Goal: Task Accomplishment & Management: Manage account settings

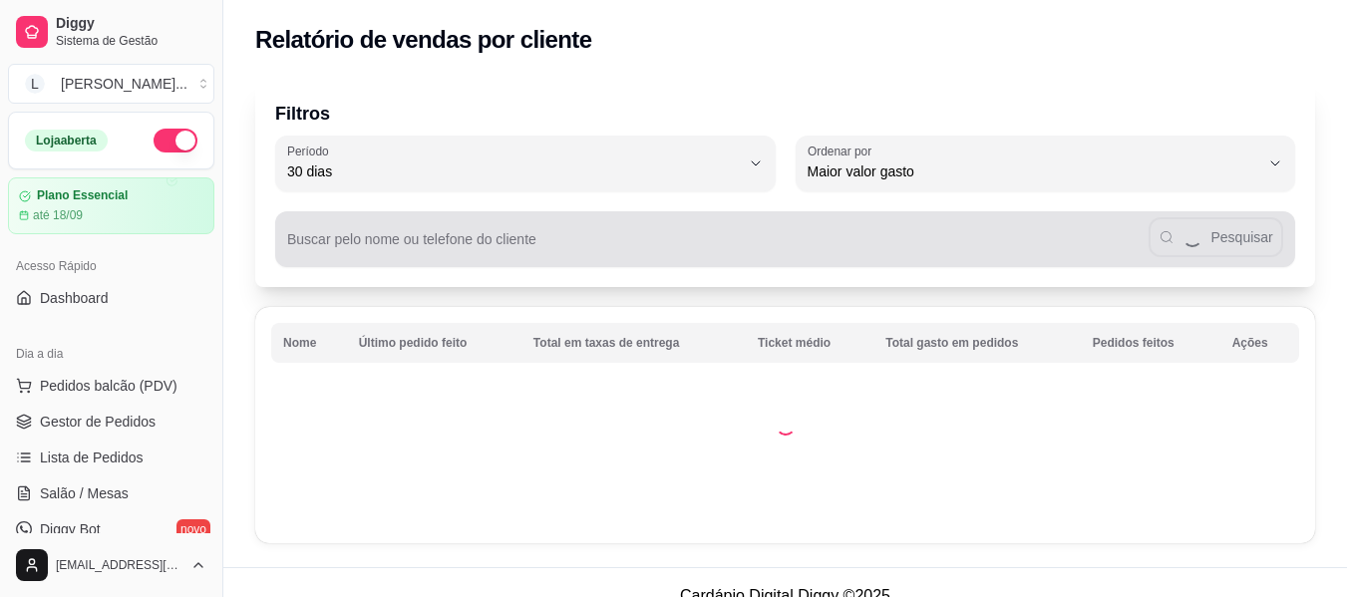
select select "30"
select select "HIGHEST_TOTAL_SPENT_WITH_ORDERS"
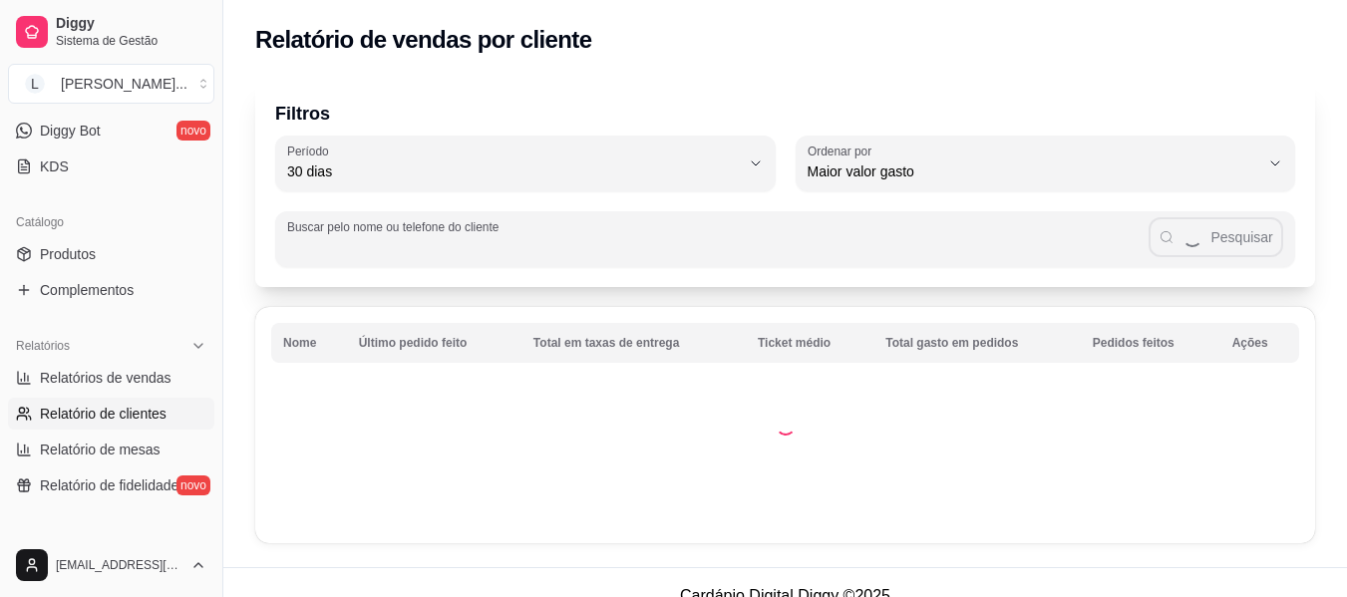
click at [454, 242] on input "Buscar pelo nome ou telefone do cliente" at bounding box center [718, 247] width 862 height 20
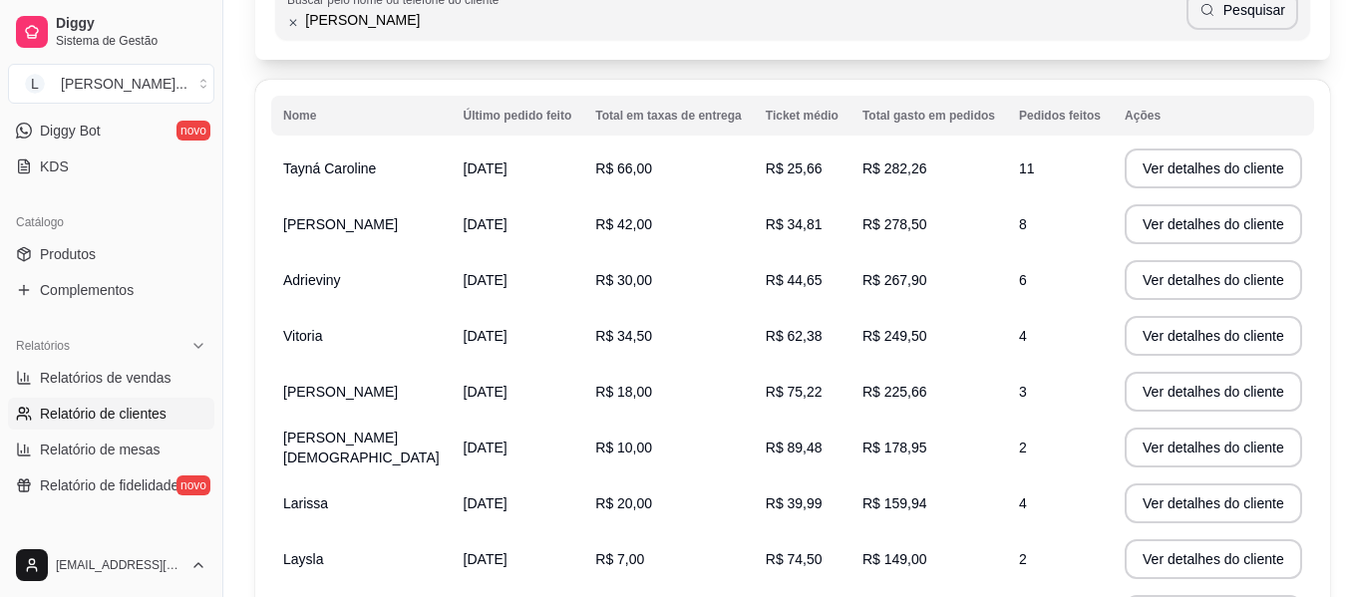
scroll to position [299, 0]
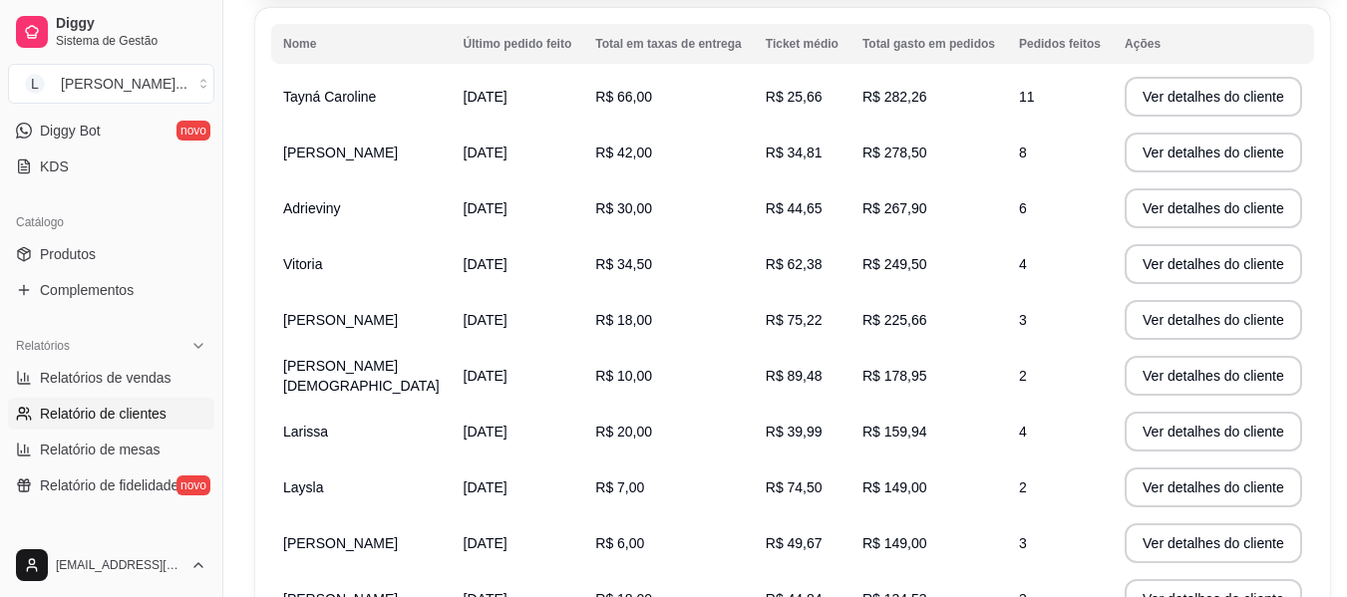
type input "[PERSON_NAME]"
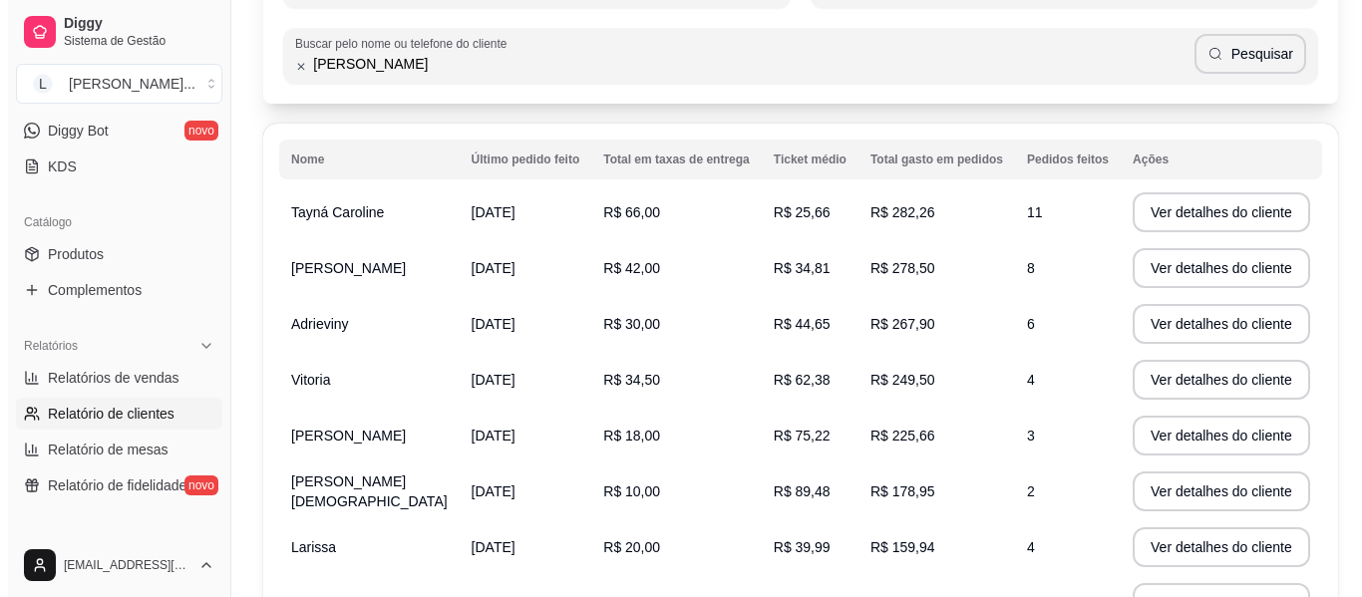
scroll to position [0, 0]
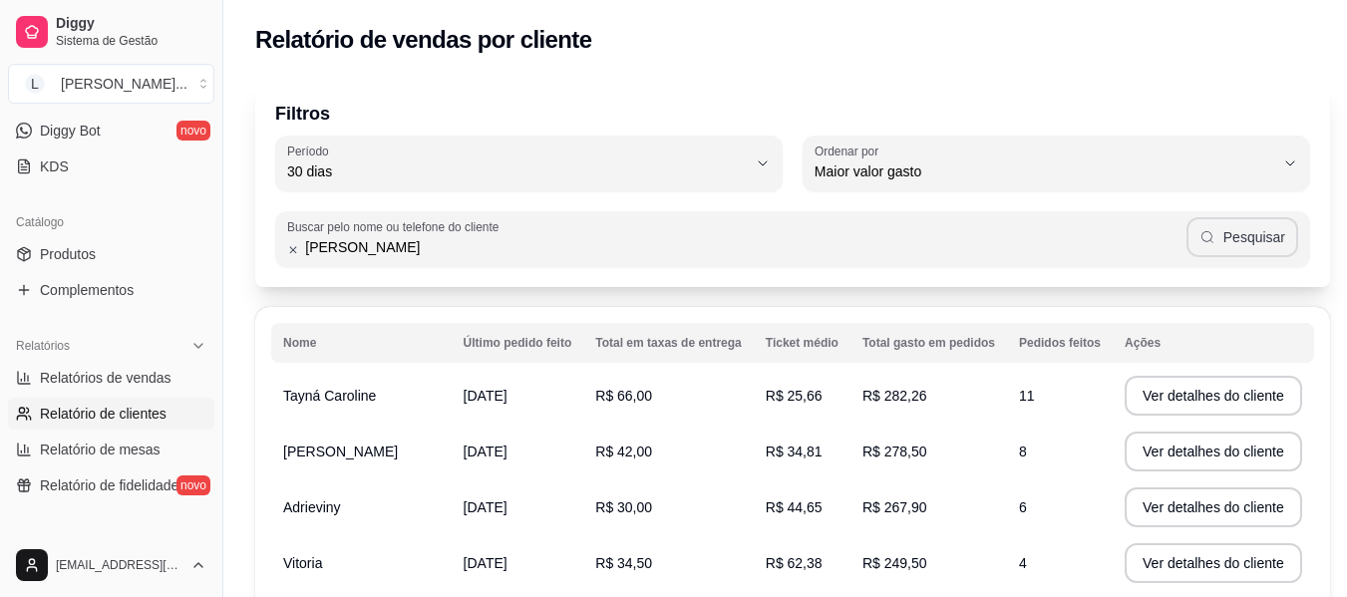
click at [1219, 233] on button "Pesquisar" at bounding box center [1243, 237] width 112 height 40
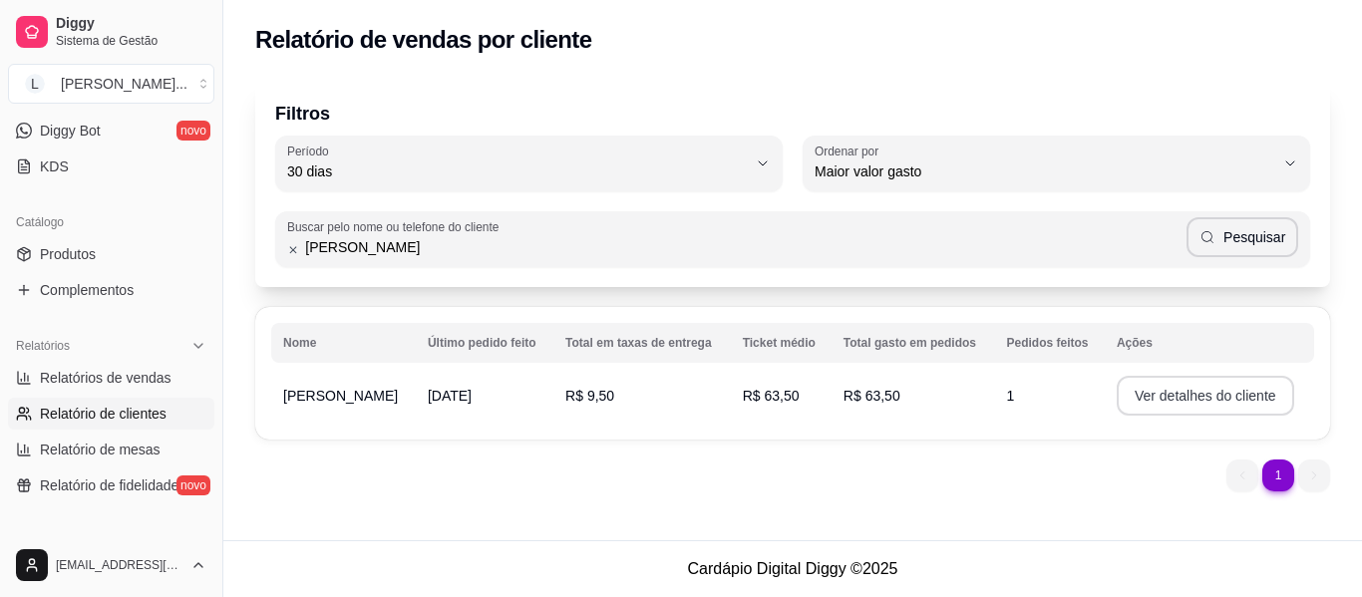
click at [1154, 401] on button "Ver detalhes do cliente" at bounding box center [1206, 396] width 178 height 40
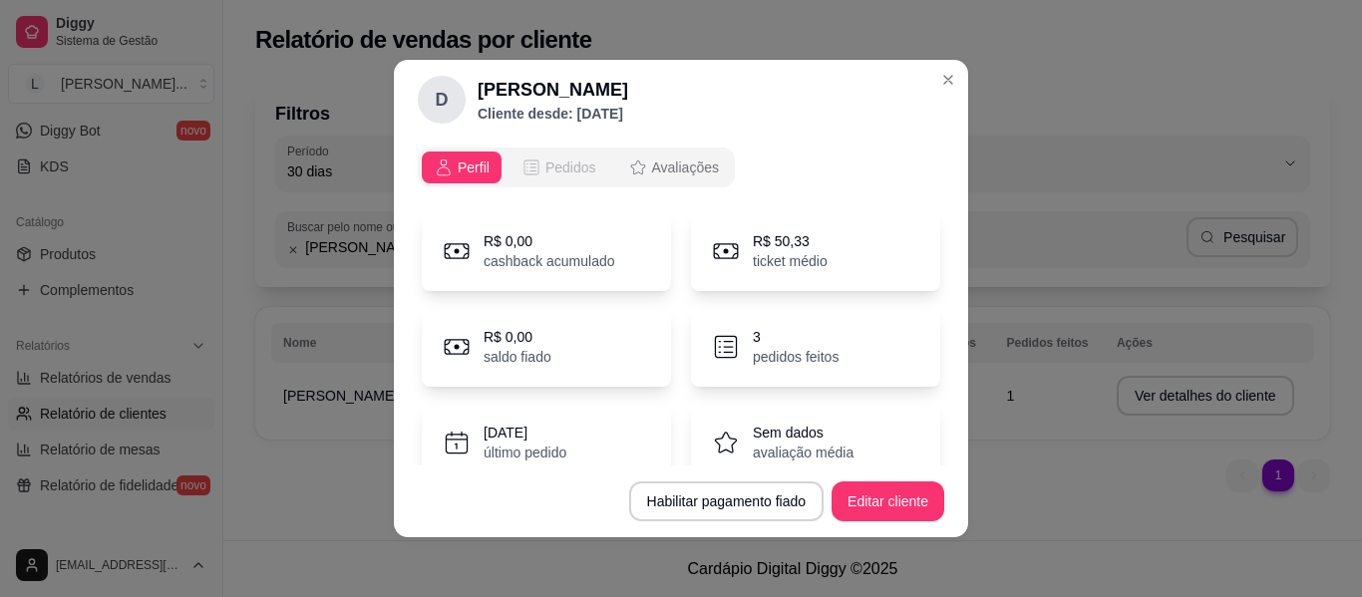
click at [575, 162] on span "Pedidos" at bounding box center [571, 168] width 51 height 20
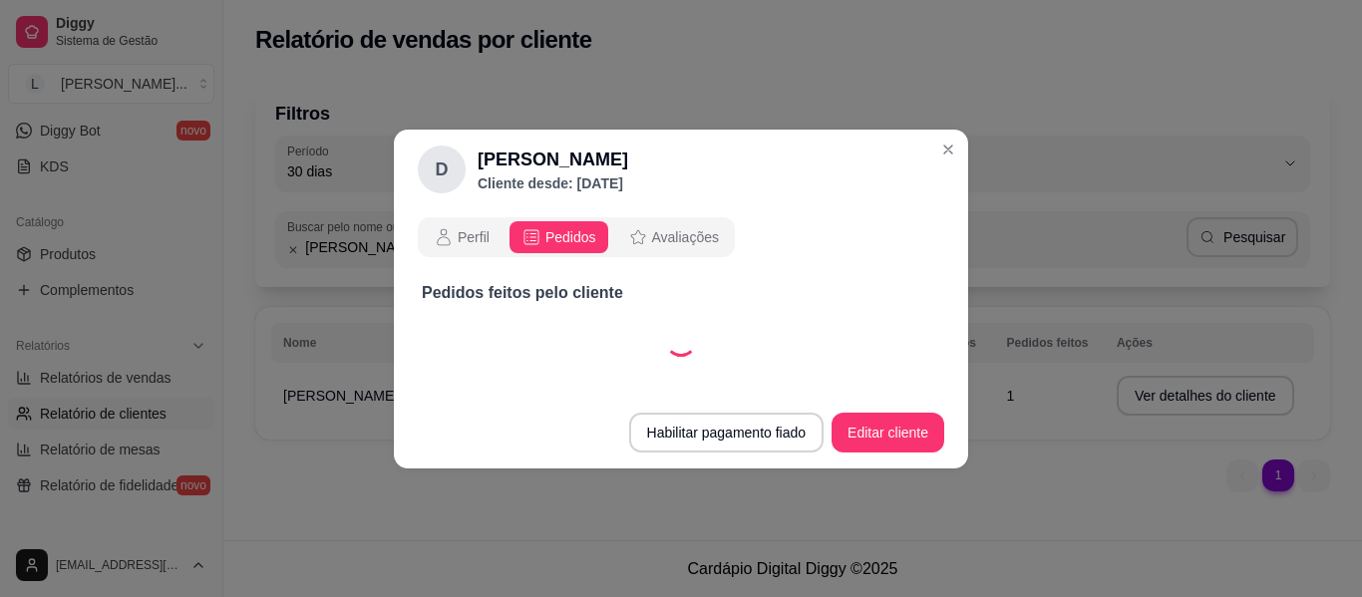
select select "30"
select select "ALL"
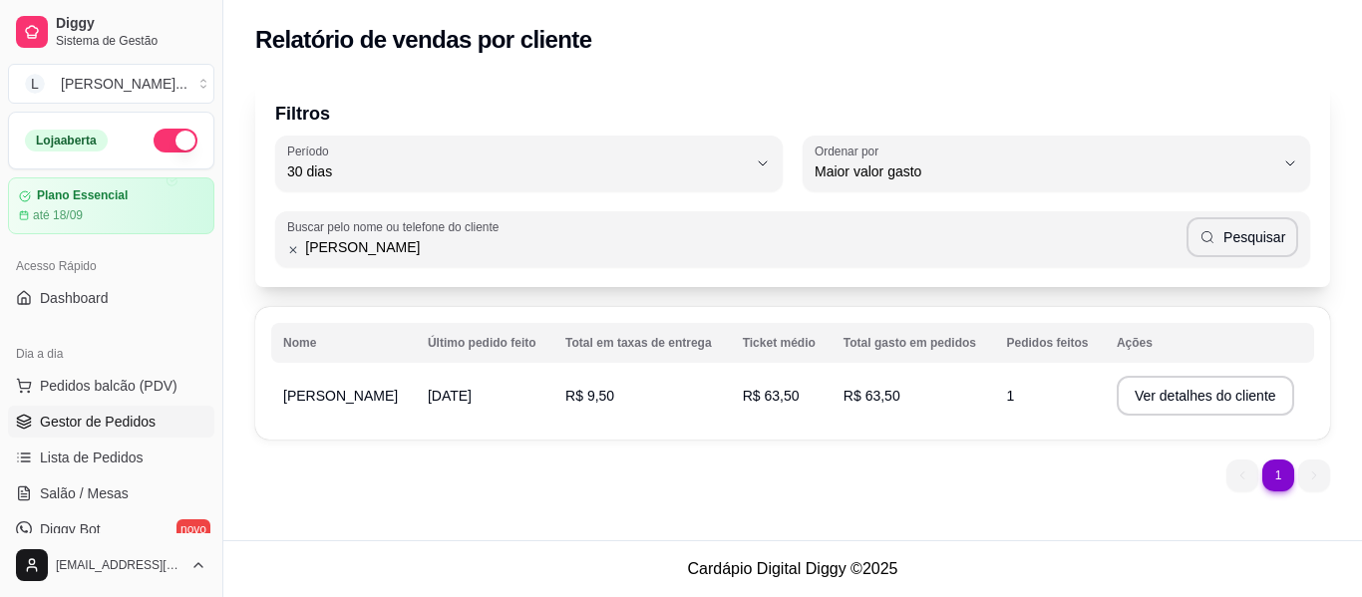
click at [144, 417] on span "Gestor de Pedidos" at bounding box center [98, 422] width 116 height 20
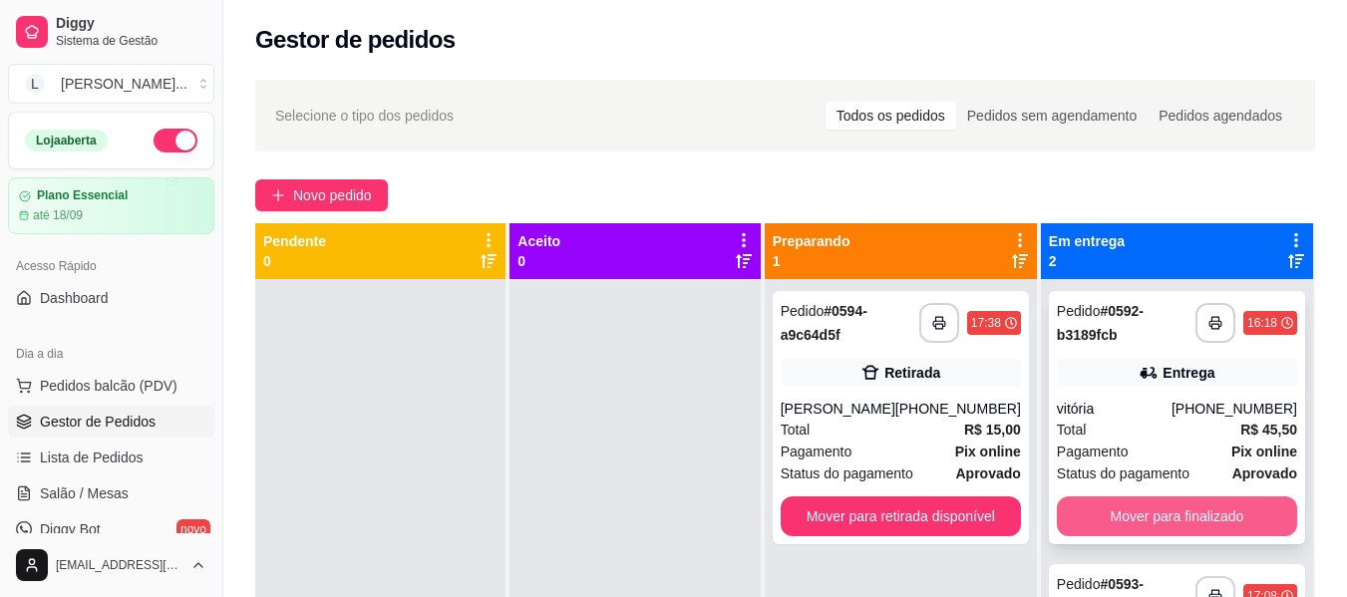
click at [1164, 508] on button "Mover para finalizado" at bounding box center [1177, 517] width 240 height 40
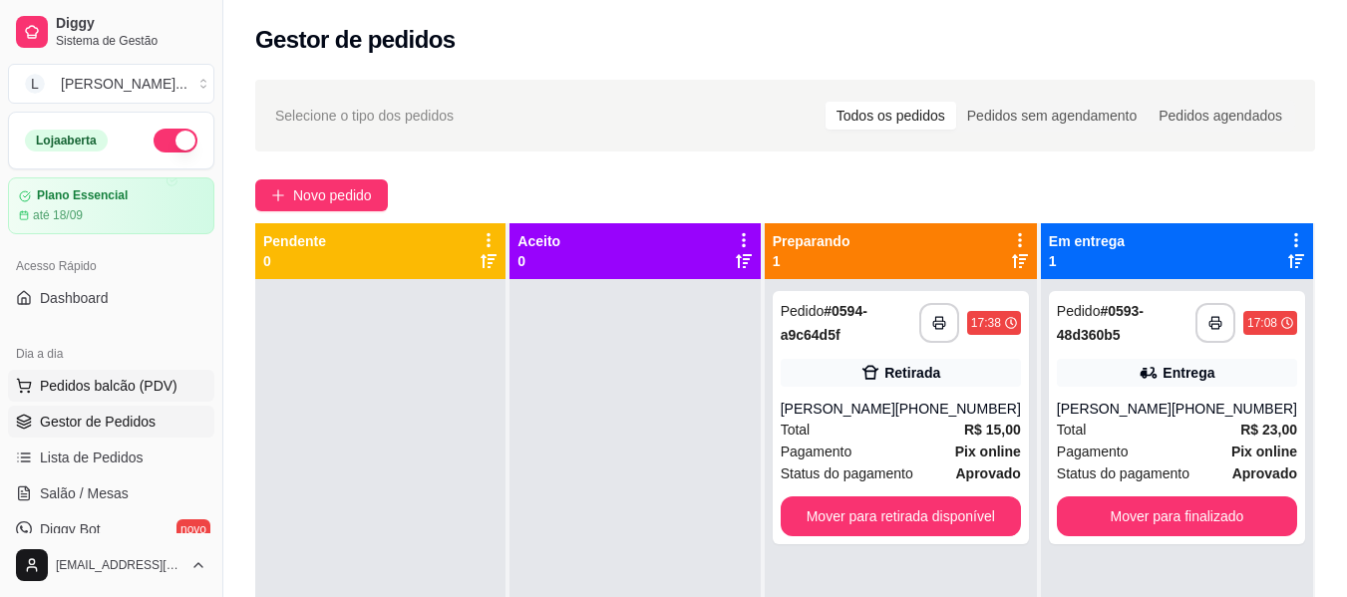
click at [107, 379] on span "Pedidos balcão (PDV)" at bounding box center [109, 386] width 138 height 20
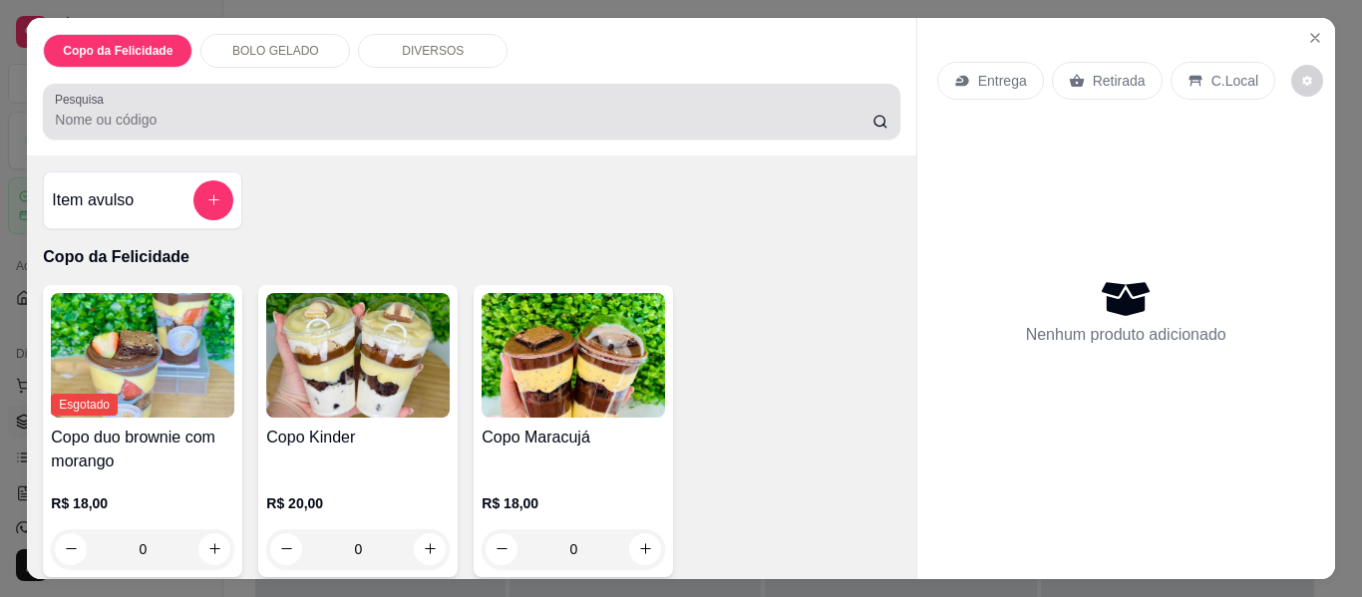
click at [284, 92] on div at bounding box center [471, 112] width 833 height 40
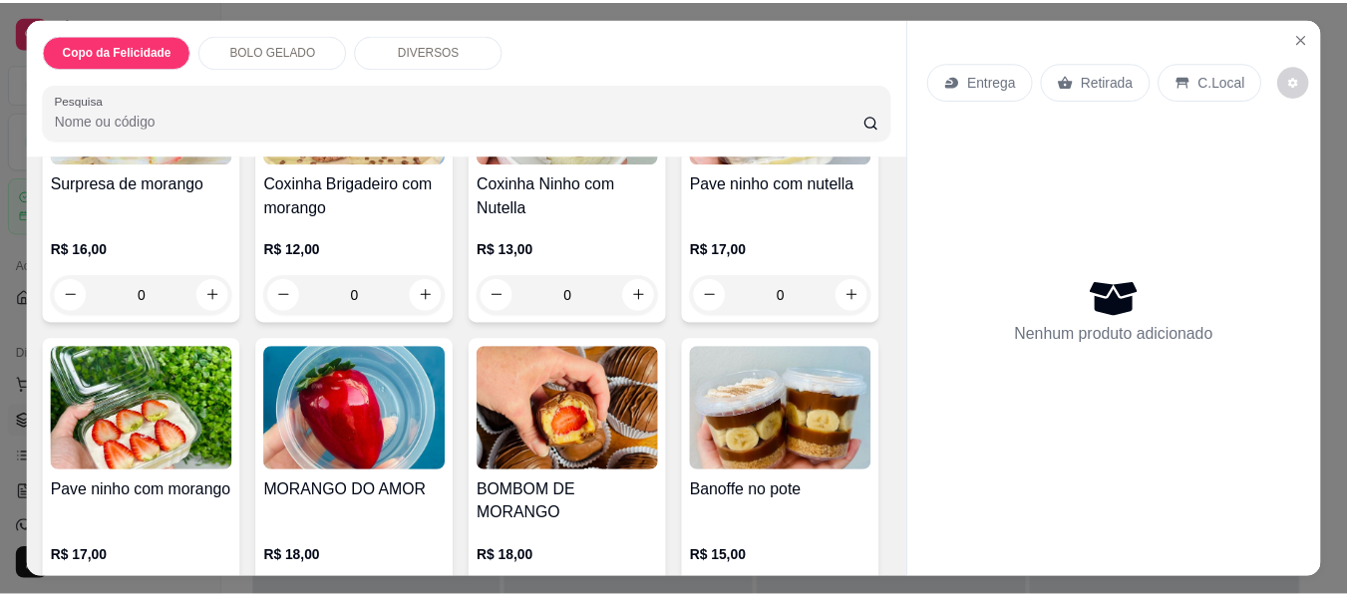
scroll to position [1097, 0]
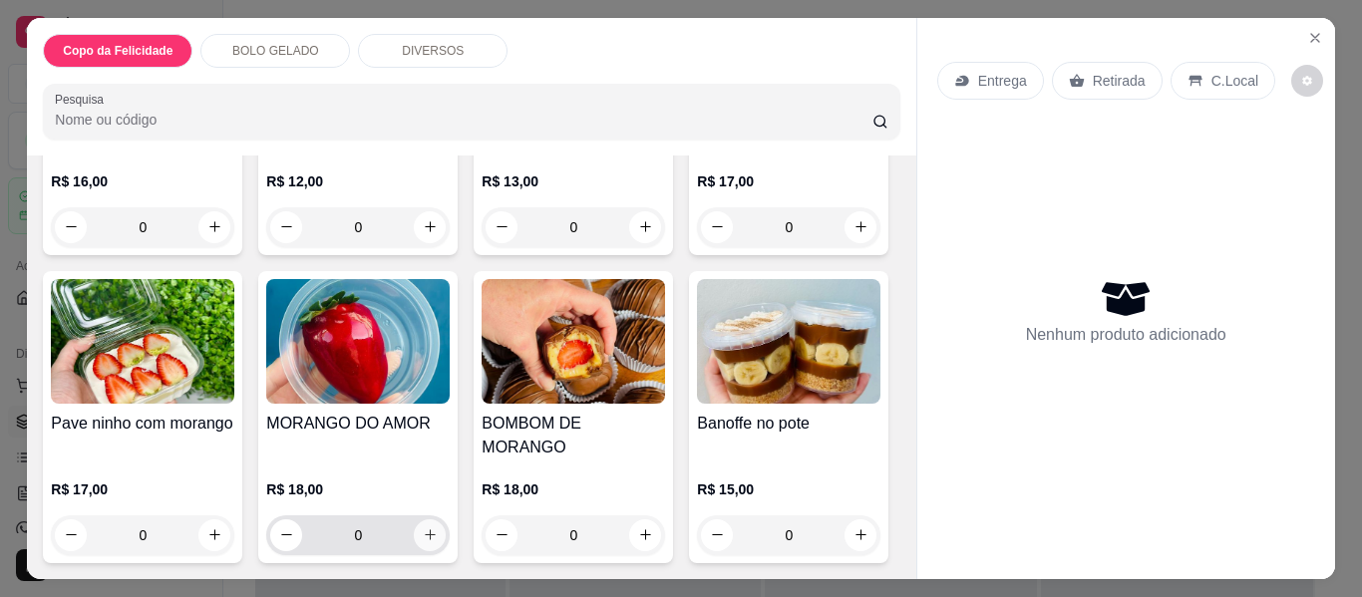
click at [446, 520] on button "increase-product-quantity" at bounding box center [430, 536] width 32 height 32
type input "1"
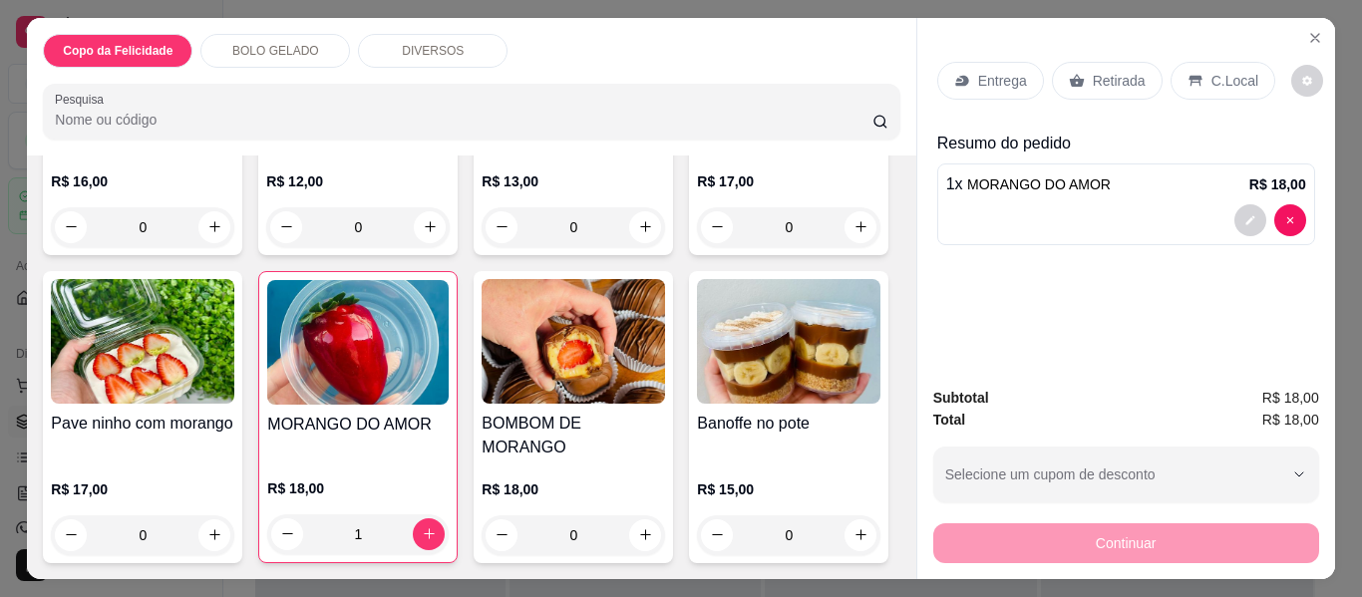
click at [1008, 71] on p "Entrega" at bounding box center [1002, 81] width 49 height 20
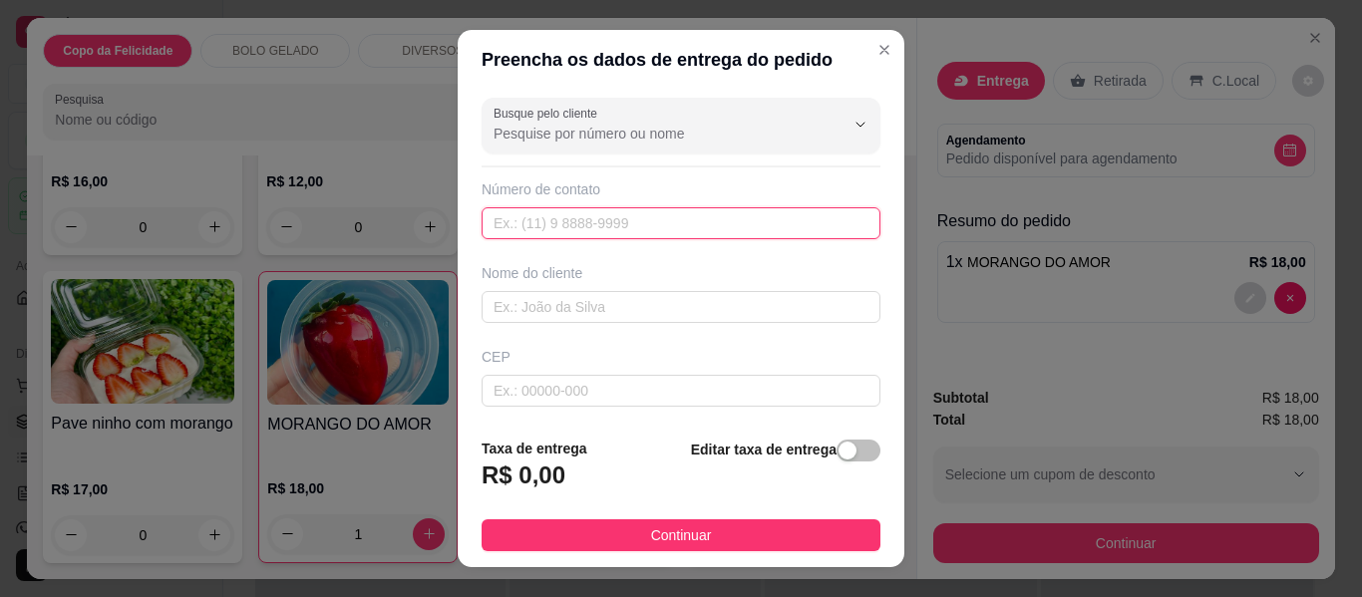
drag, startPoint x: 626, startPoint y: 217, endPoint x: 610, endPoint y: 177, distance: 43.9
click at [626, 218] on input "text" at bounding box center [681, 223] width 399 height 32
click at [597, 136] on input "Busque pelo cliente" at bounding box center [653, 134] width 319 height 20
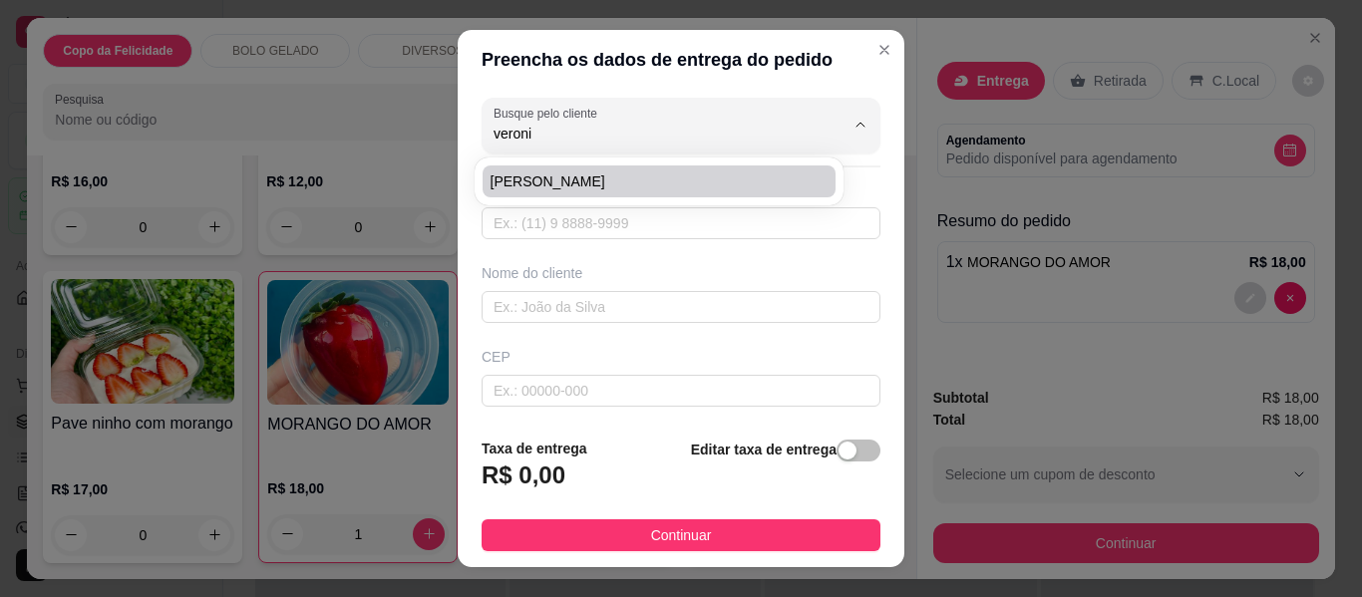
click at [513, 170] on li "[PERSON_NAME]" at bounding box center [659, 182] width 353 height 32
type input "[PERSON_NAME]"
type input "11986741936"
type input "[PERSON_NAME]"
type input "03251080"
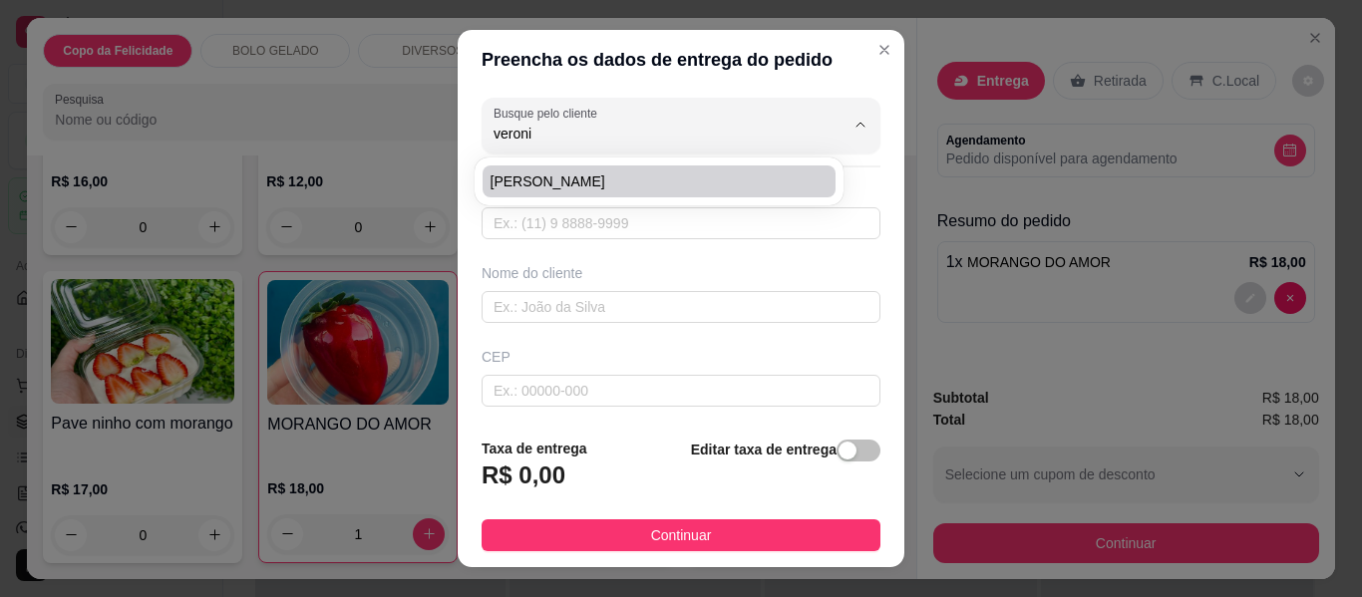
type input "Saclara"
type input "179"
type input "Vila industrial"
type input "[GEOGRAPHIC_DATA]"
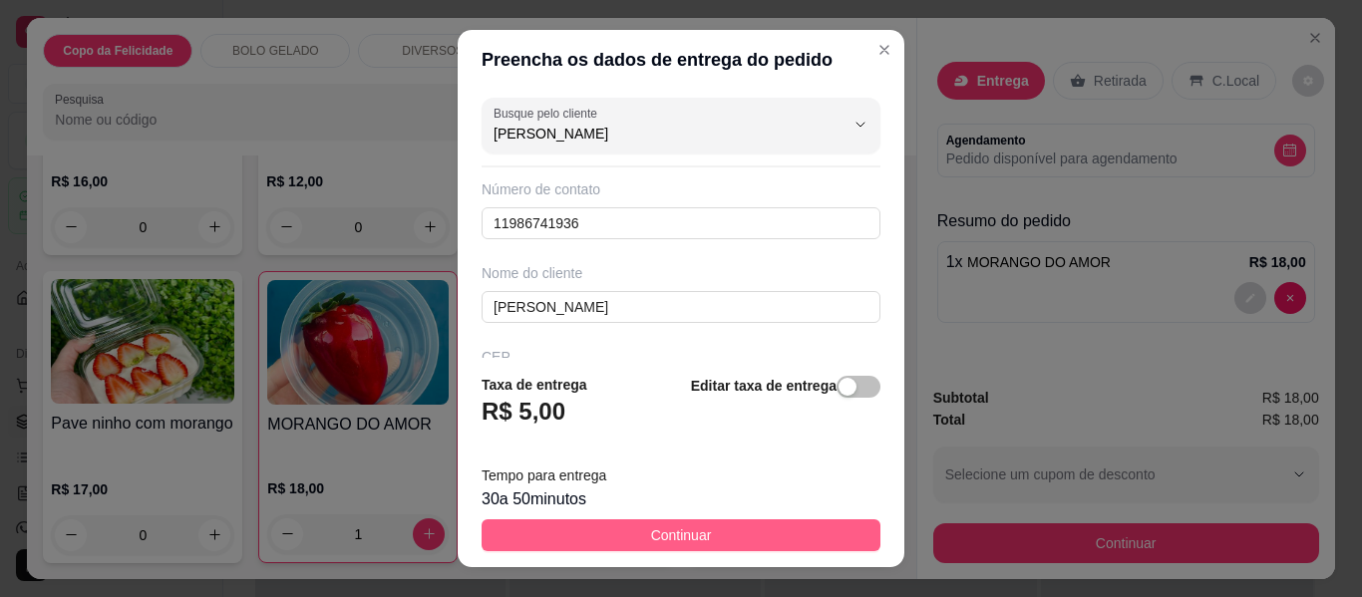
type input "[PERSON_NAME]"
click at [672, 534] on span "Continuar" at bounding box center [681, 536] width 61 height 22
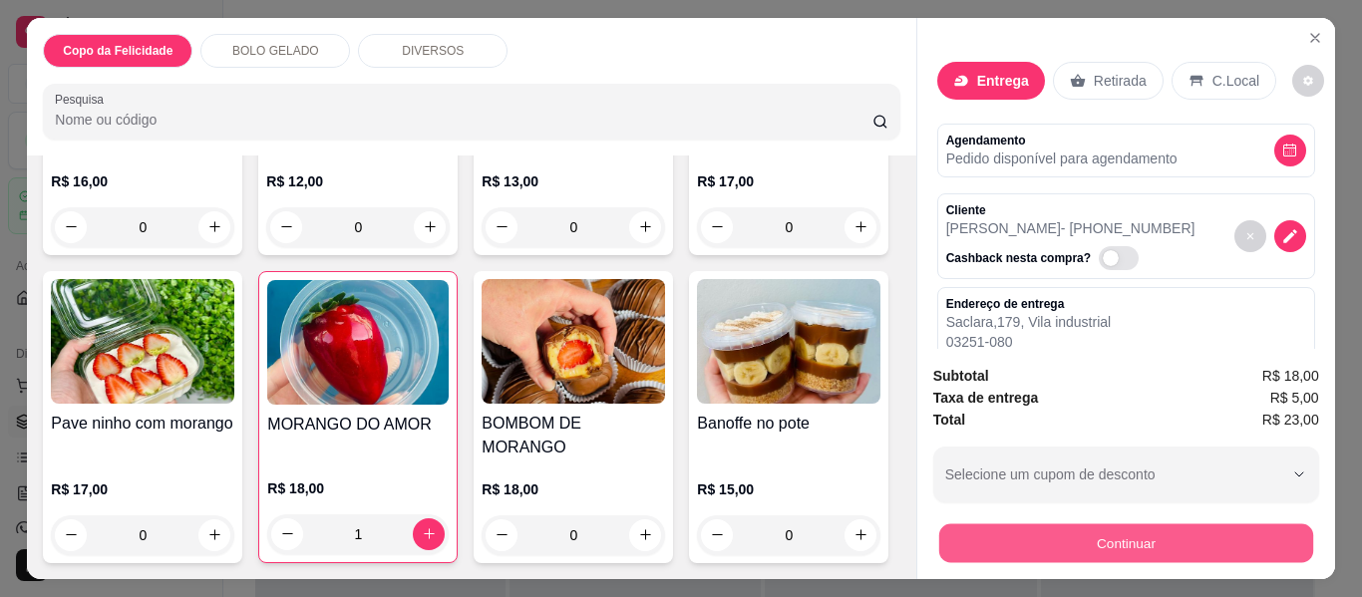
click at [1032, 550] on button "Continuar" at bounding box center [1126, 544] width 374 height 39
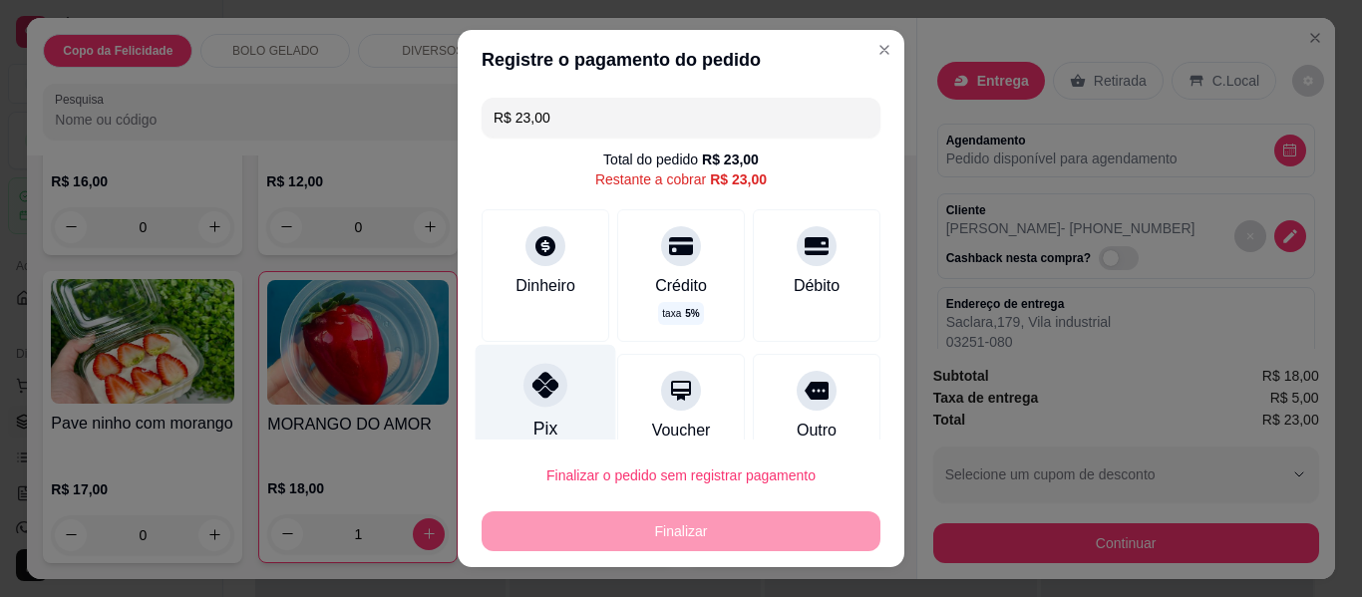
click at [573, 397] on div "Pix" at bounding box center [546, 403] width 141 height 117
type input "R$ 0,00"
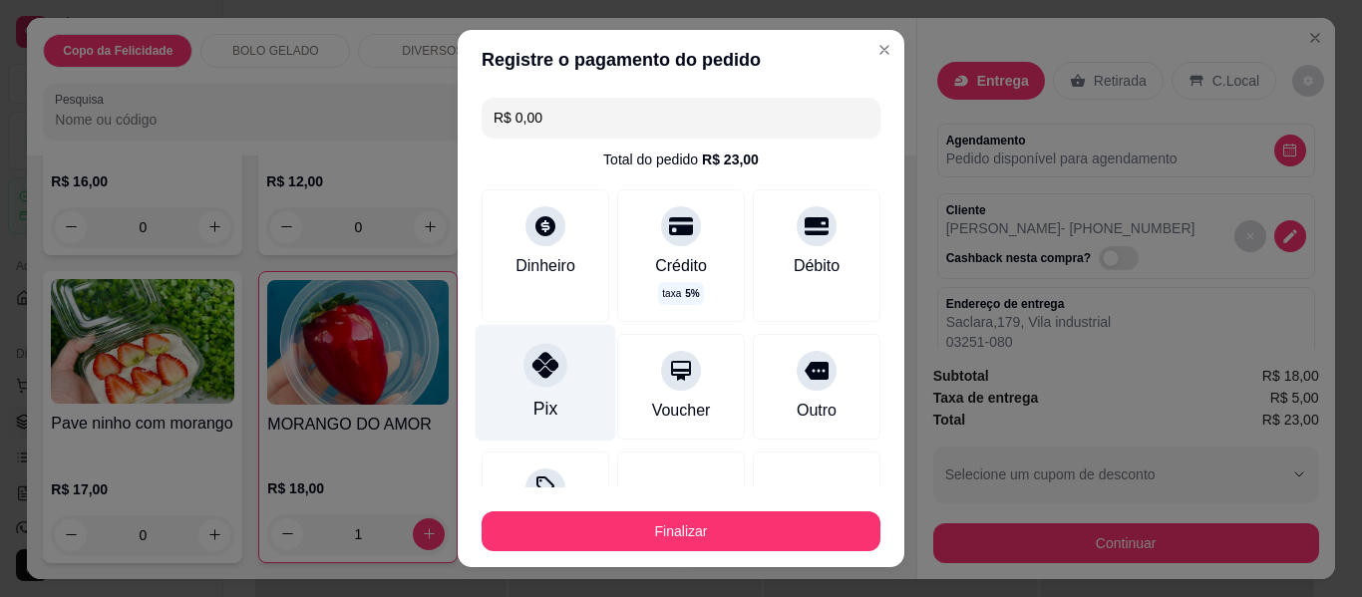
click at [567, 384] on div "Pix" at bounding box center [546, 383] width 141 height 117
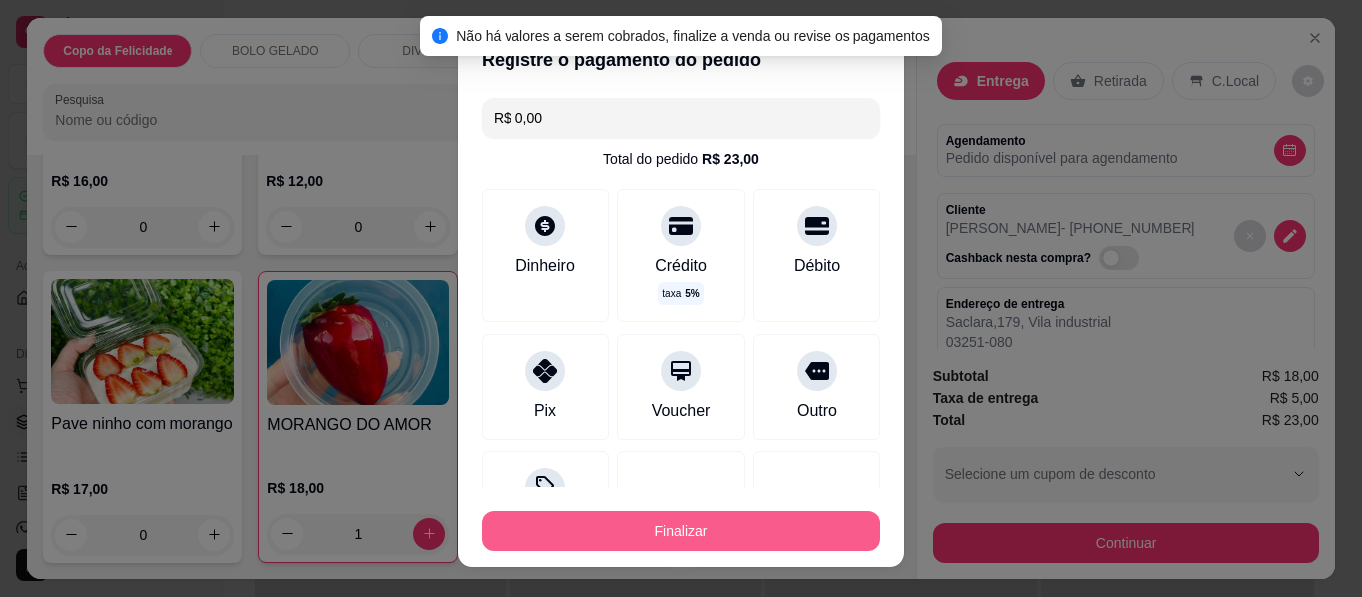
click at [683, 528] on button "Finalizar" at bounding box center [681, 532] width 399 height 40
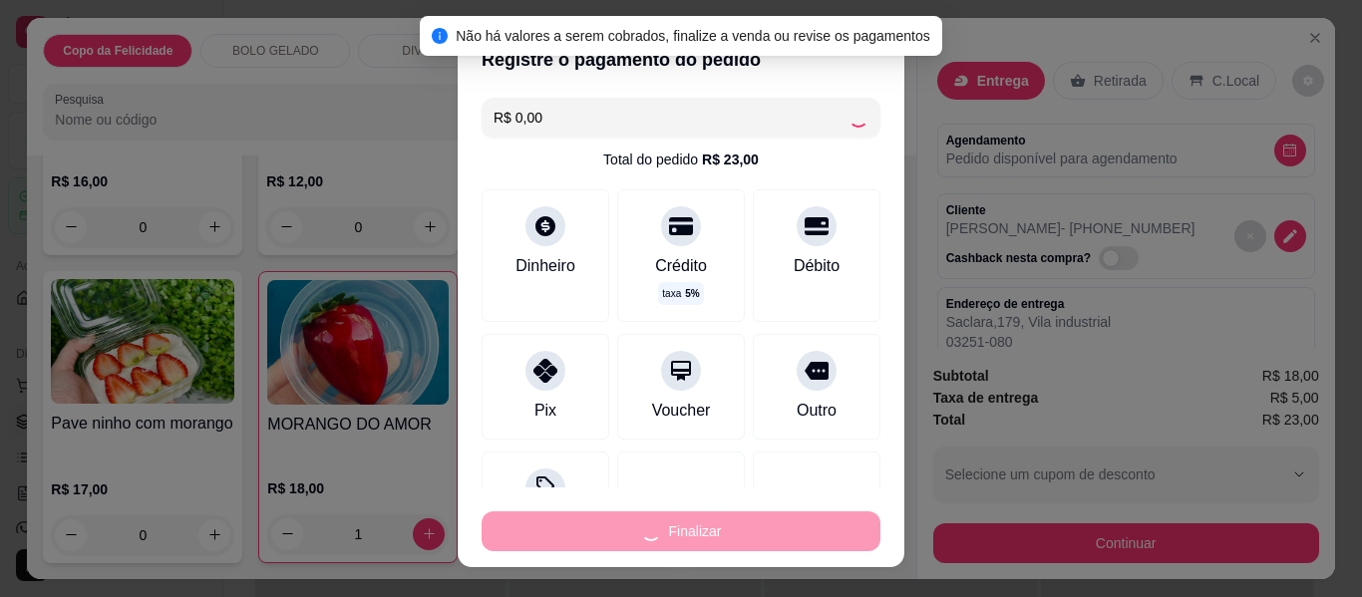
type input "0"
type input "-R$ 23,00"
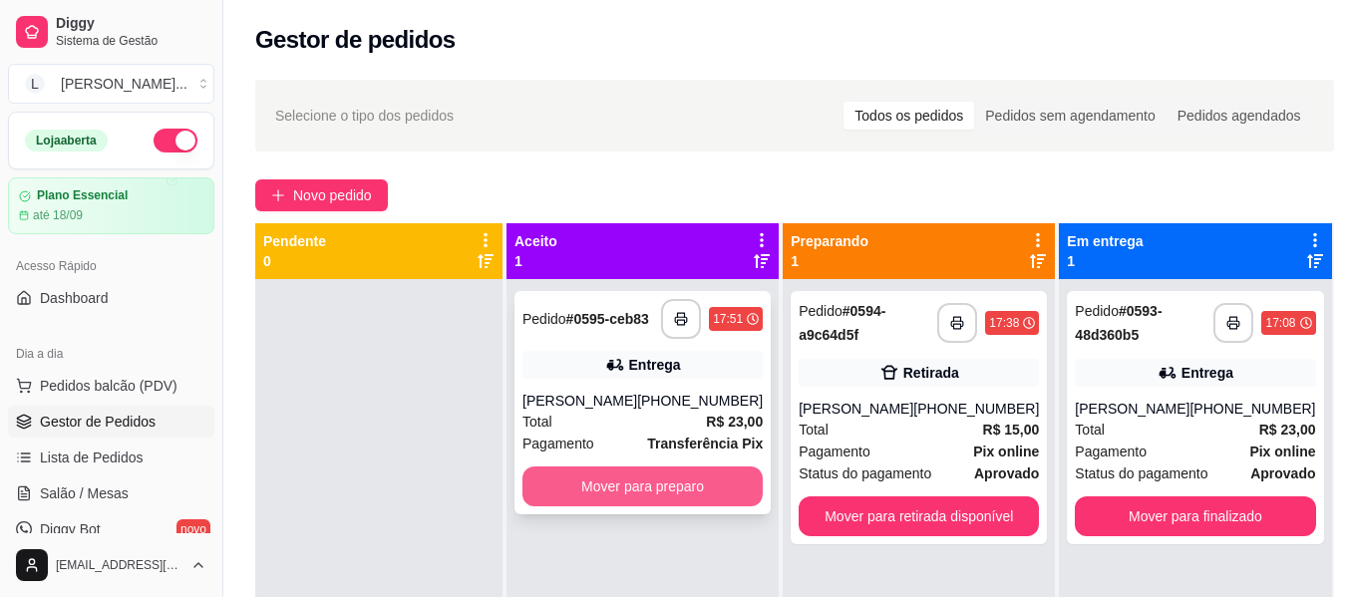
click at [653, 496] on button "Mover para preparo" at bounding box center [643, 487] width 240 height 40
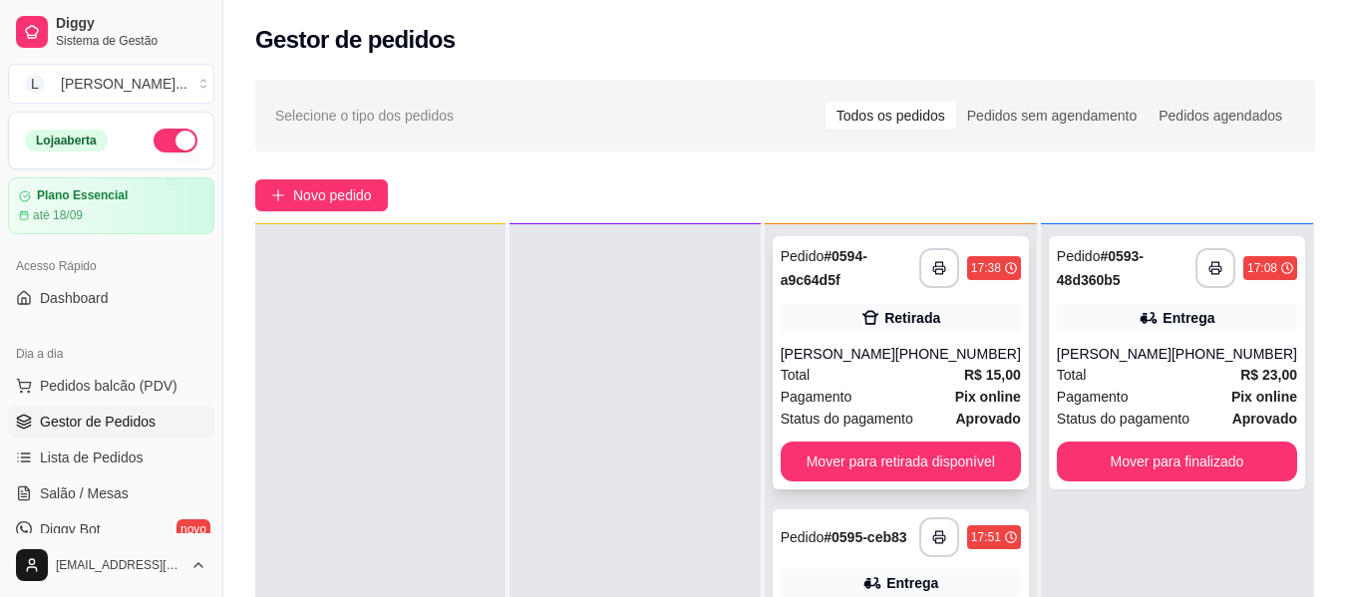
scroll to position [56, 0]
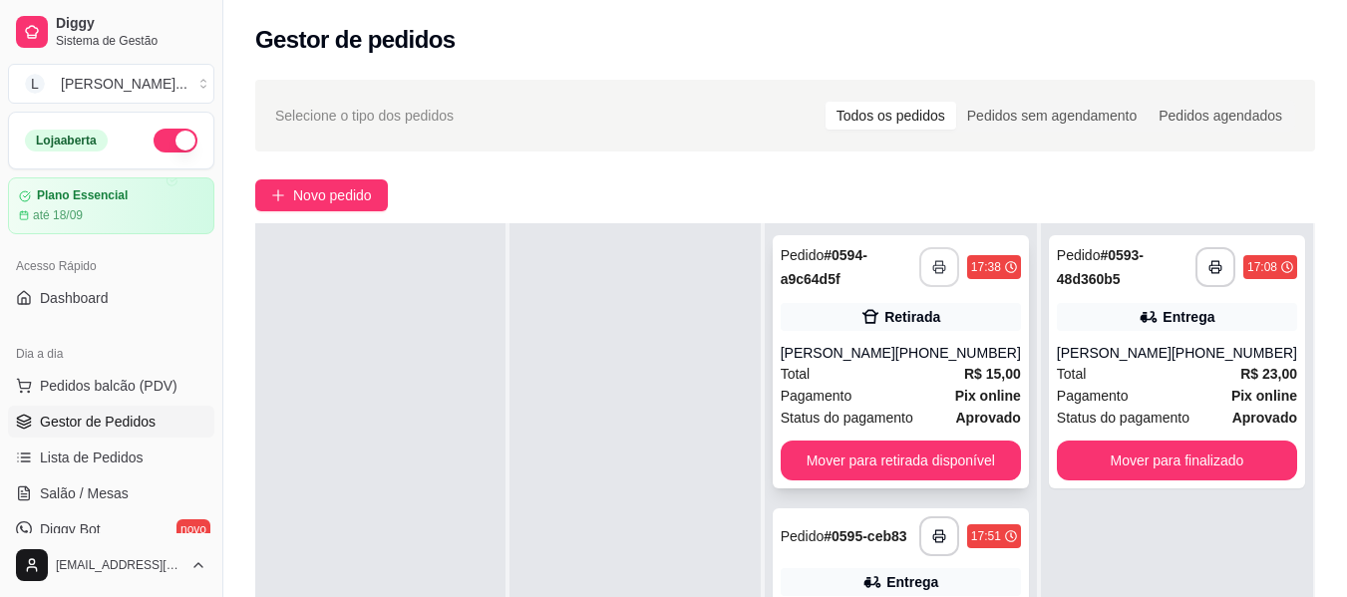
click at [949, 270] on button "button" at bounding box center [940, 267] width 40 height 40
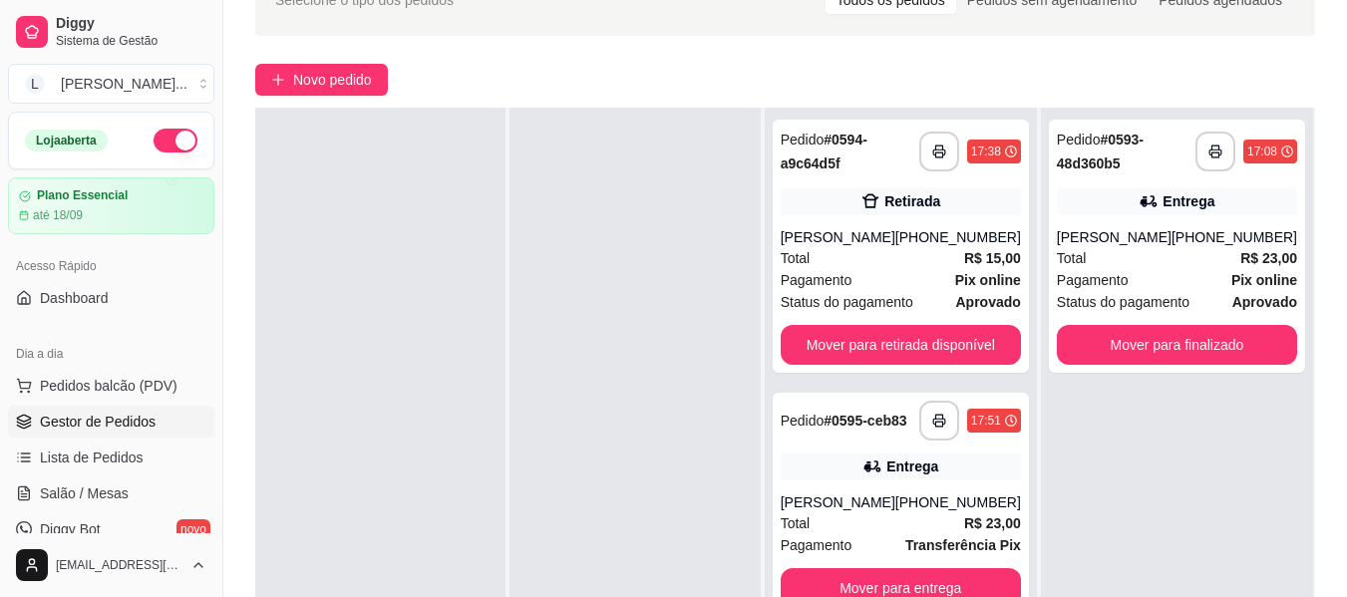
scroll to position [299, 0]
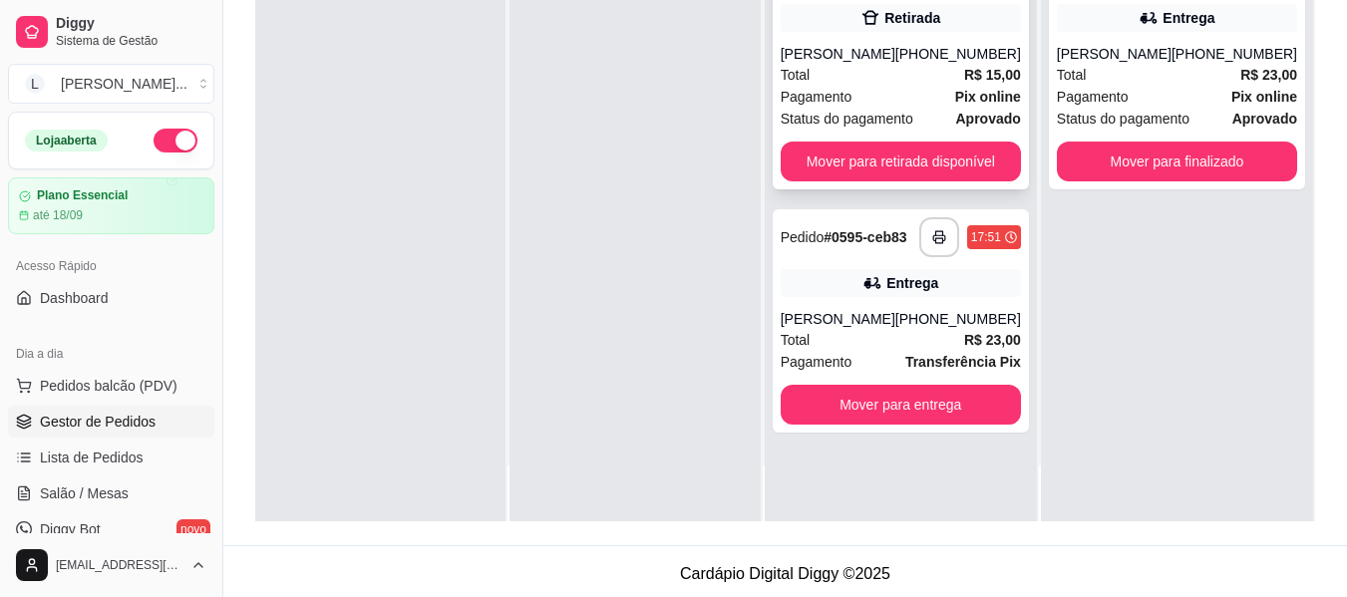
click at [903, 189] on div "**********" at bounding box center [901, 62] width 256 height 253
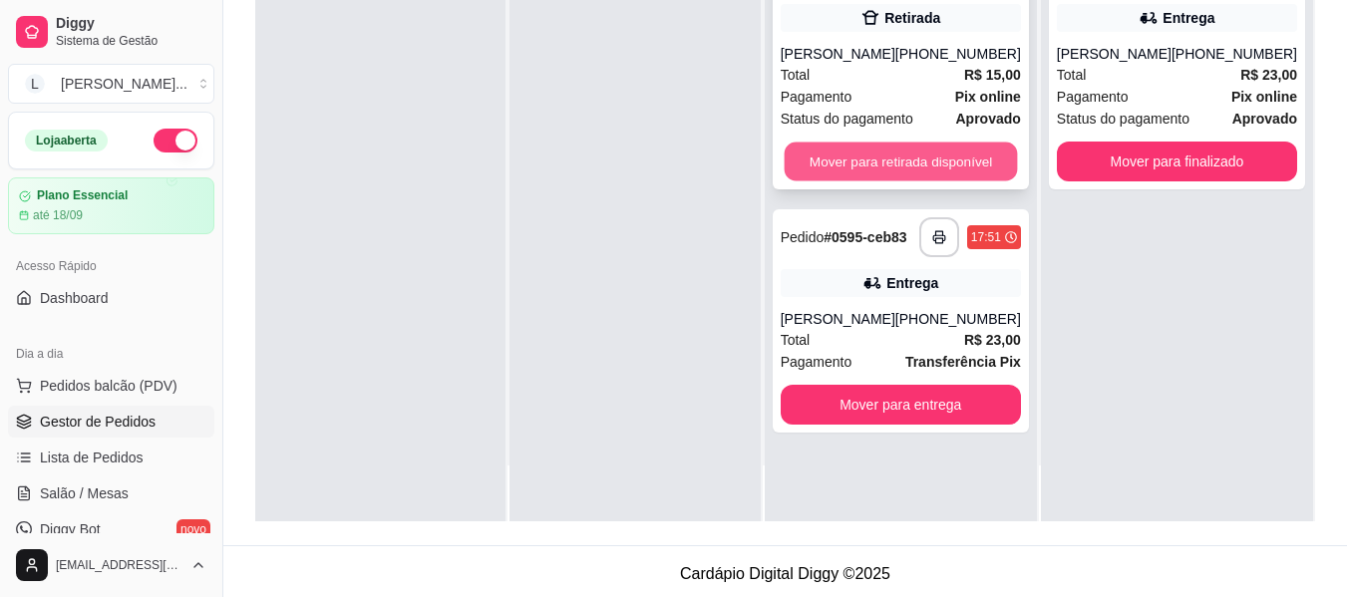
click at [906, 168] on button "Mover para retirada disponível" at bounding box center [900, 162] width 233 height 39
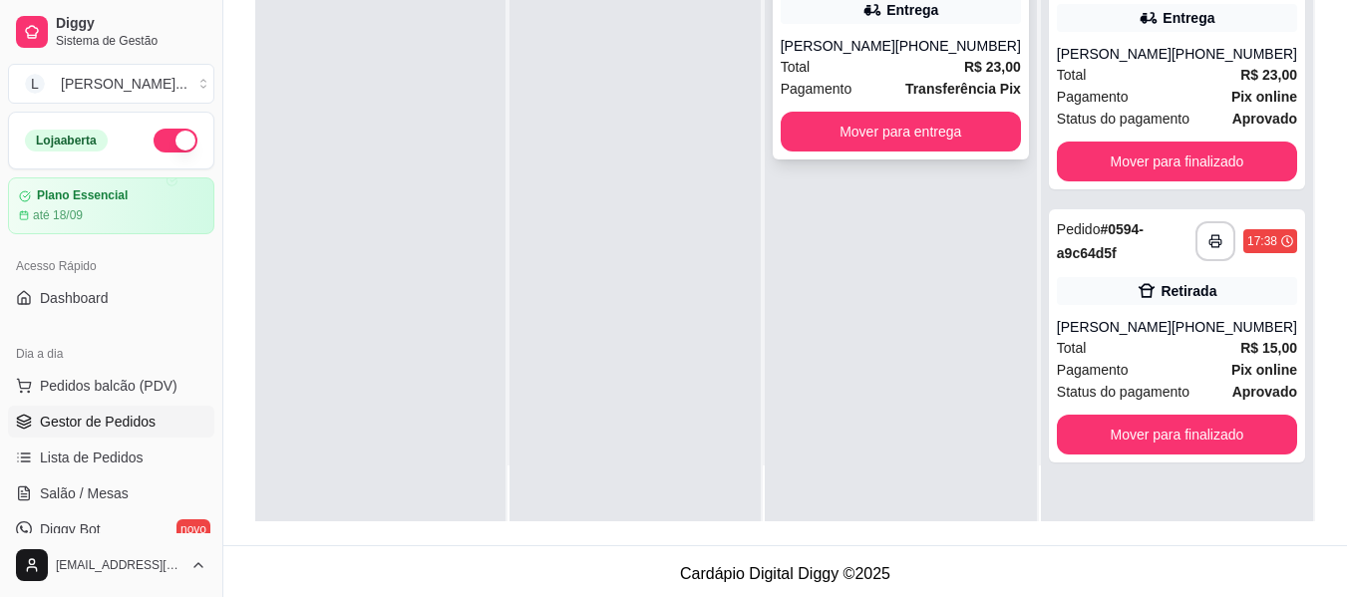
scroll to position [0, 0]
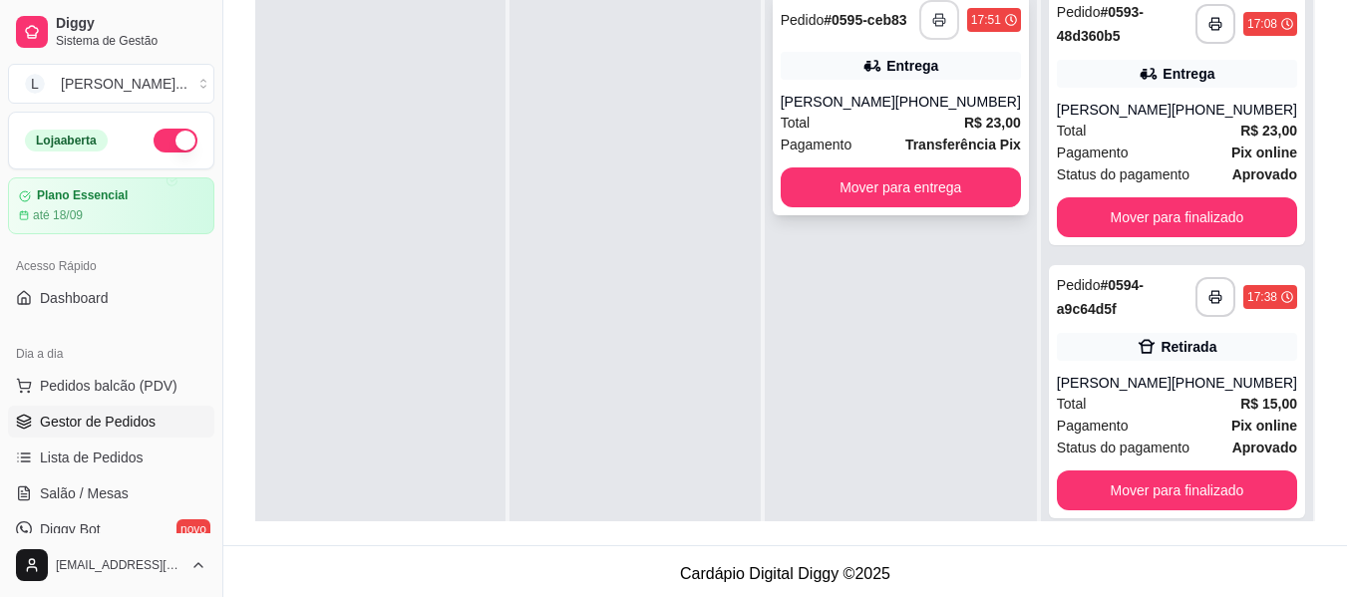
click at [940, 37] on button "button" at bounding box center [940, 20] width 40 height 40
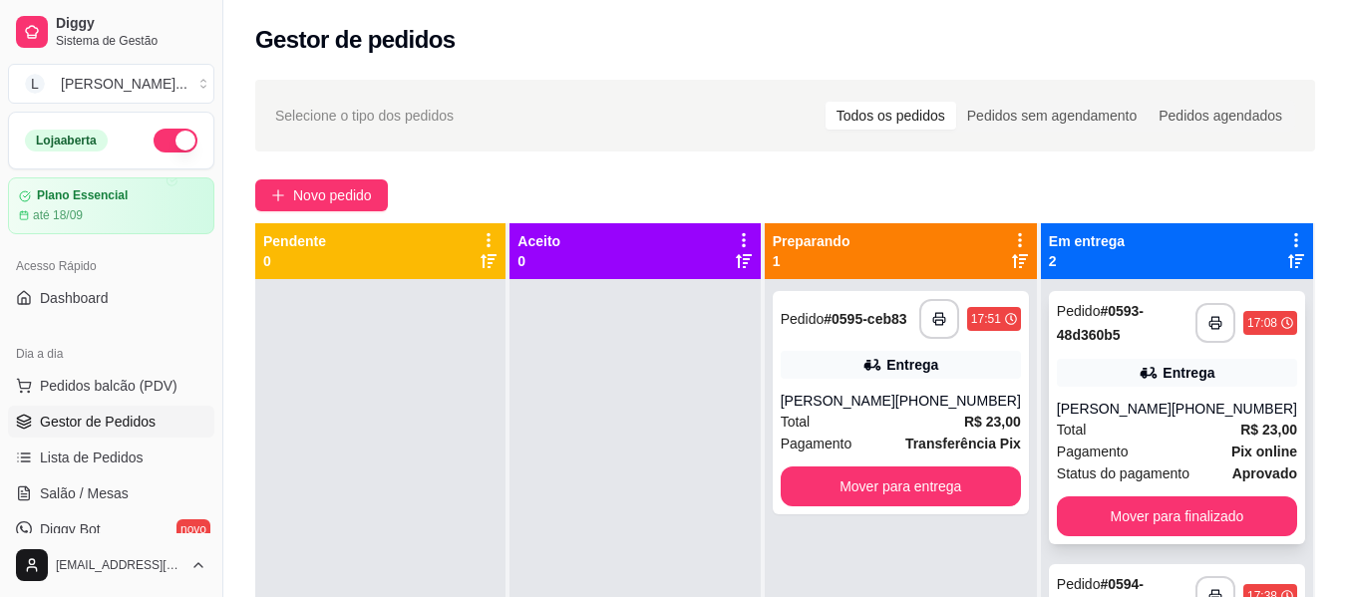
click at [1162, 417] on div "[PERSON_NAME]" at bounding box center [1114, 409] width 115 height 20
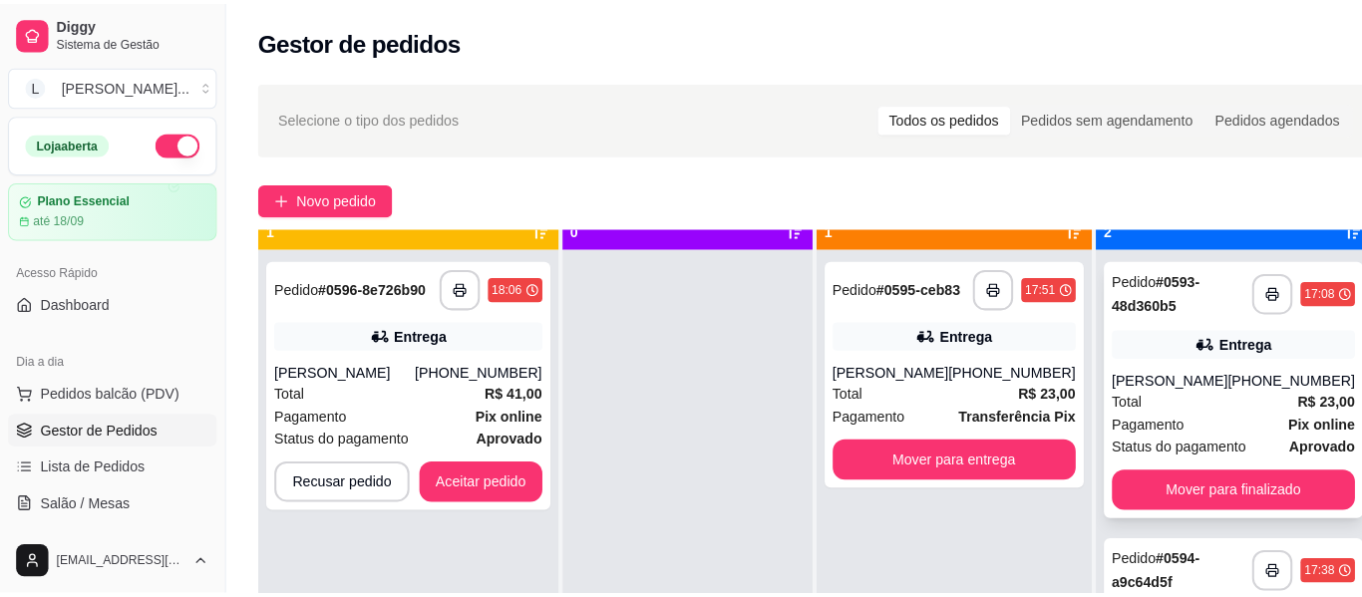
scroll to position [56, 0]
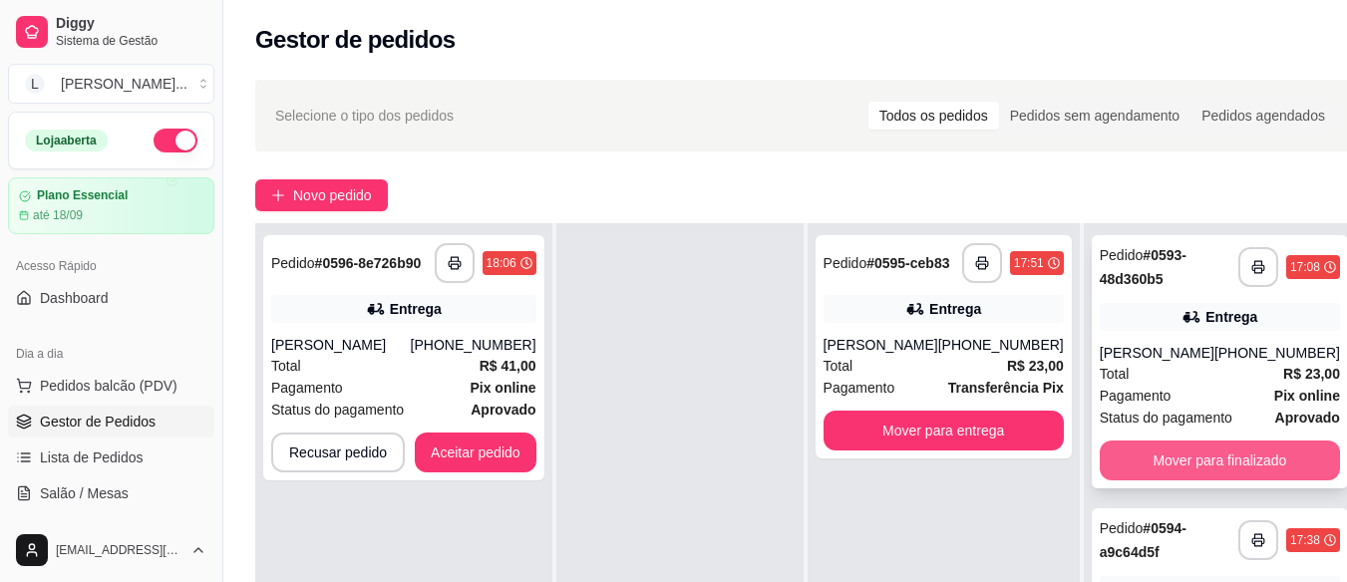
click at [1198, 461] on button "Mover para finalizado" at bounding box center [1220, 461] width 240 height 40
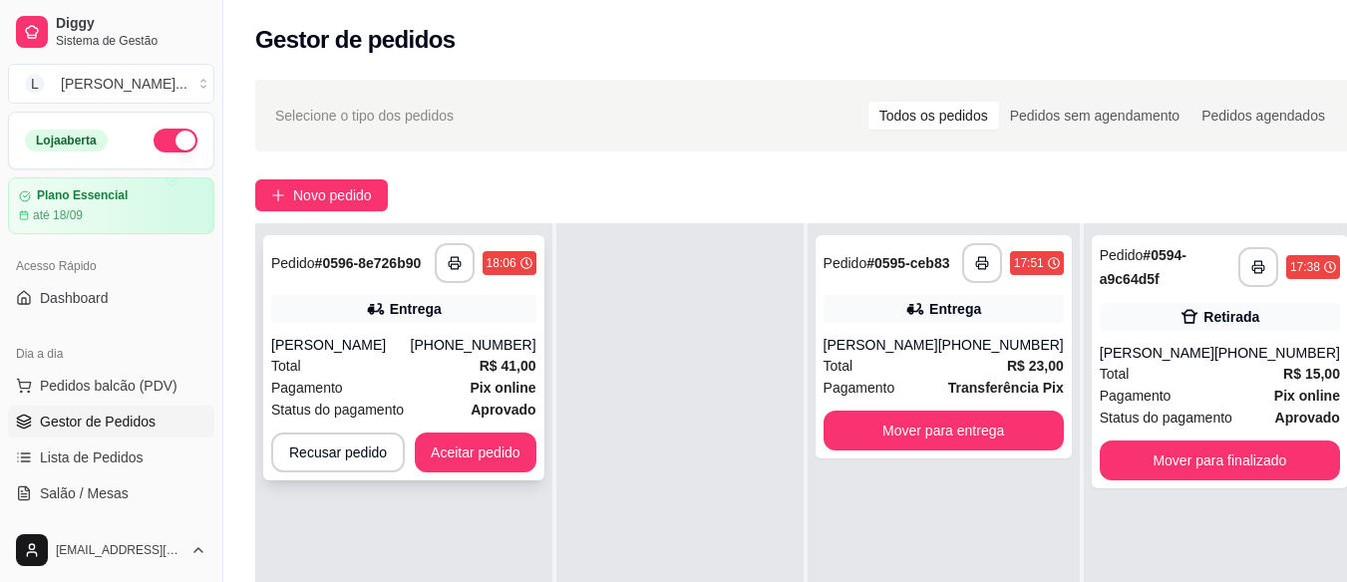
click at [392, 377] on div "Pagamento Pix online" at bounding box center [403, 388] width 265 height 22
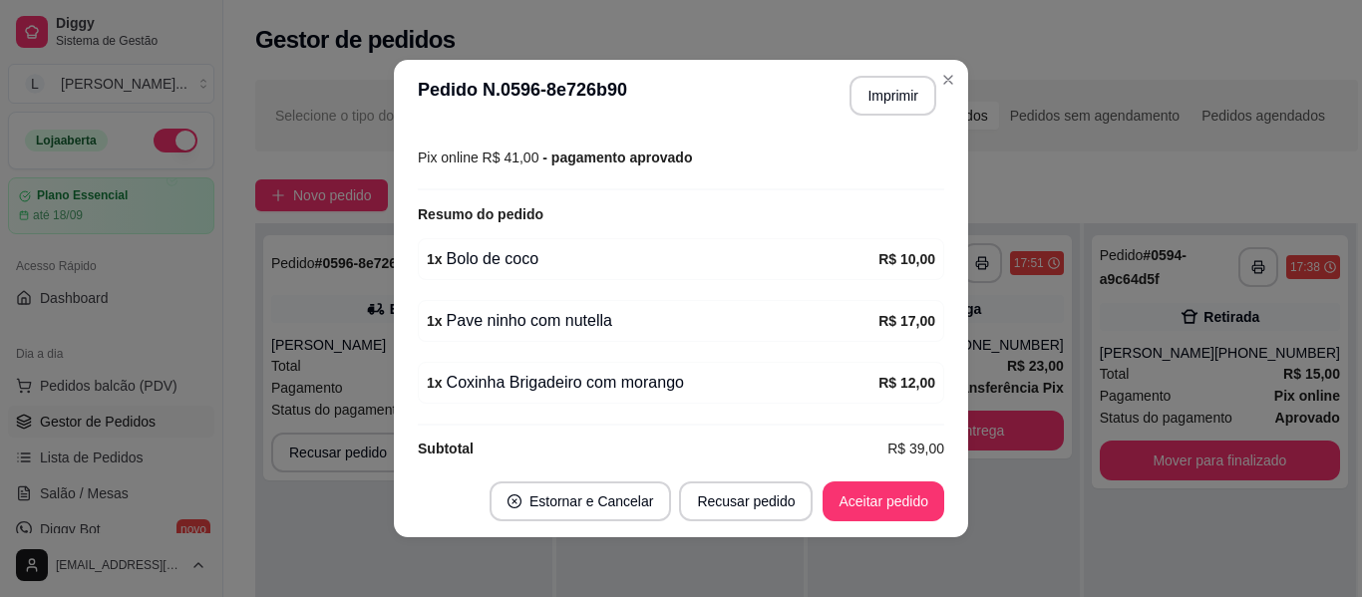
scroll to position [4, 0]
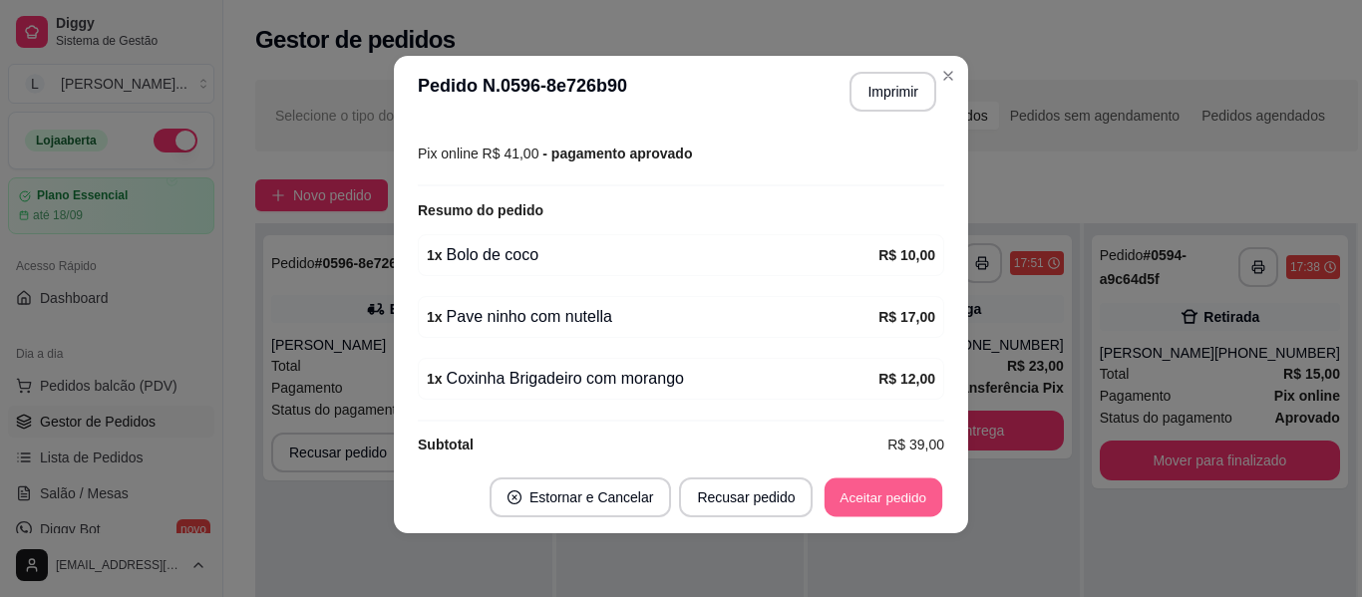
click at [893, 486] on button "Aceitar pedido" at bounding box center [884, 498] width 118 height 39
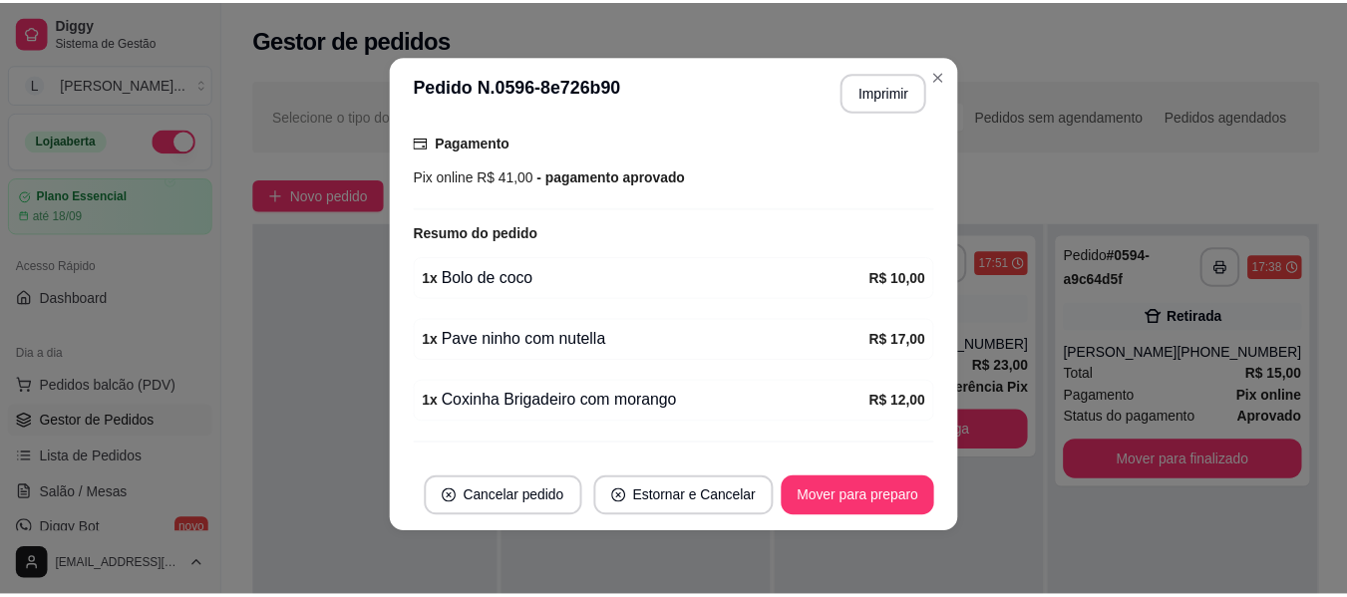
scroll to position [580, 0]
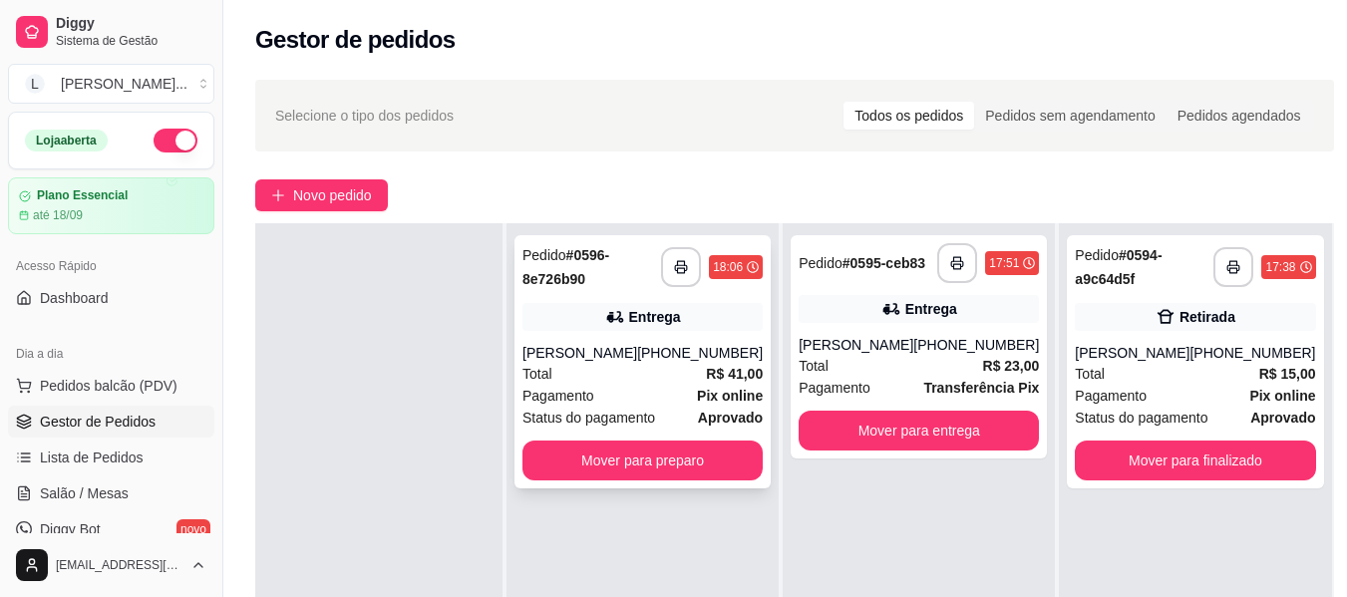
click at [673, 322] on div "Entrega" at bounding box center [655, 317] width 52 height 20
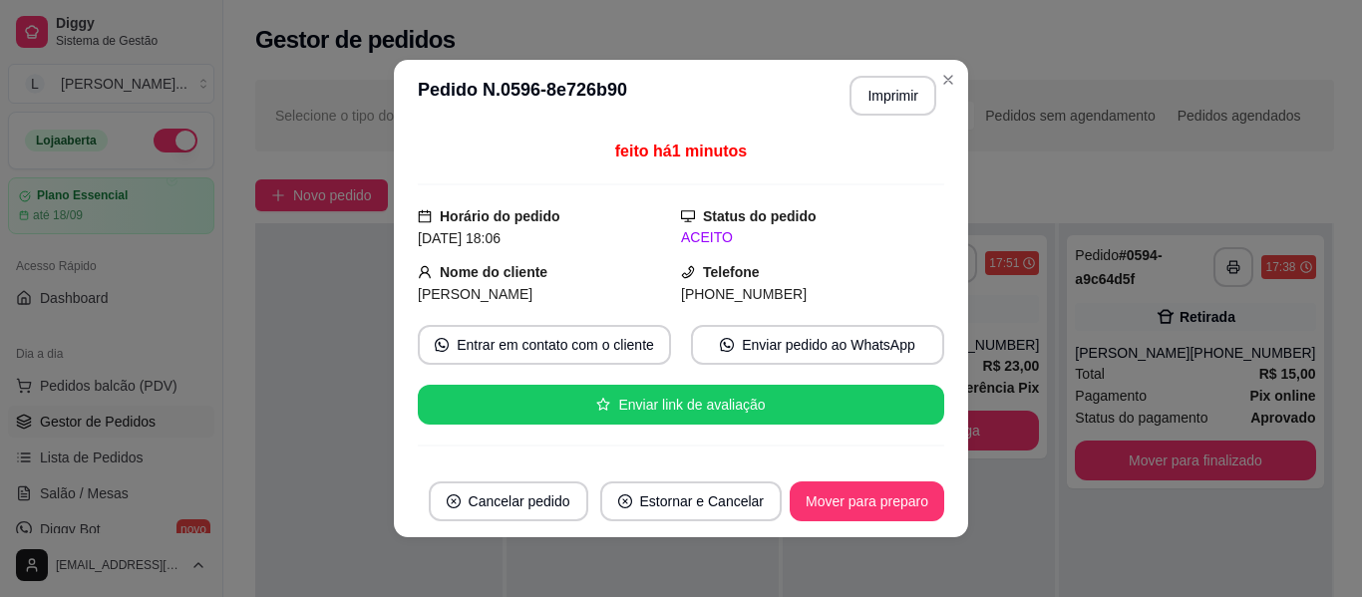
click at [715, 274] on strong "Telefone" at bounding box center [731, 272] width 57 height 16
click at [721, 290] on span "[PHONE_NUMBER]" at bounding box center [744, 294] width 126 height 16
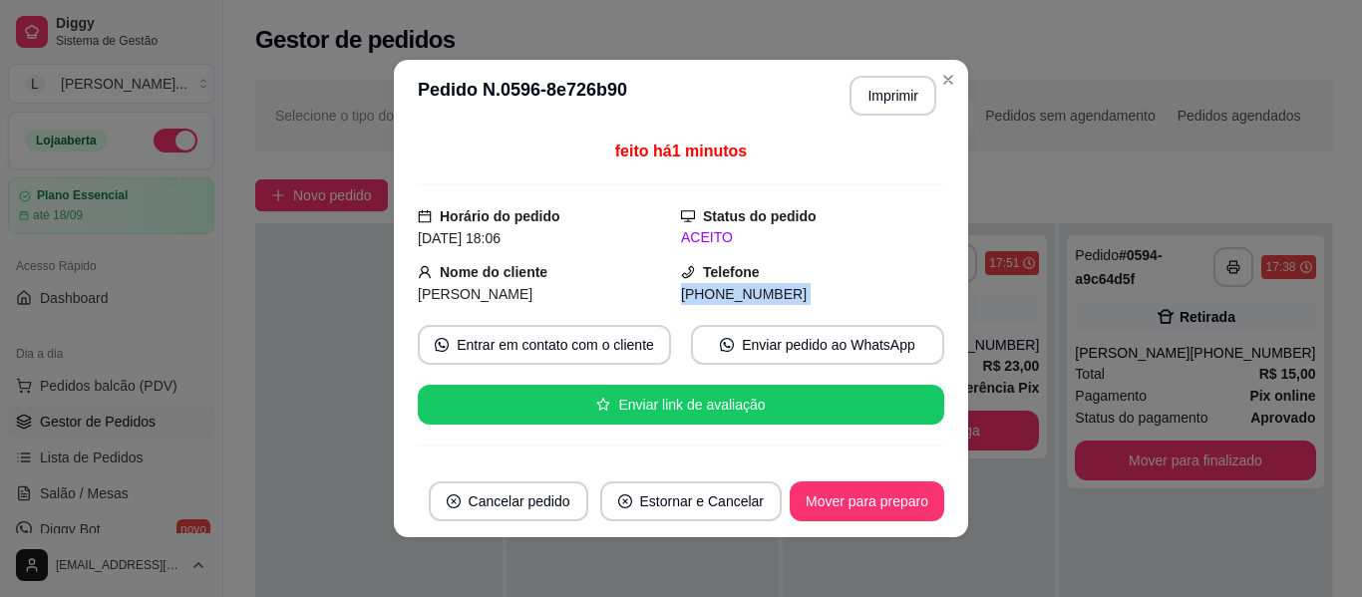
copy div "[PHONE_NUMBER] Entrar em contato com o cliente Enviar pedido ao WhatsApp Enviar…"
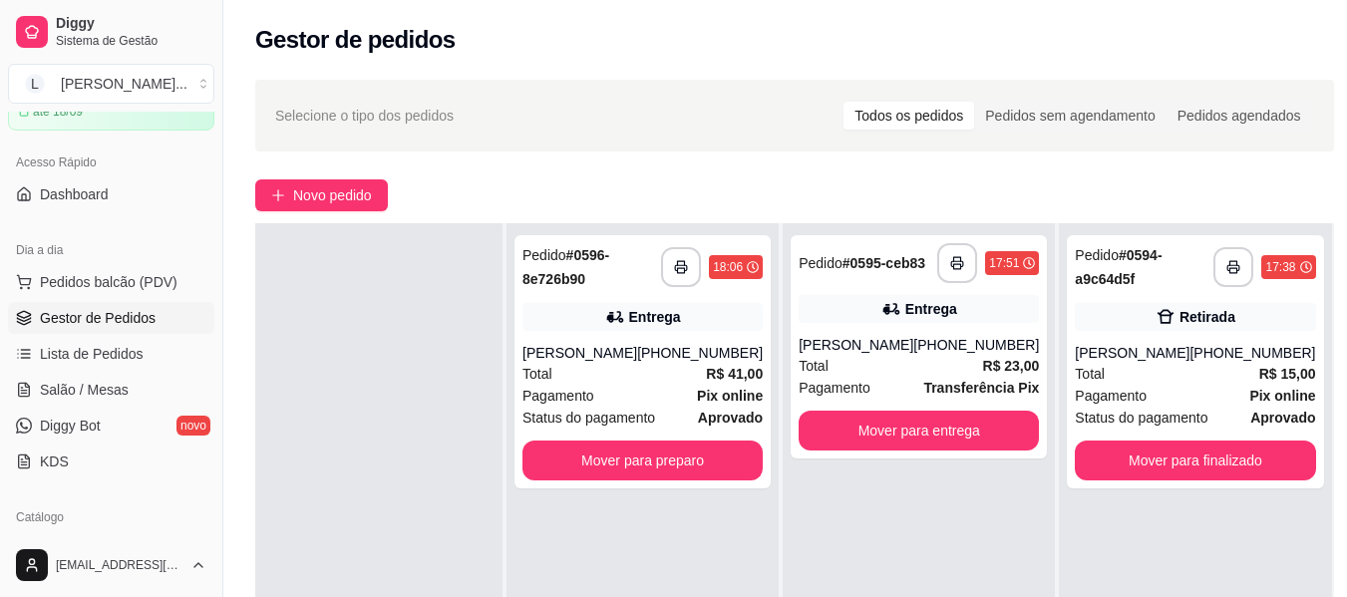
scroll to position [199, 0]
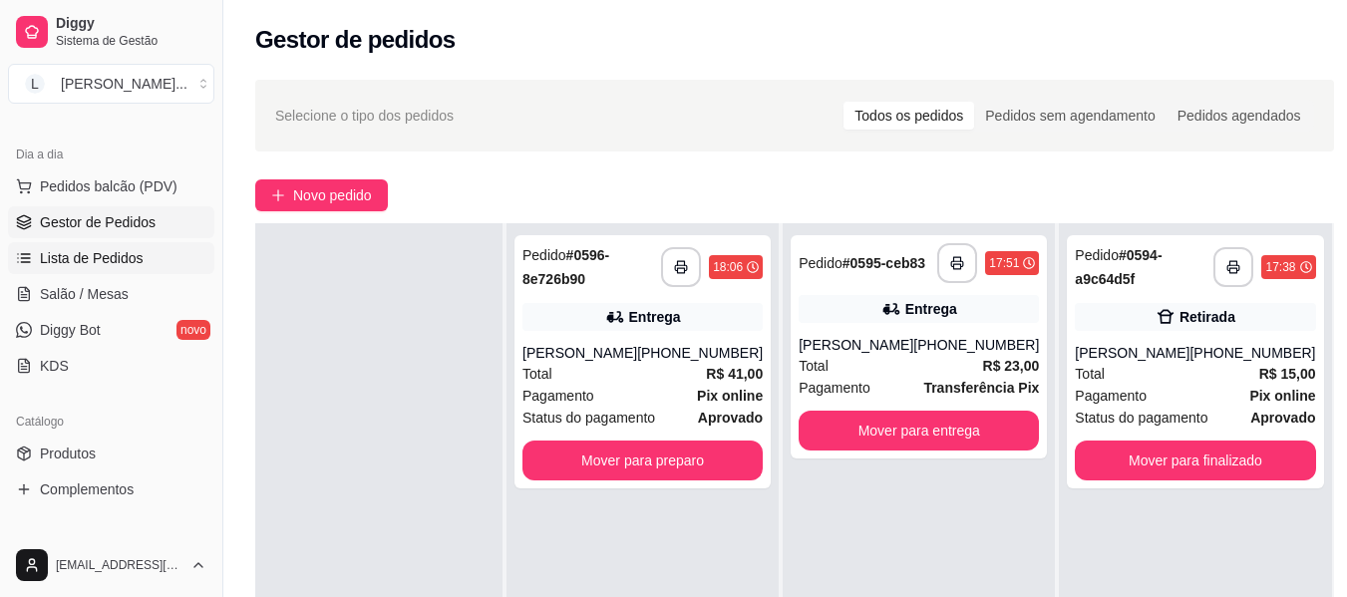
click at [130, 255] on span "Lista de Pedidos" at bounding box center [92, 258] width 104 height 20
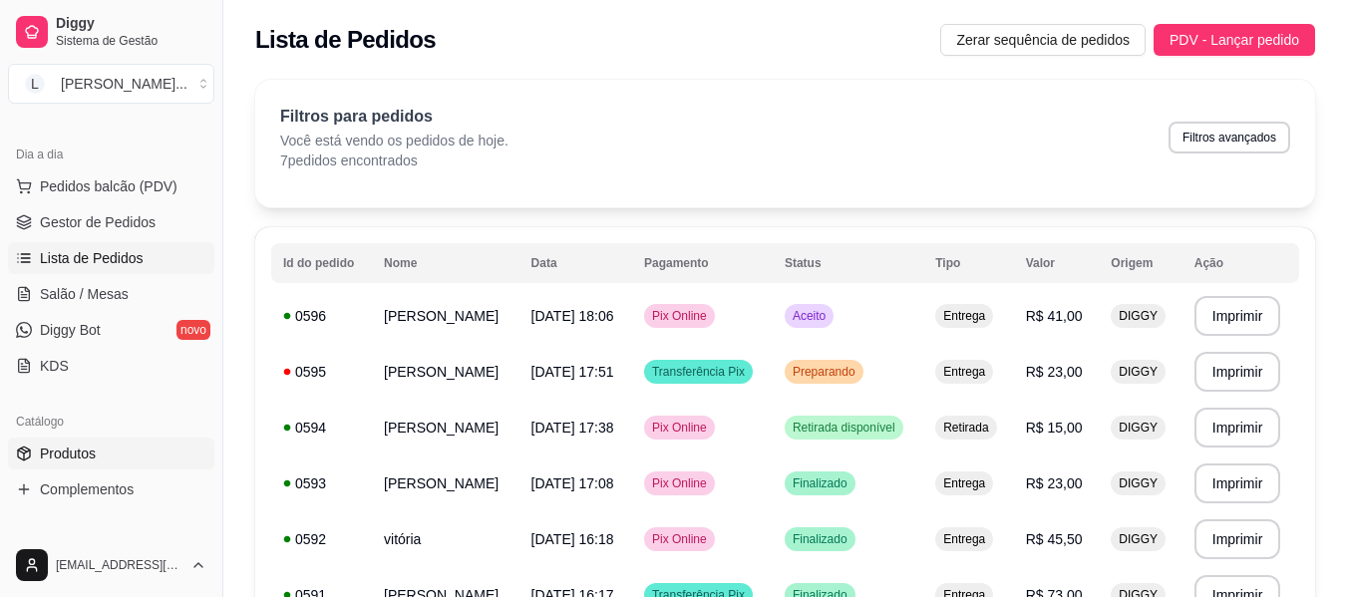
click at [102, 447] on link "Produtos" at bounding box center [111, 454] width 206 height 32
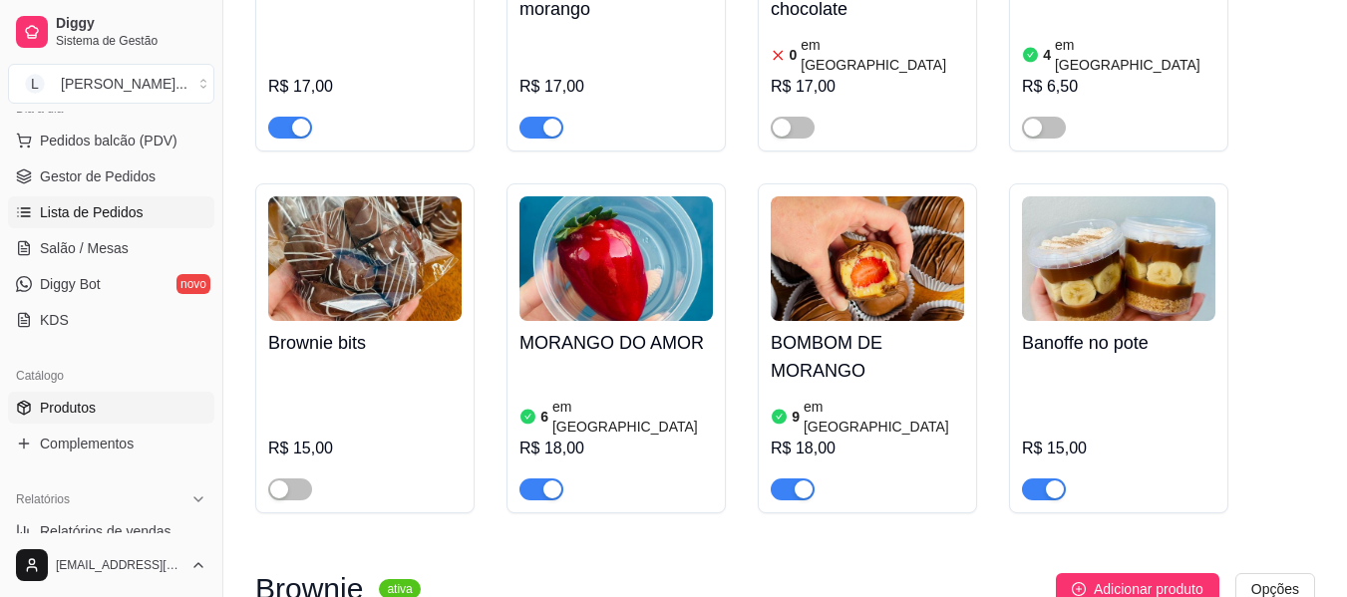
scroll to position [199, 0]
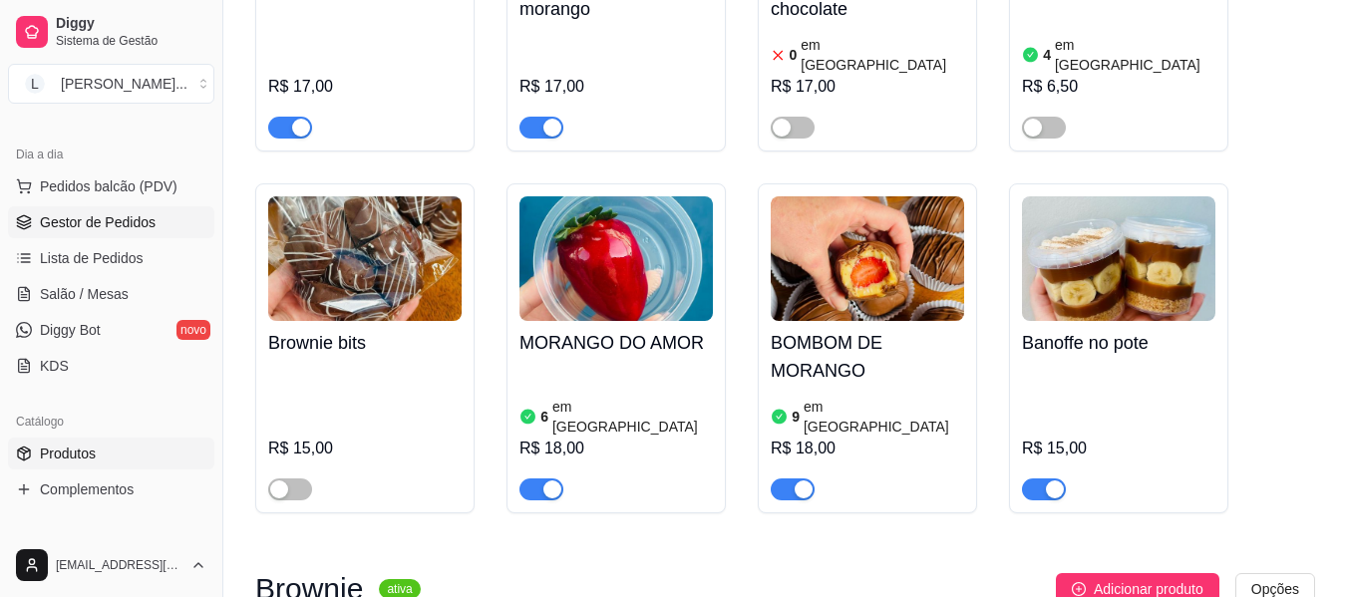
click at [112, 207] on link "Gestor de Pedidos" at bounding box center [111, 222] width 206 height 32
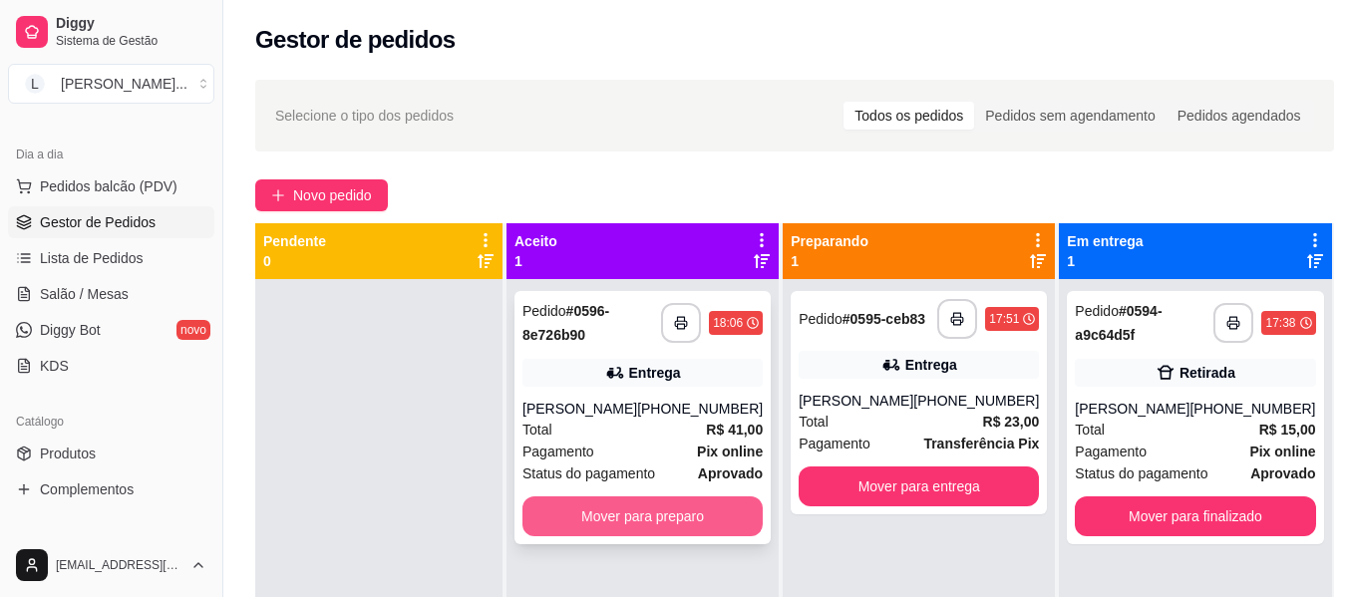
click at [697, 514] on button "Mover para preparo" at bounding box center [643, 517] width 240 height 40
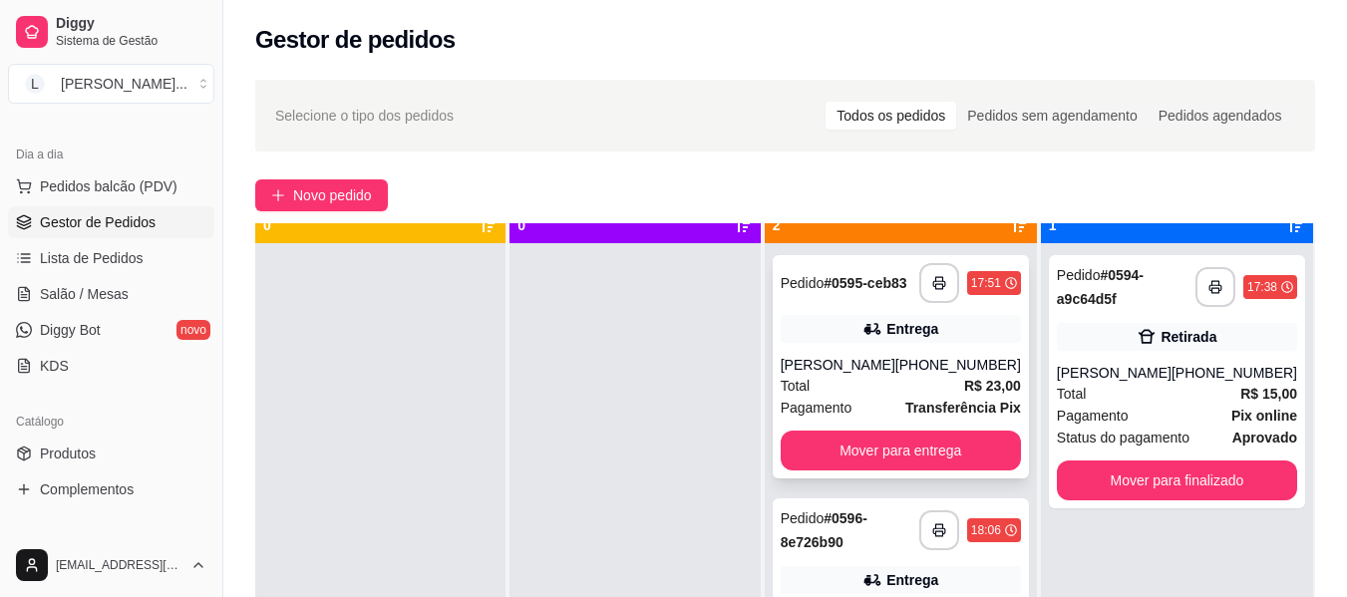
scroll to position [56, 0]
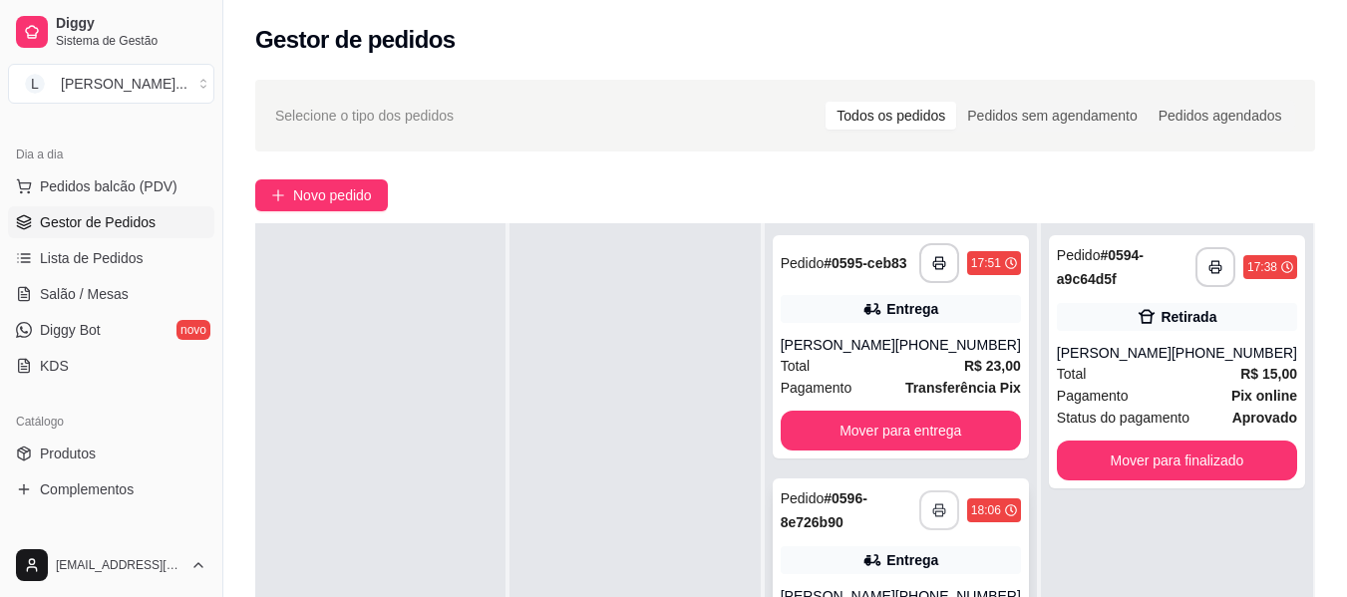
click at [940, 515] on icon "button" at bounding box center [940, 511] width 14 height 14
click at [1130, 540] on div "**********" at bounding box center [1177, 521] width 272 height 597
click at [1004, 323] on div "Entrega" at bounding box center [901, 309] width 240 height 28
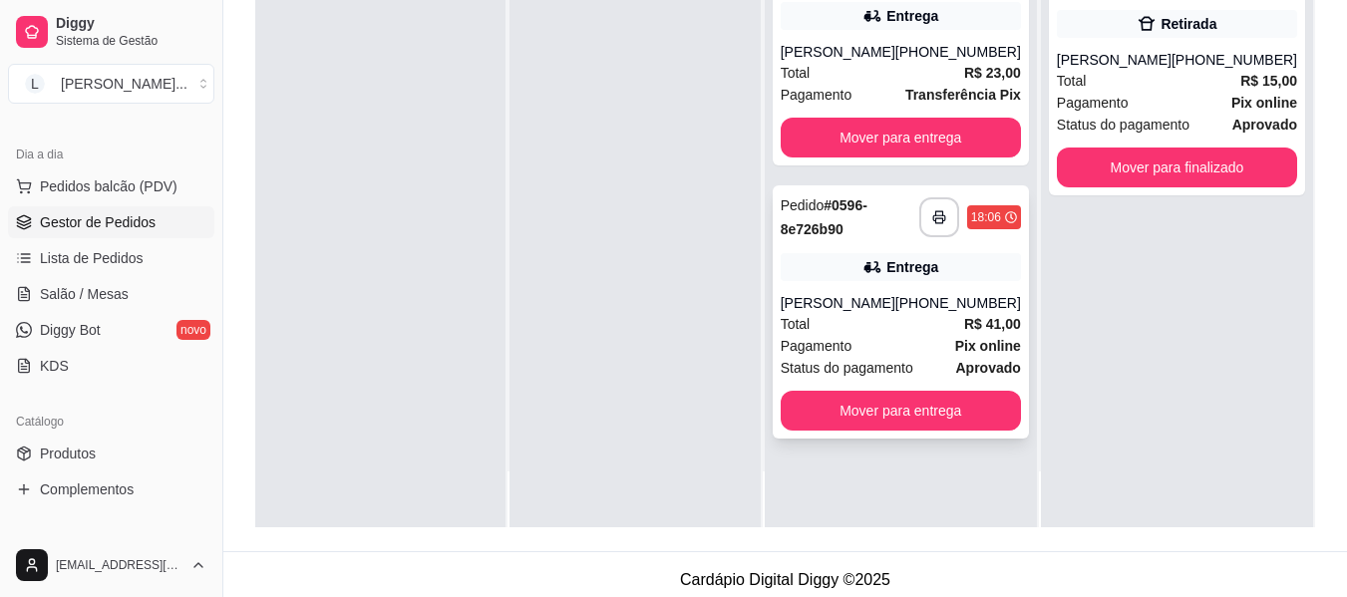
scroll to position [299, 0]
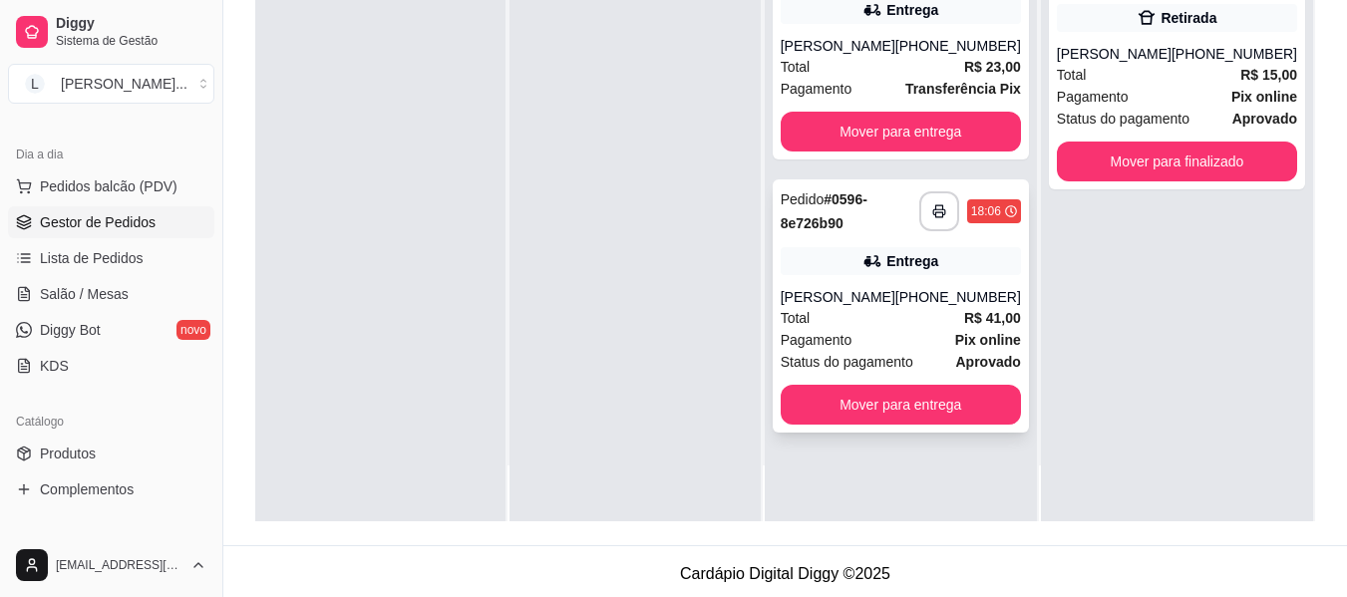
click at [942, 285] on div "**********" at bounding box center [901, 306] width 256 height 253
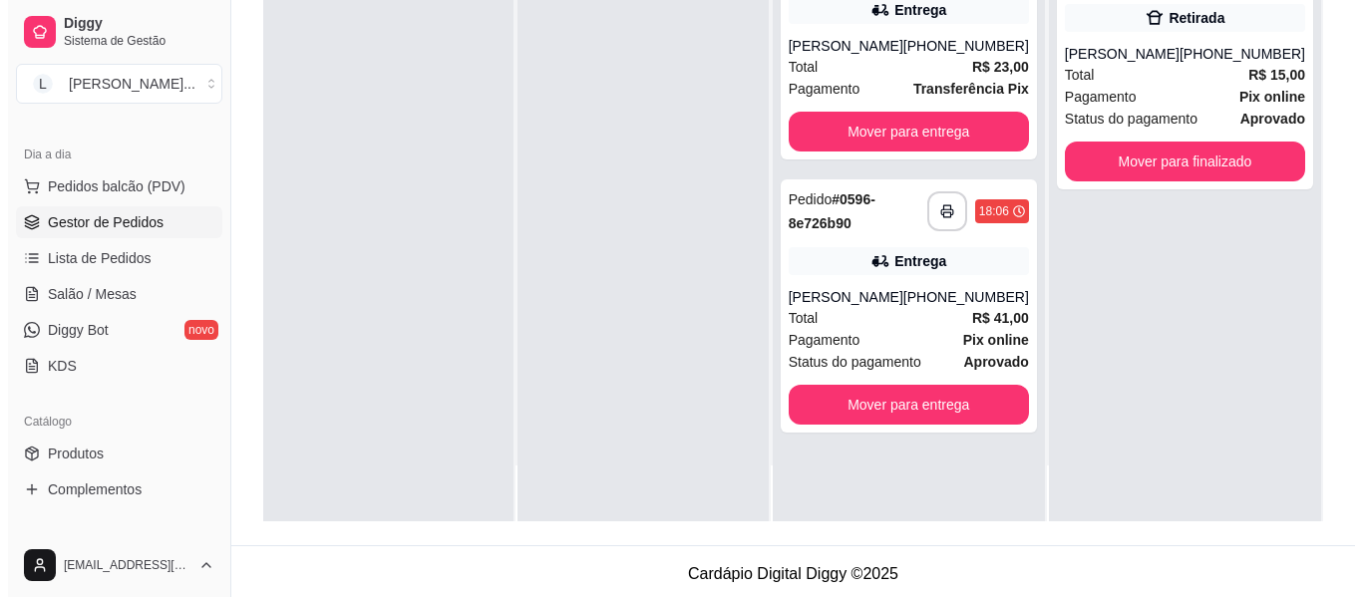
scroll to position [0, 0]
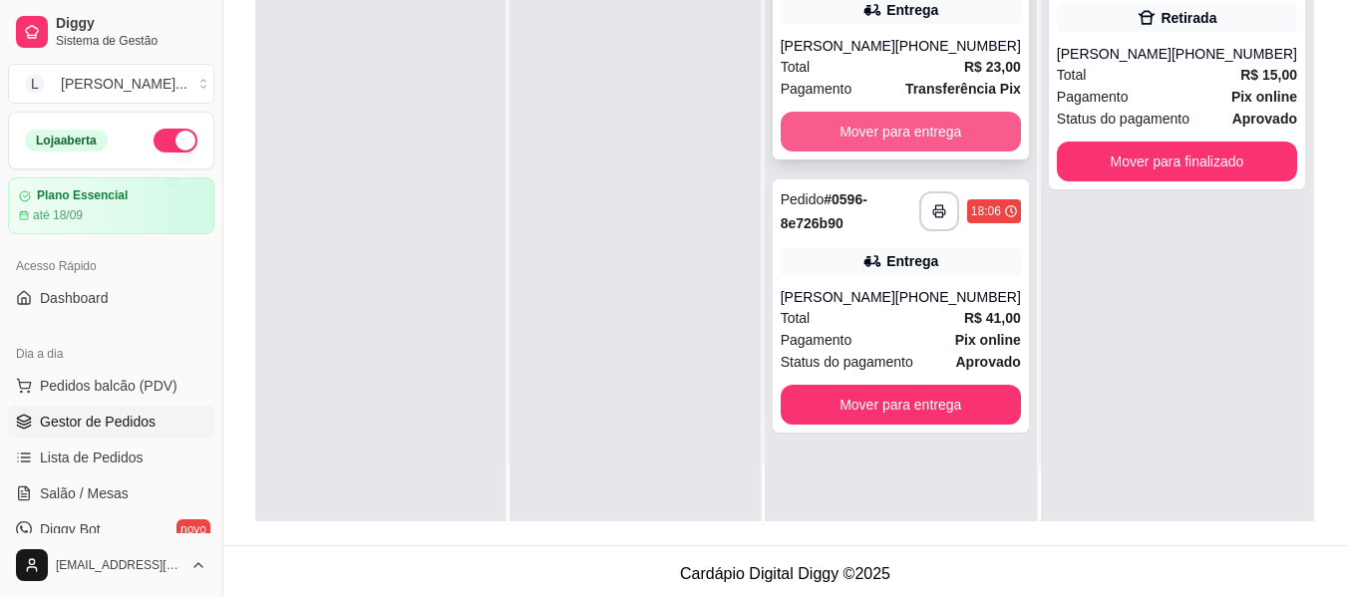
click at [936, 141] on button "Mover para entrega" at bounding box center [901, 132] width 240 height 40
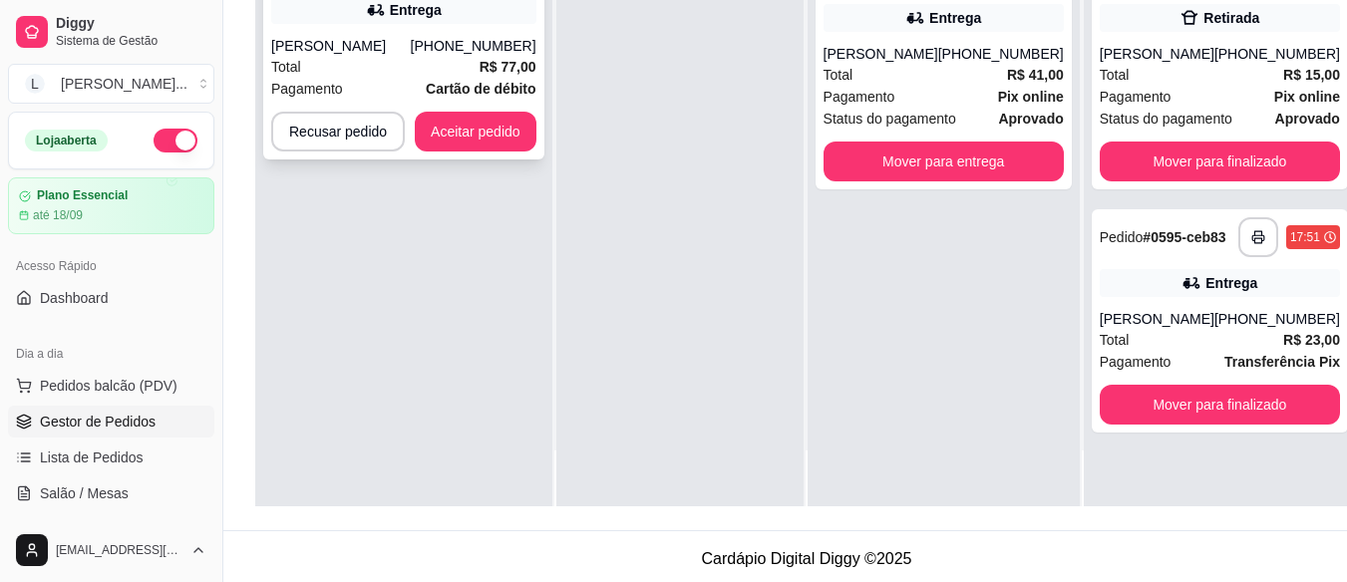
click at [373, 61] on div "Total R$ 77,00" at bounding box center [403, 67] width 265 height 22
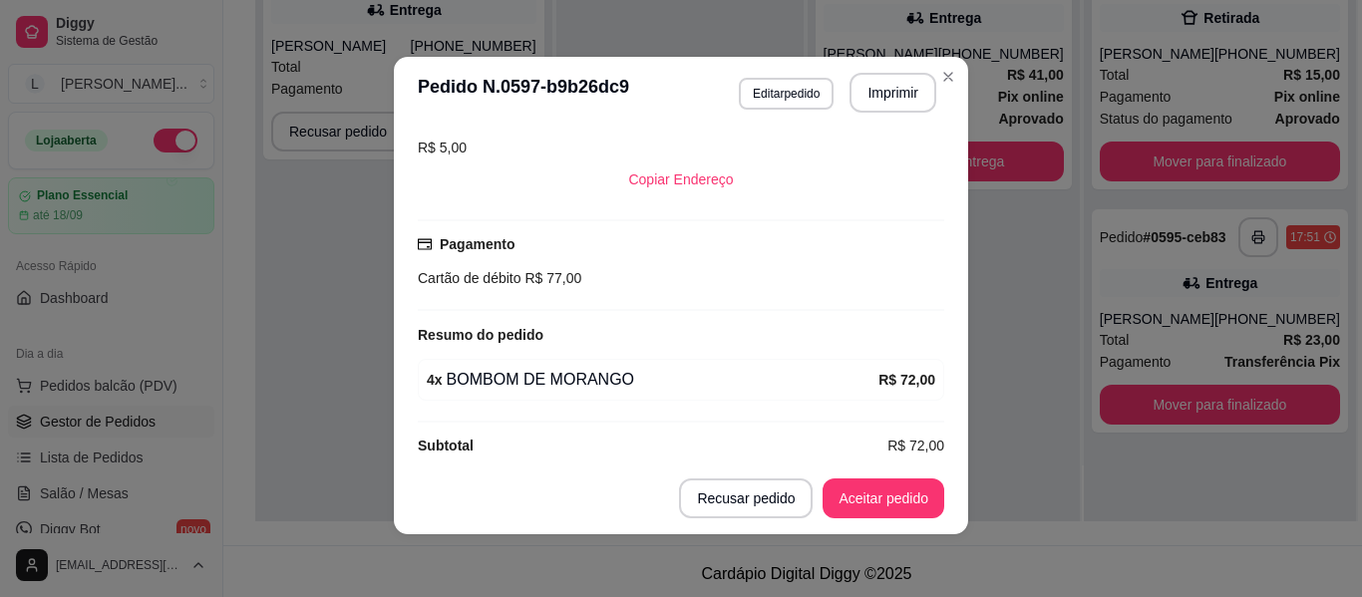
scroll to position [4, 0]
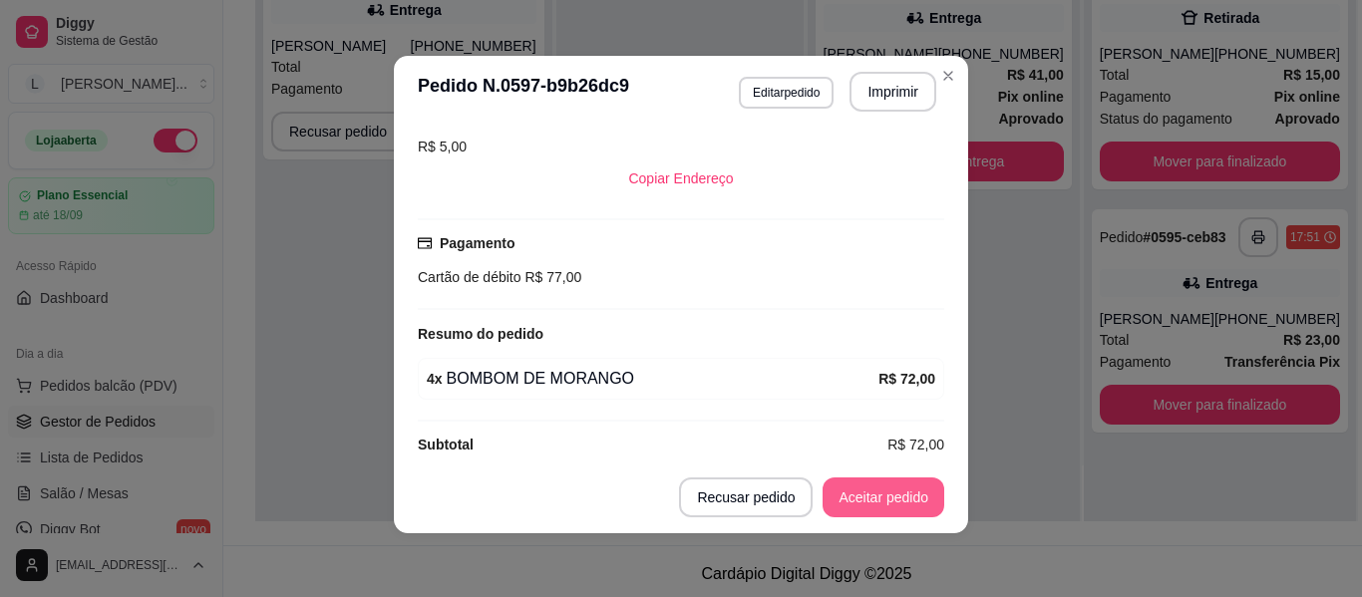
click at [892, 500] on button "Aceitar pedido" at bounding box center [884, 498] width 122 height 40
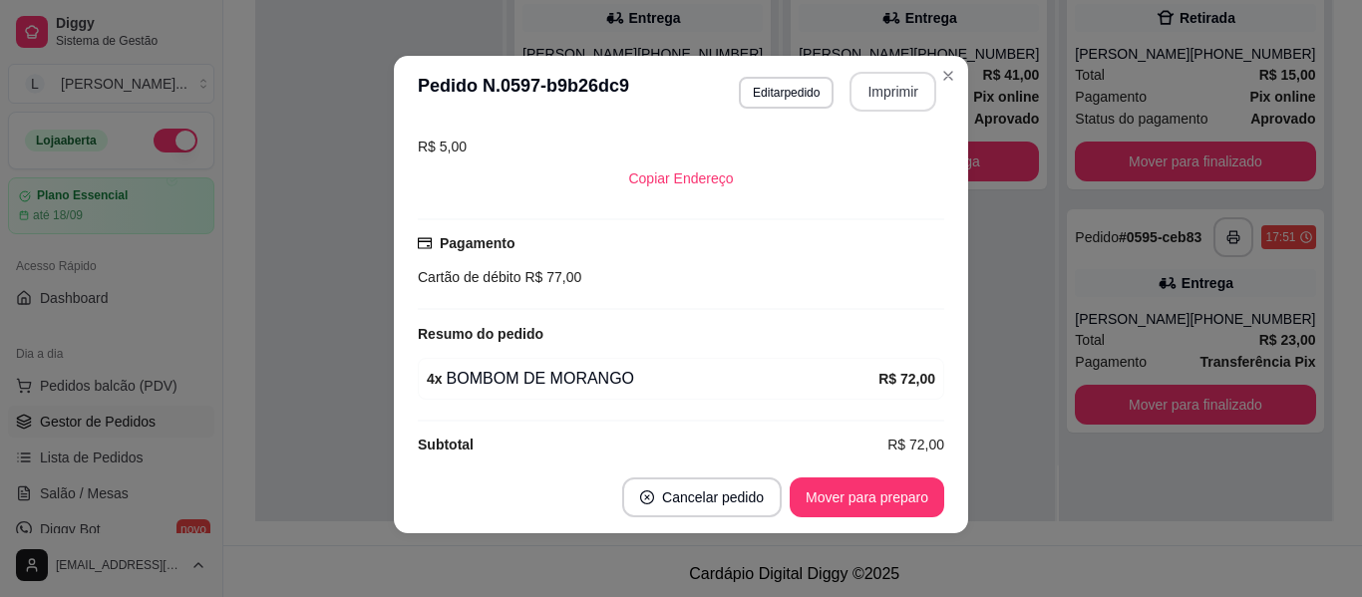
click at [889, 86] on button "Imprimir" at bounding box center [893, 92] width 87 height 40
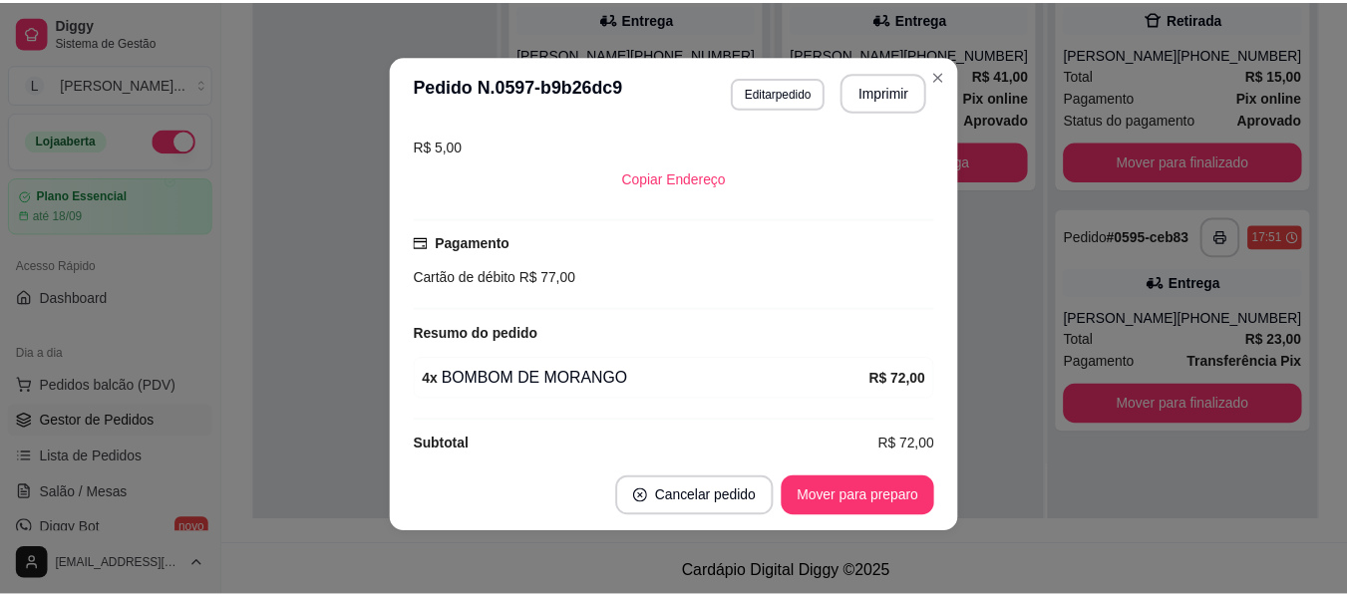
scroll to position [0, 0]
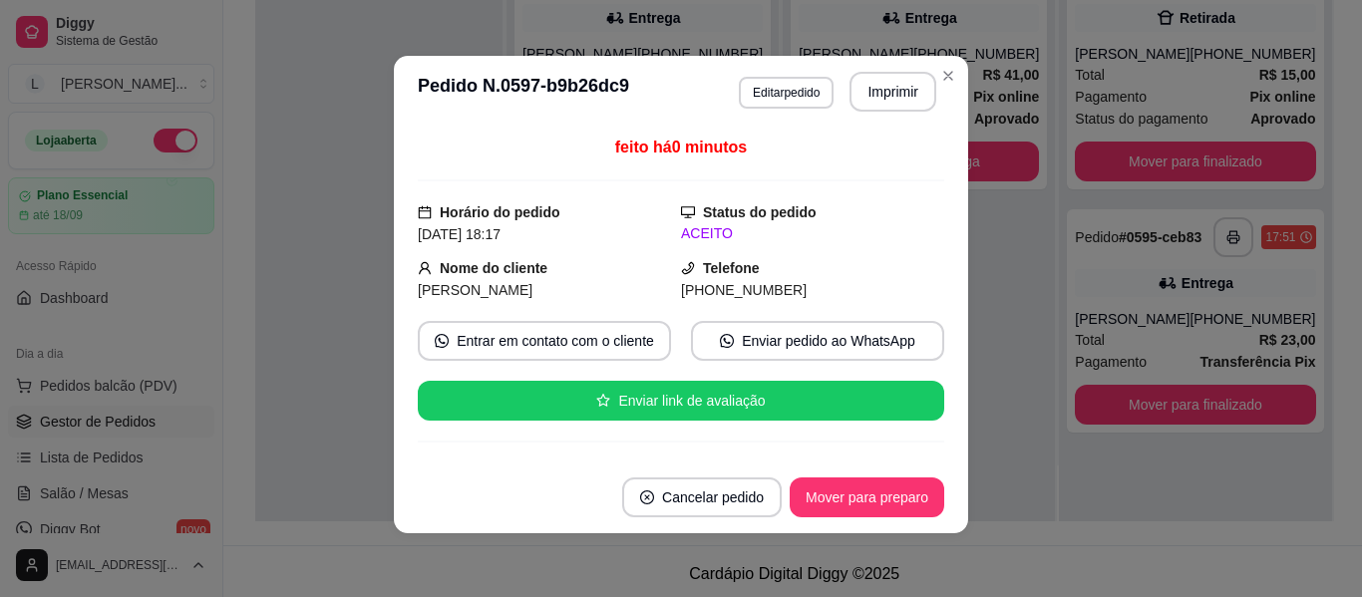
click at [725, 291] on span "[PHONE_NUMBER]" at bounding box center [744, 290] width 126 height 16
copy div "[PHONE_NUMBER] Entrar em contato com o cliente Enviar pedido ao WhatsApp Enviar…"
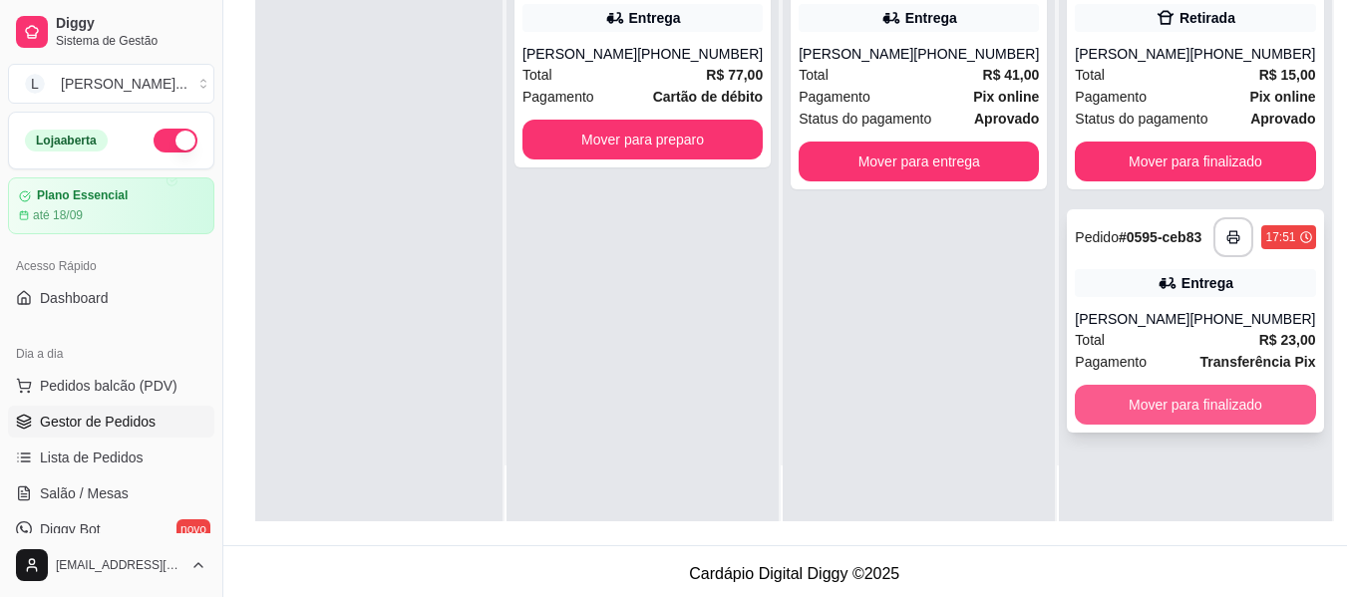
click at [1141, 410] on button "Mover para finalizado" at bounding box center [1195, 405] width 240 height 40
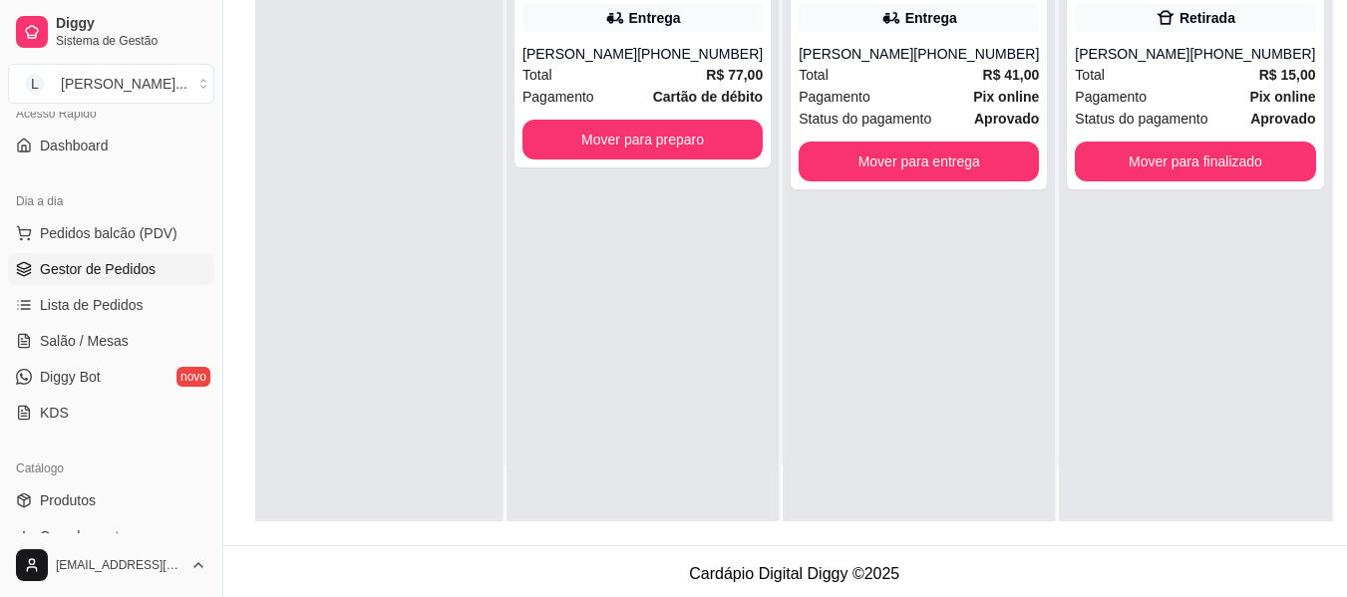
scroll to position [199, 0]
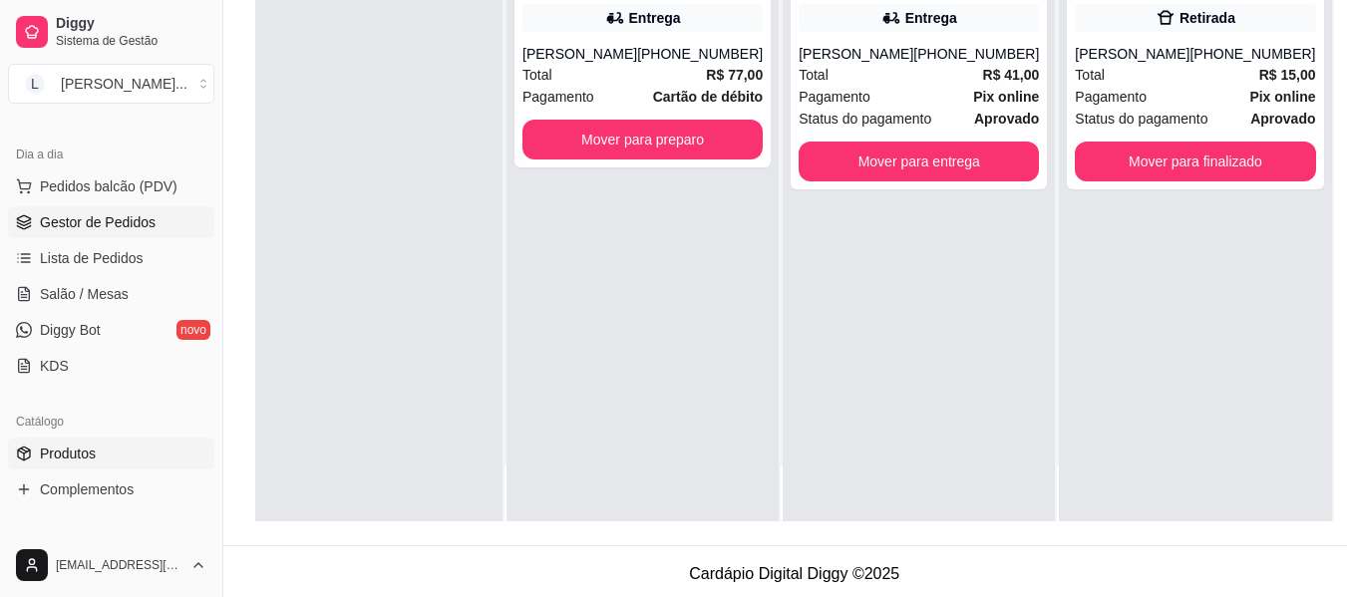
click at [139, 441] on link "Produtos" at bounding box center [111, 454] width 206 height 32
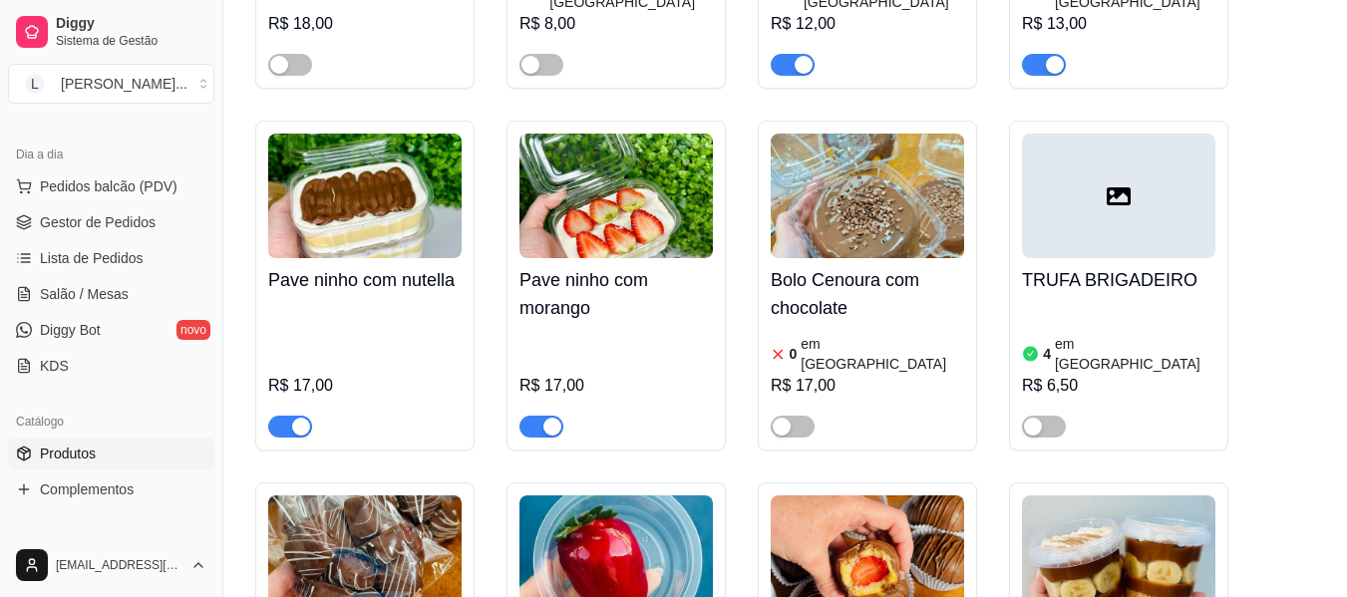
scroll to position [3192, 0]
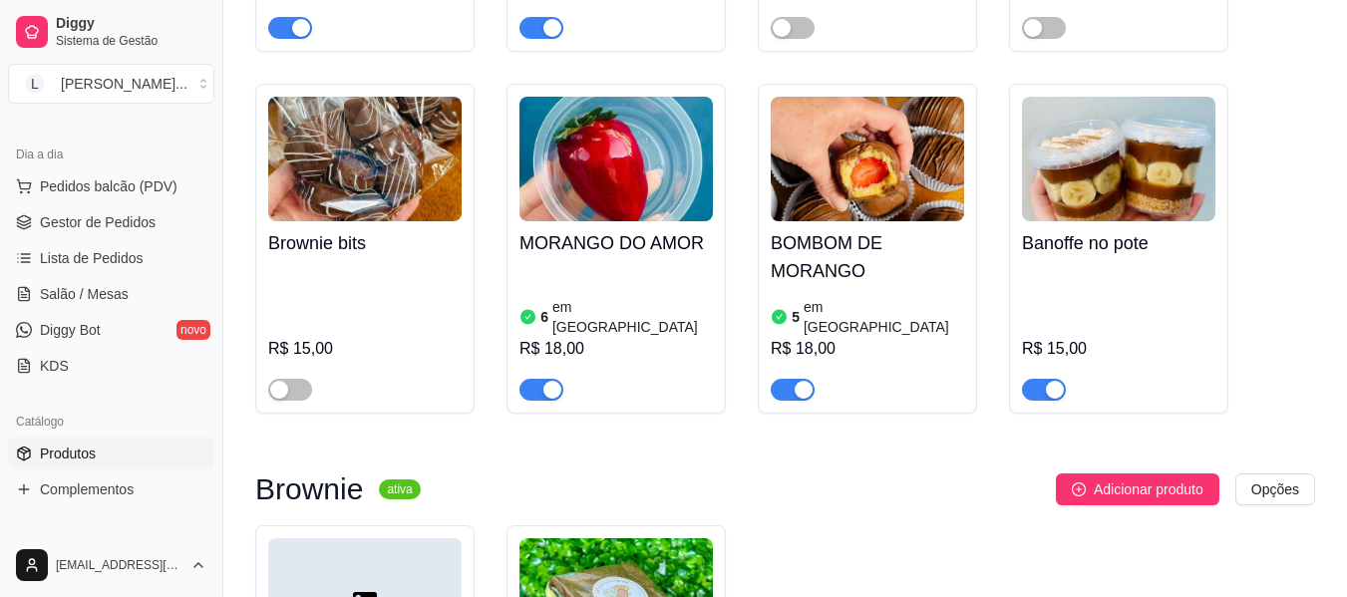
click at [810, 381] on div "button" at bounding box center [804, 390] width 18 height 18
click at [140, 225] on span "Gestor de Pedidos" at bounding box center [98, 222] width 116 height 20
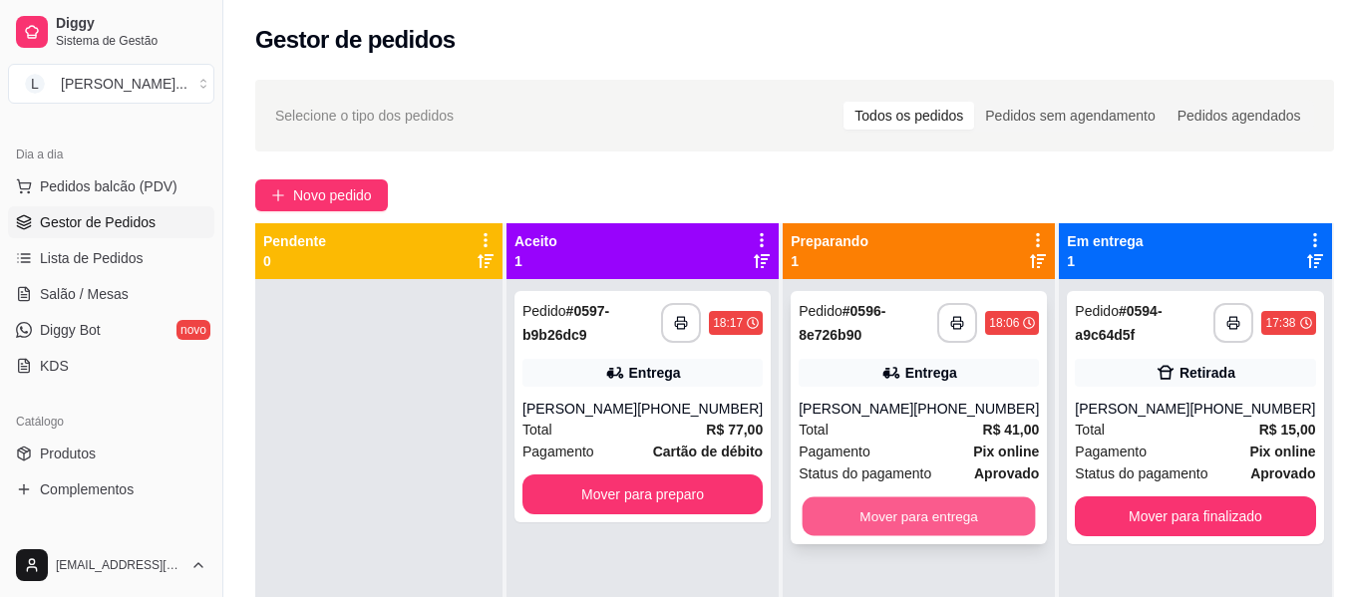
click at [913, 524] on button "Mover para entrega" at bounding box center [919, 517] width 233 height 39
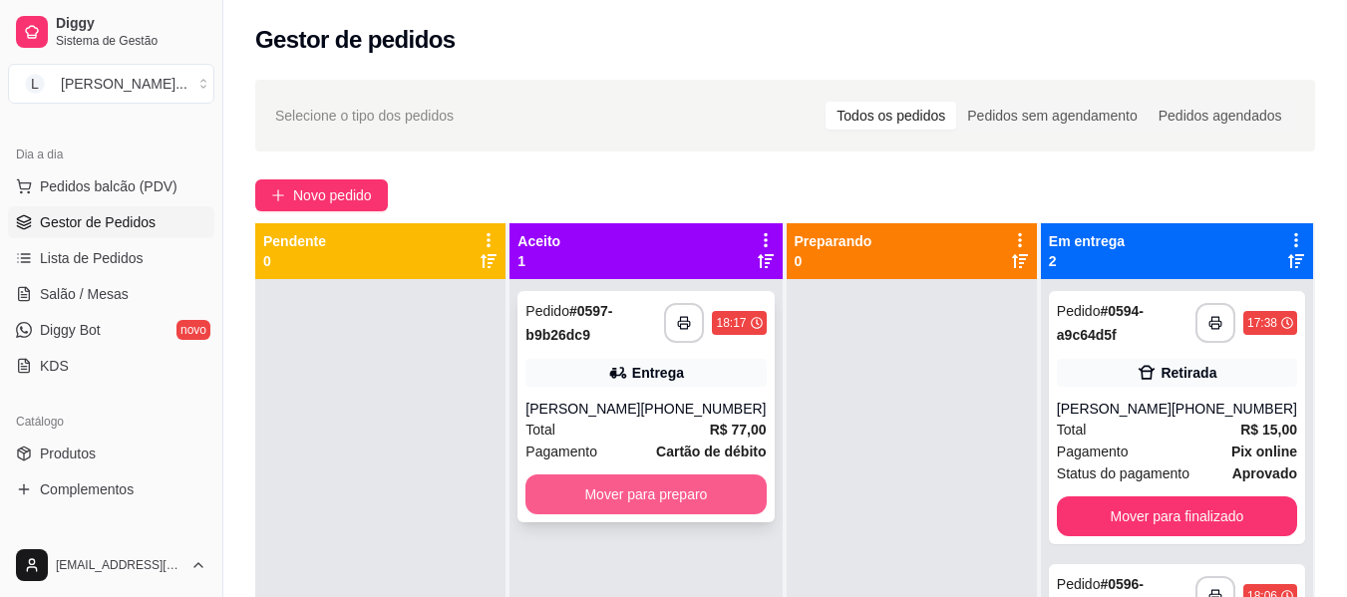
click at [631, 491] on button "Mover para preparo" at bounding box center [646, 495] width 240 height 40
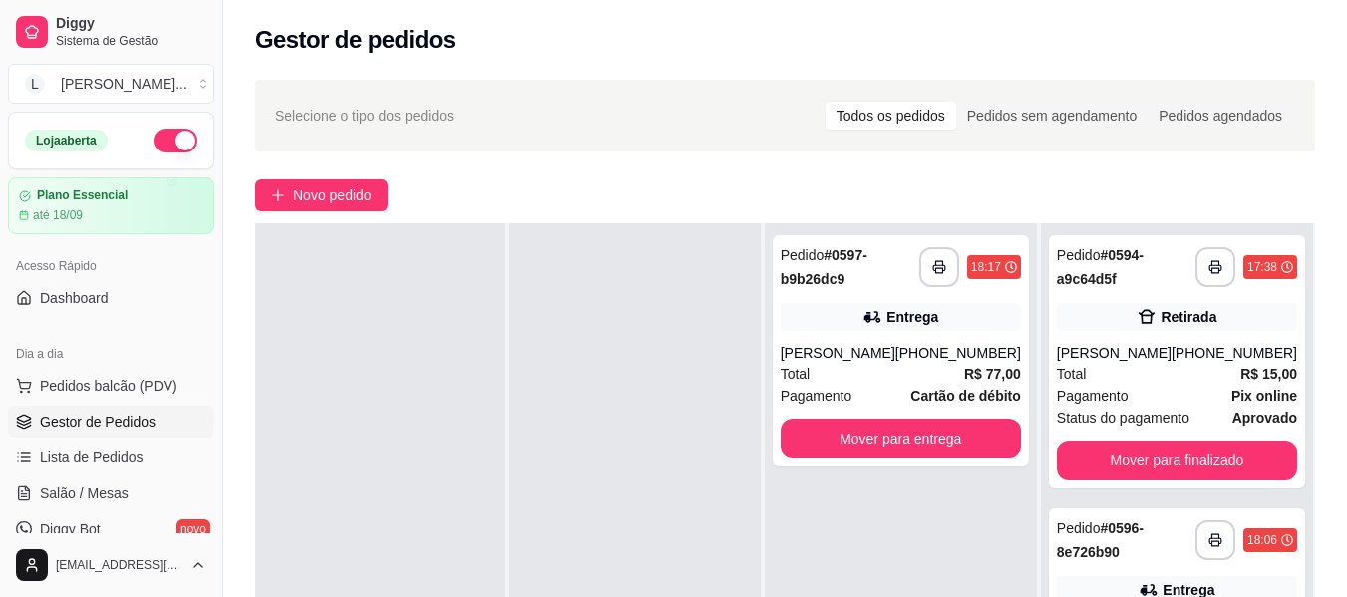
click at [159, 148] on button "button" at bounding box center [176, 141] width 44 height 24
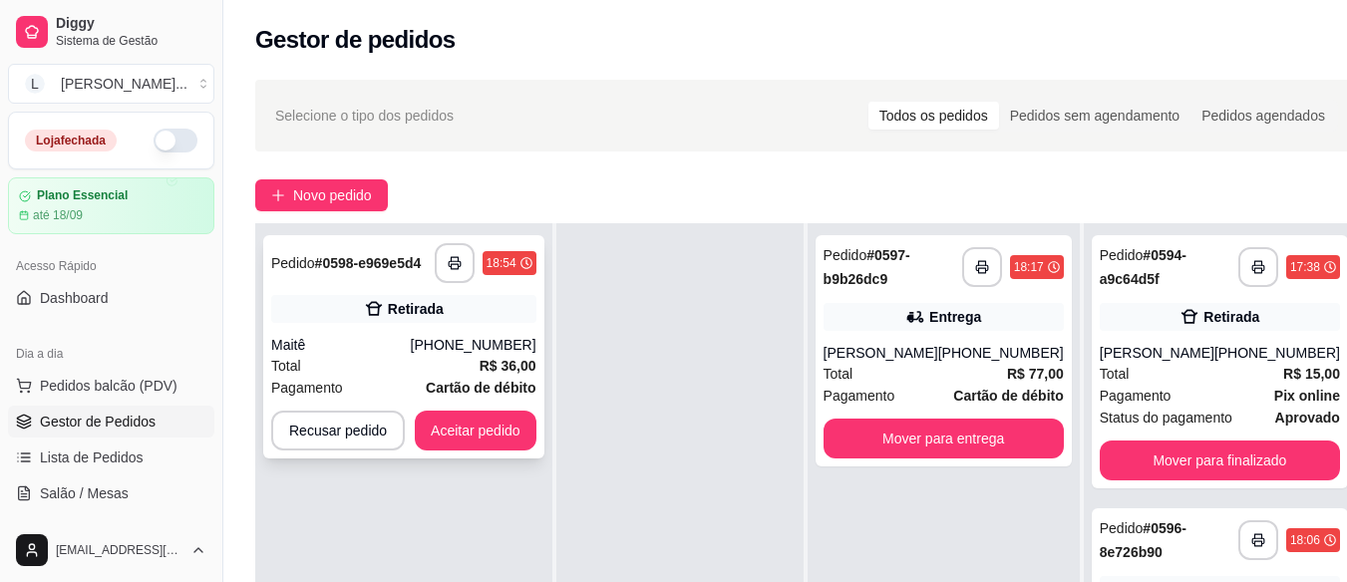
click at [439, 375] on div "Total R$ 36,00" at bounding box center [403, 366] width 265 height 22
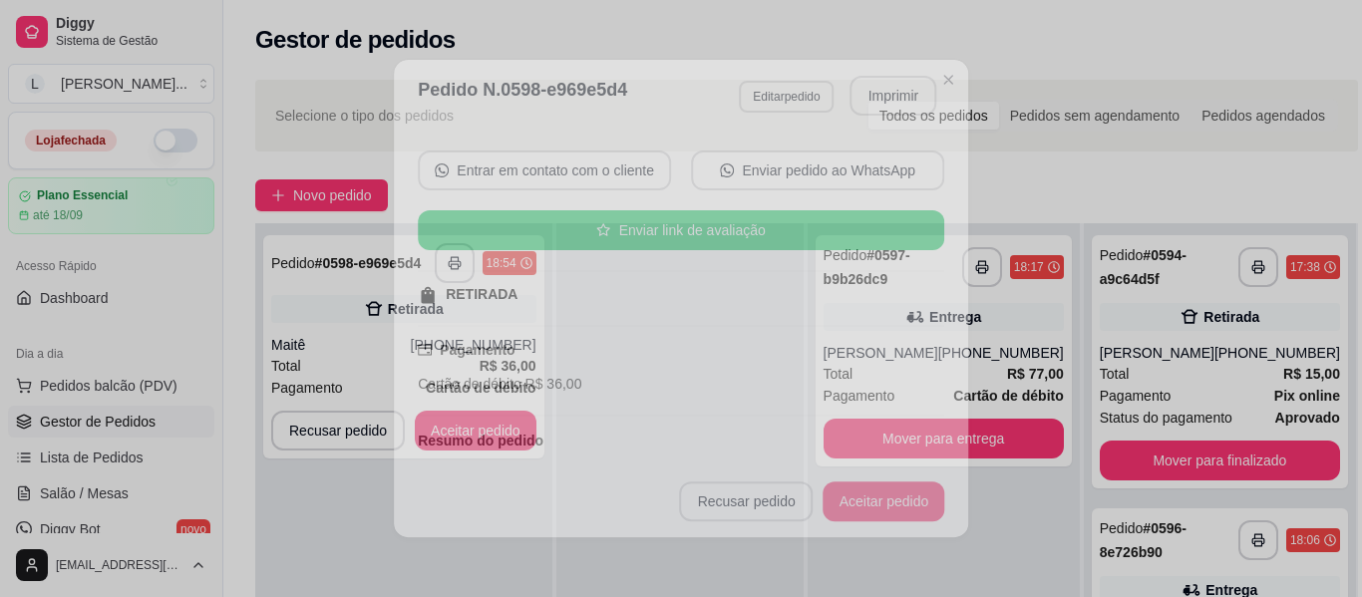
scroll to position [301, 0]
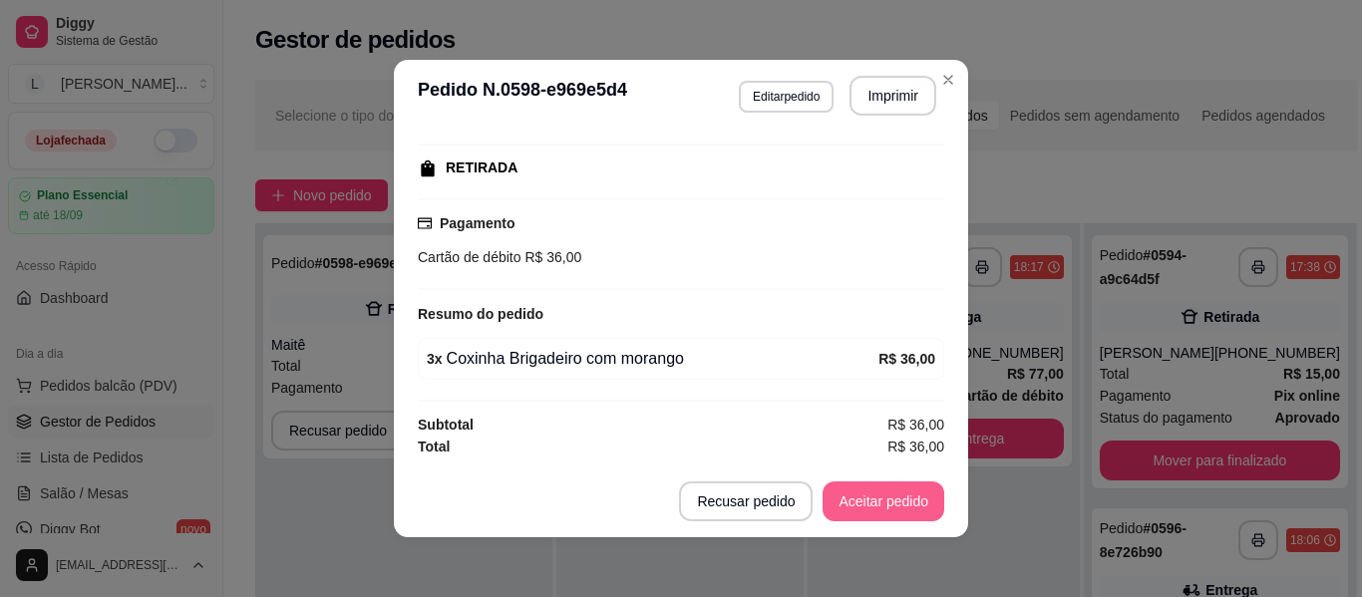
click at [903, 497] on button "Aceitar pedido" at bounding box center [884, 502] width 122 height 40
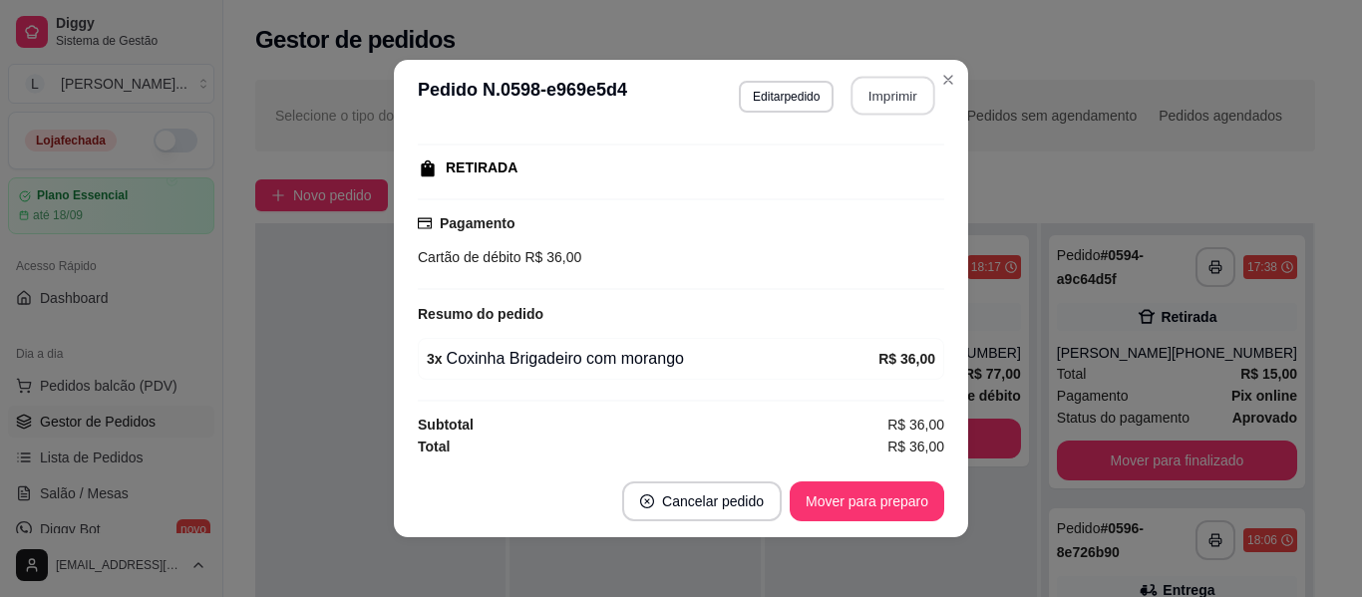
click at [893, 89] on button "Imprimir" at bounding box center [894, 96] width 84 height 39
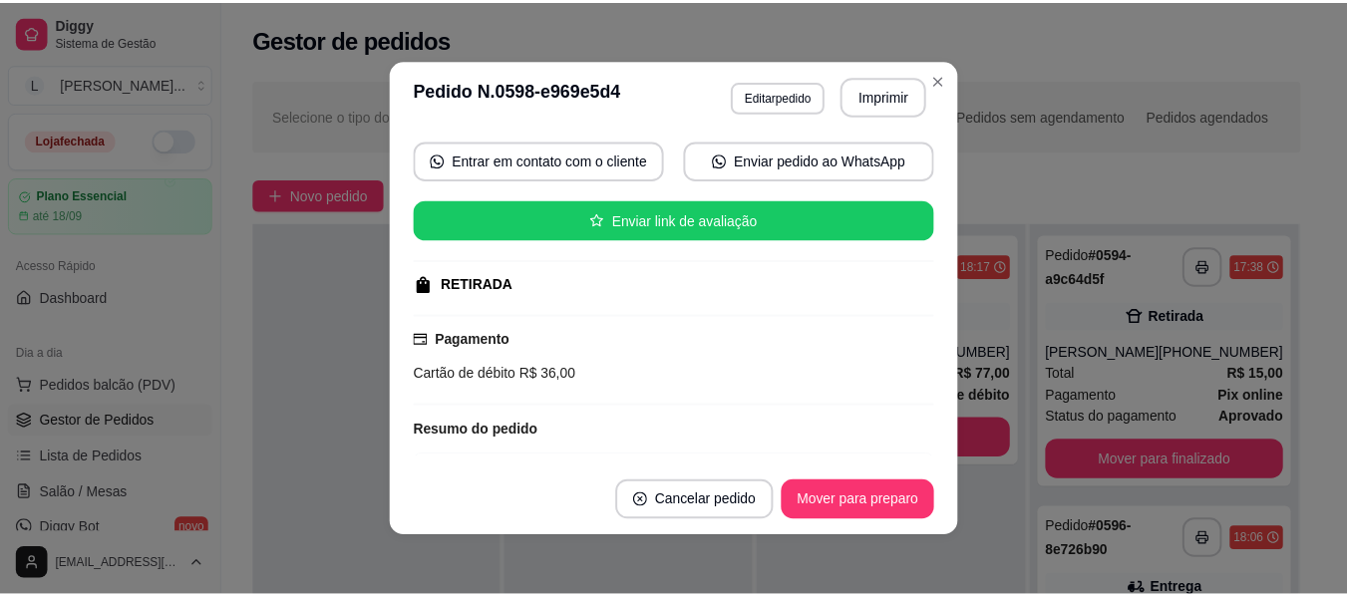
scroll to position [201, 0]
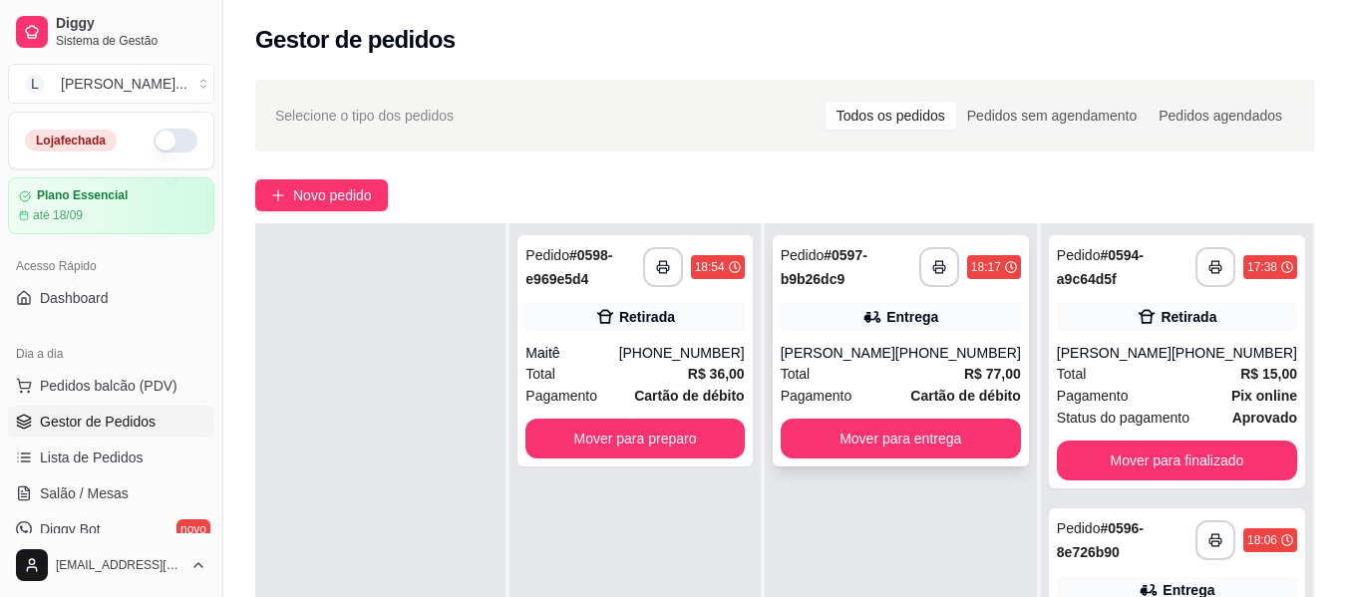
click at [925, 353] on div "[PHONE_NUMBER]" at bounding box center [959, 353] width 126 height 20
click at [619, 425] on button "Mover para preparo" at bounding box center [636, 439] width 212 height 39
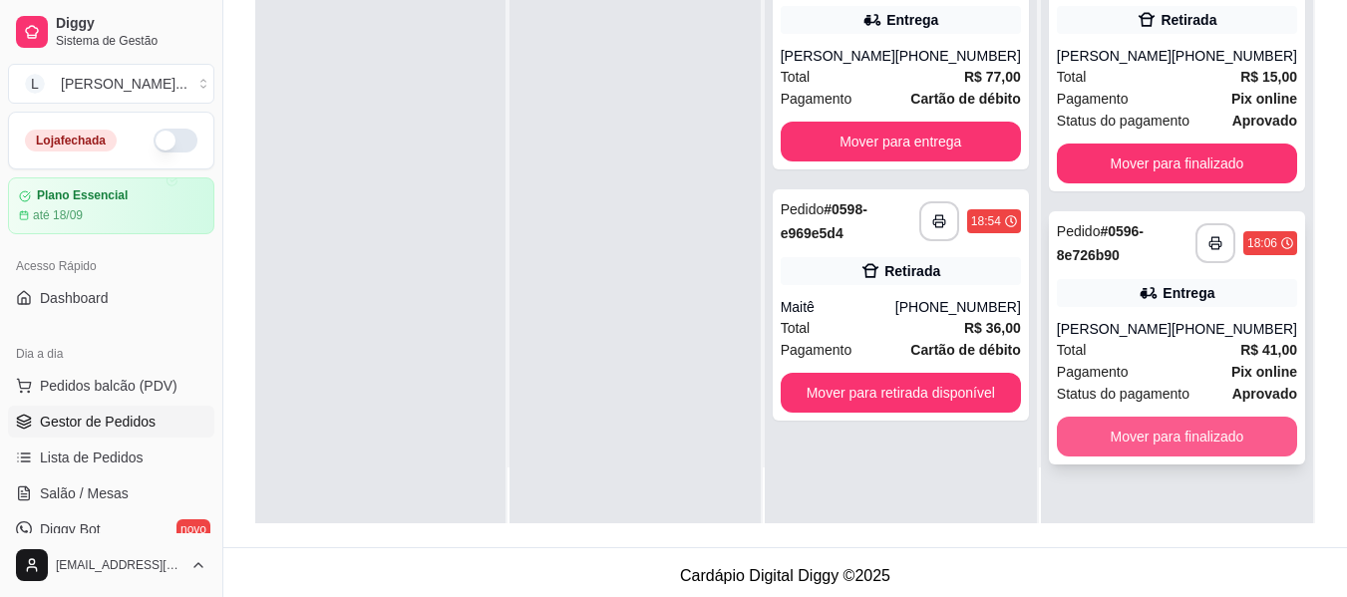
scroll to position [299, 0]
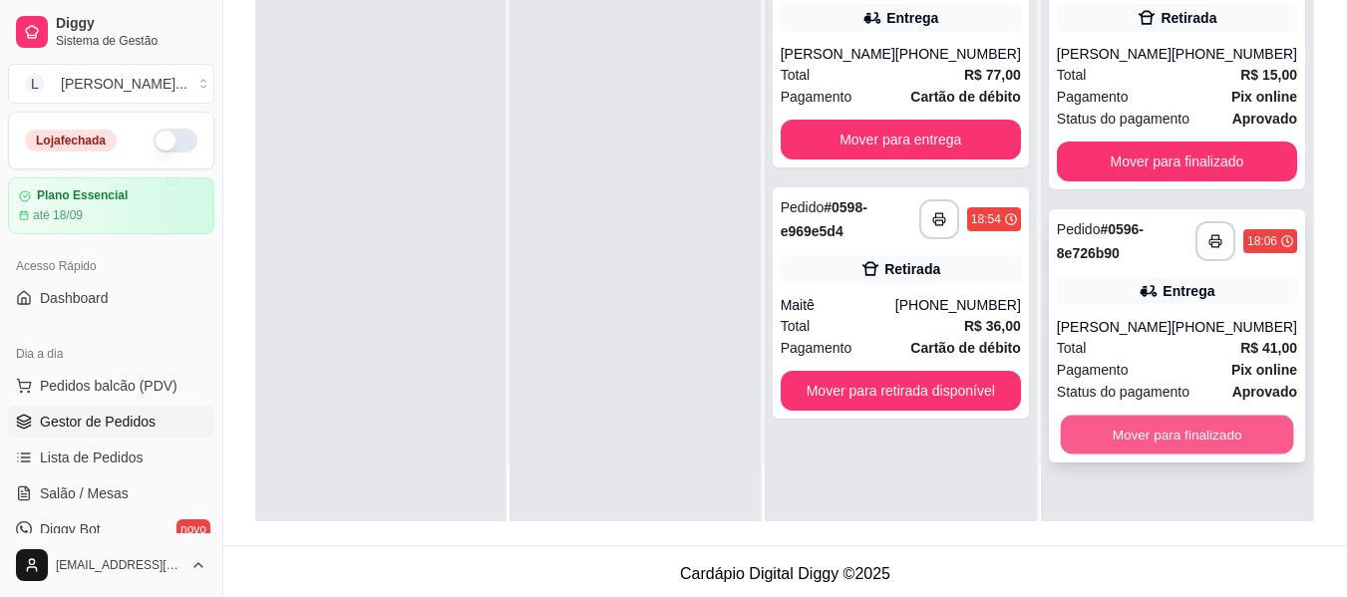
click at [1155, 432] on button "Mover para finalizado" at bounding box center [1176, 435] width 233 height 39
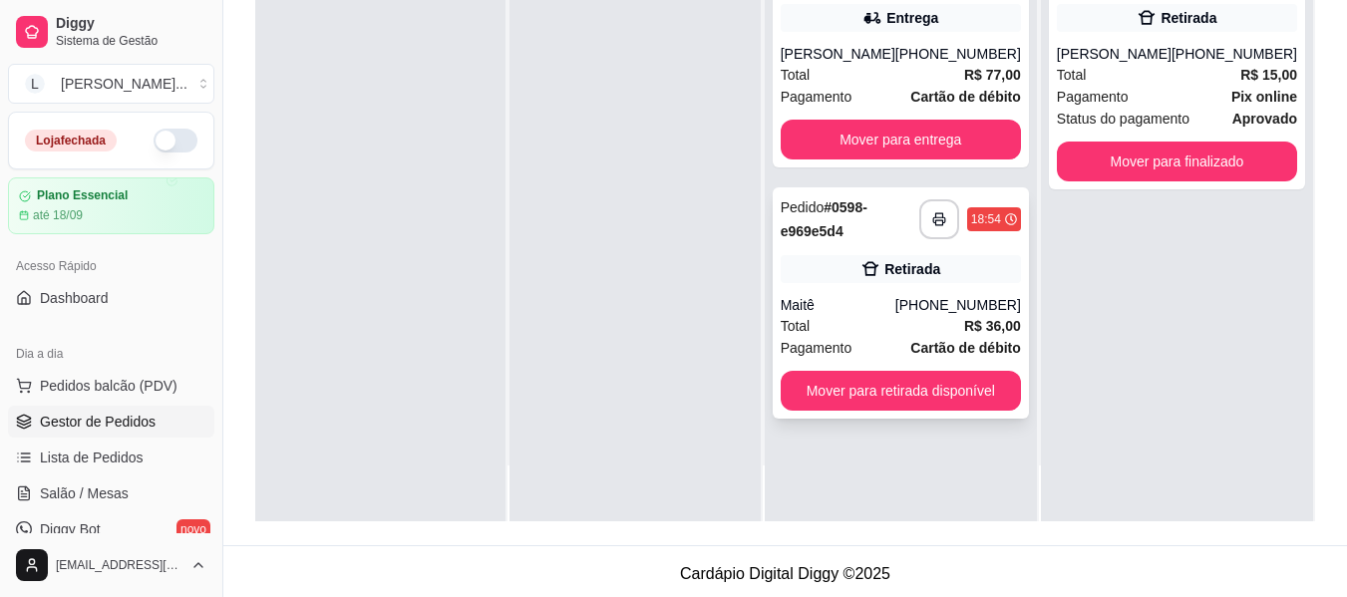
drag, startPoint x: 697, startPoint y: 252, endPoint x: 942, endPoint y: 222, distance: 246.2
click at [697, 251] on div at bounding box center [635, 222] width 250 height 597
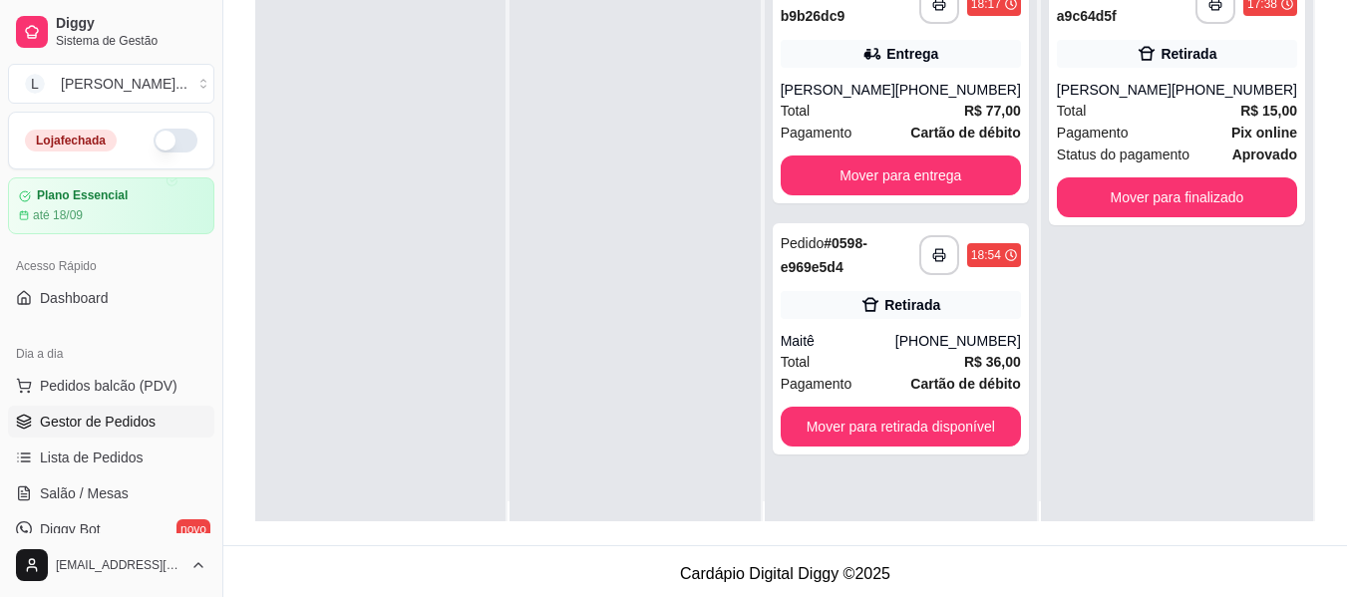
scroll to position [0, 0]
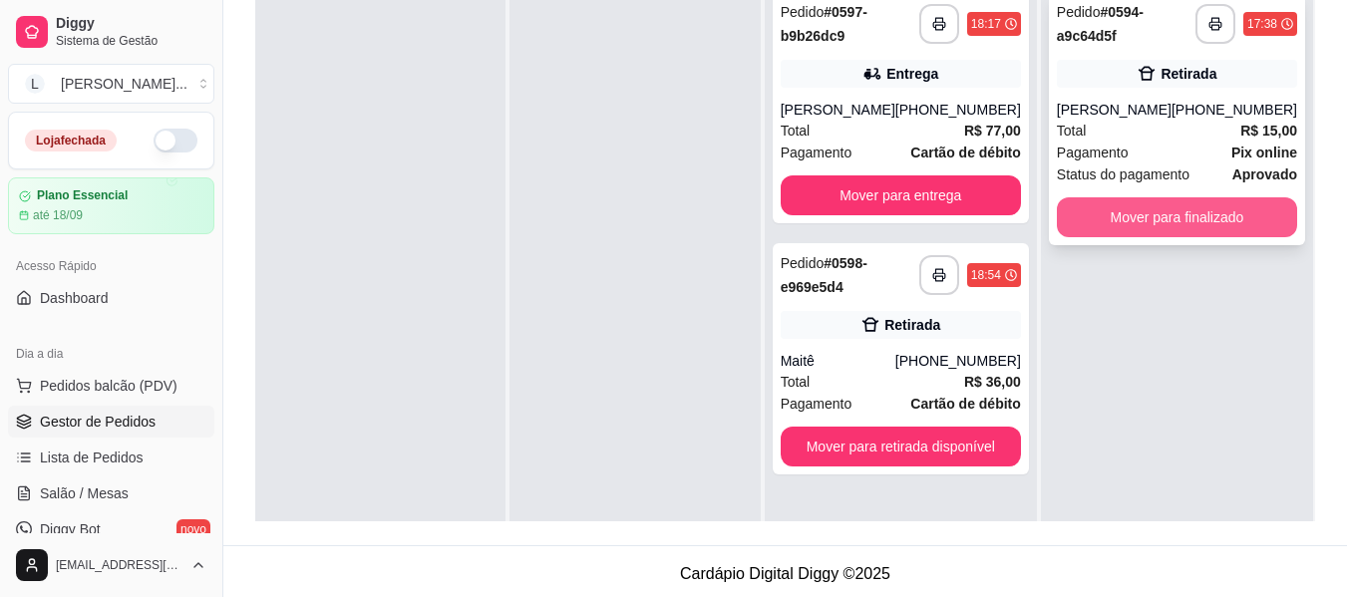
click at [1121, 224] on button "Mover para finalizado" at bounding box center [1177, 217] width 240 height 40
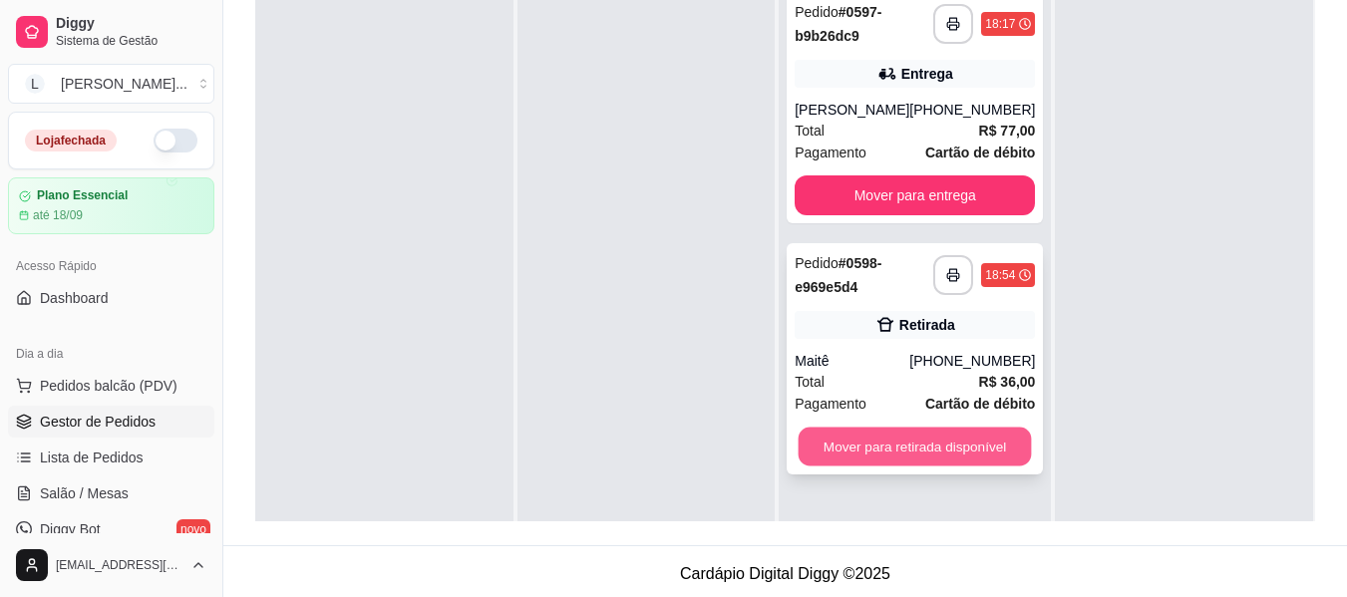
click at [952, 448] on button "Mover para retirada disponível" at bounding box center [915, 447] width 233 height 39
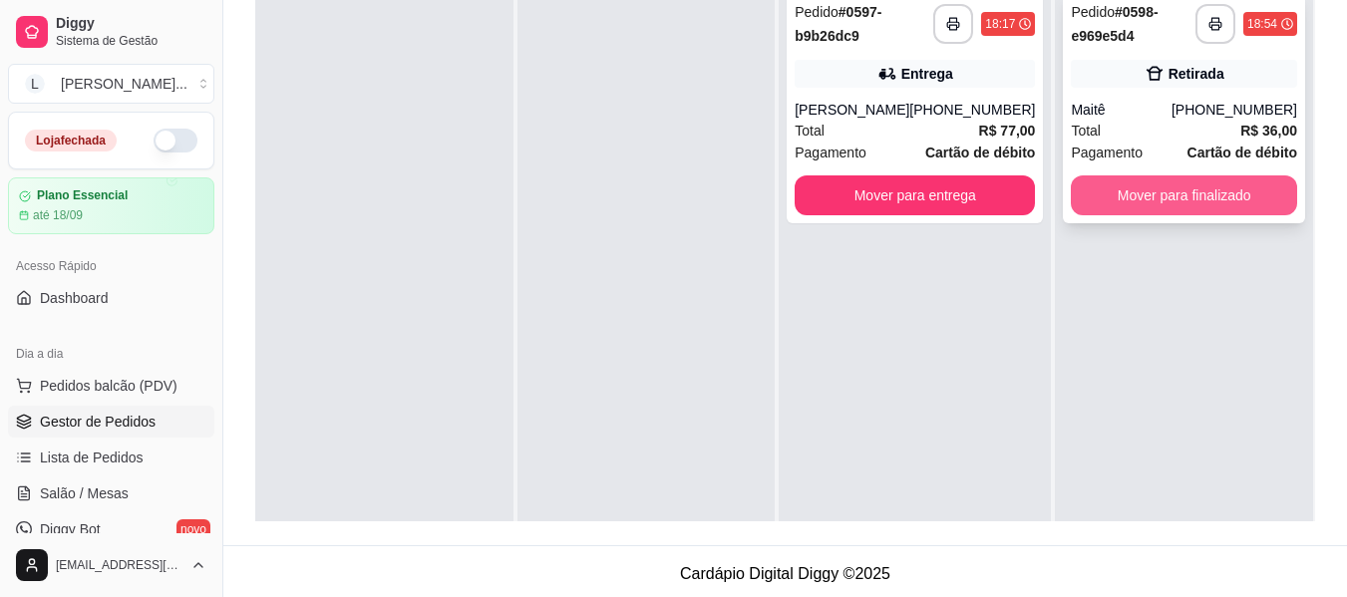
click at [1093, 195] on button "Mover para finalizado" at bounding box center [1184, 196] width 226 height 40
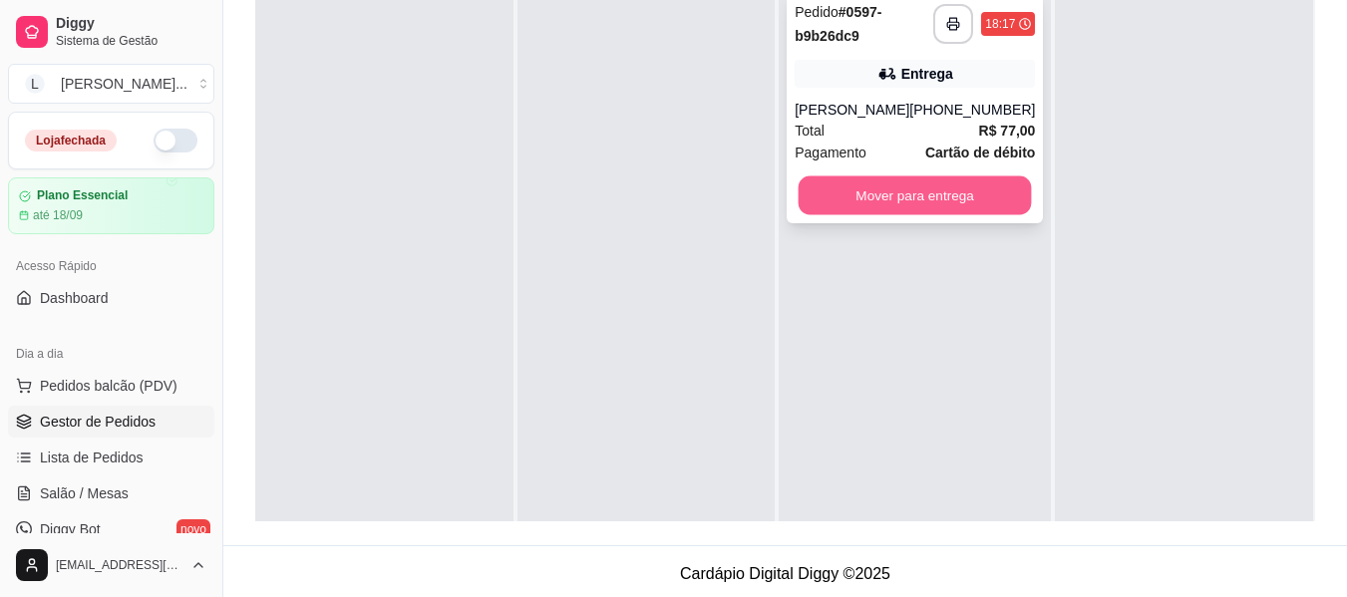
click at [963, 192] on button "Mover para entrega" at bounding box center [915, 196] width 233 height 39
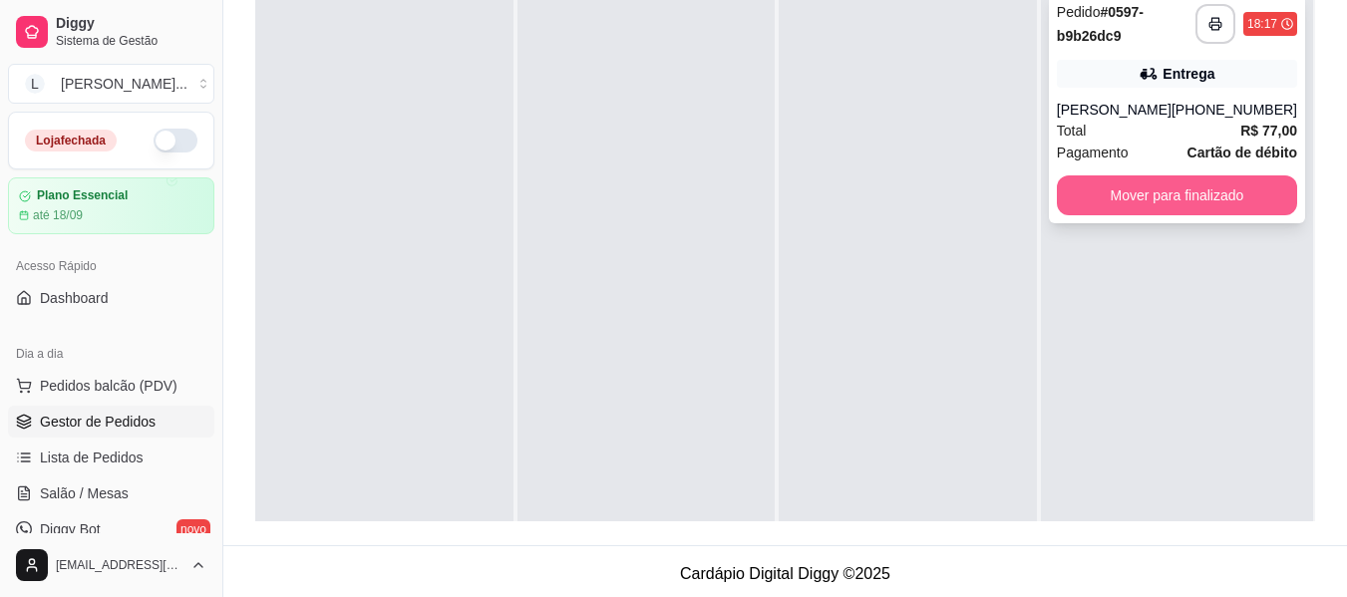
click at [1134, 181] on button "Mover para finalizado" at bounding box center [1177, 196] width 240 height 40
